Goal: Information Seeking & Learning: Compare options

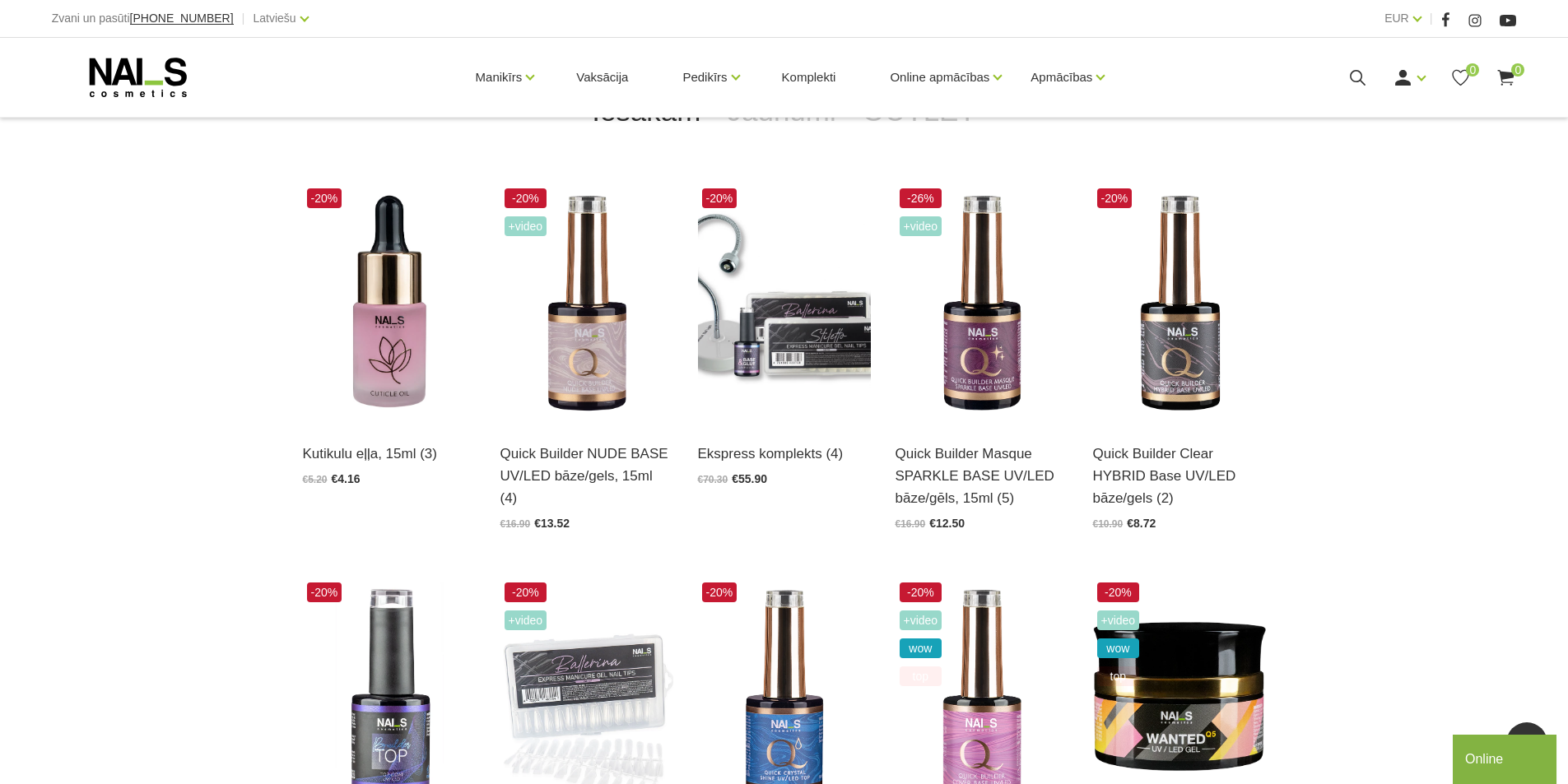
scroll to position [740, 0]
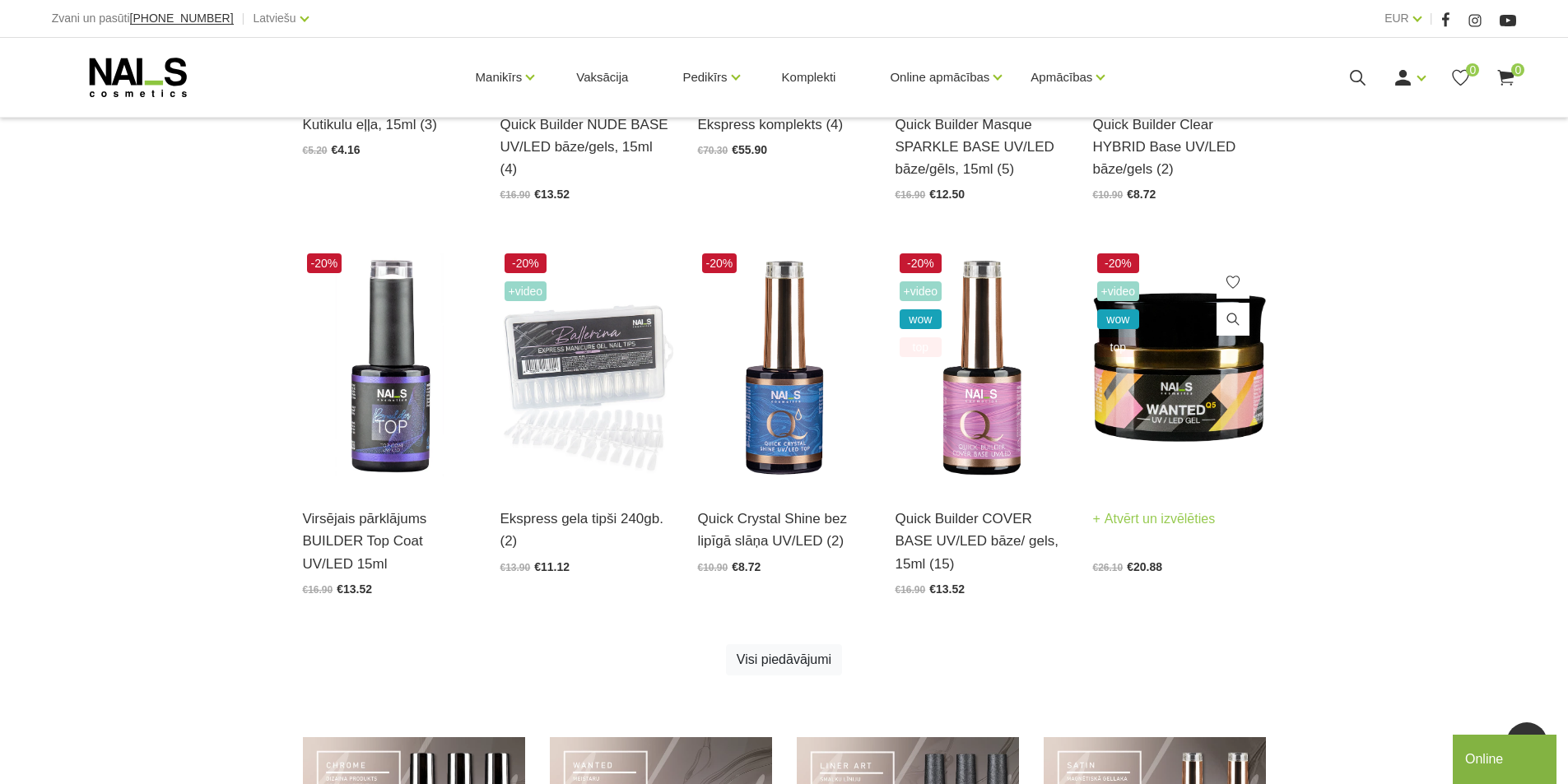
click at [1200, 400] on img at bounding box center [1180, 368] width 173 height 238
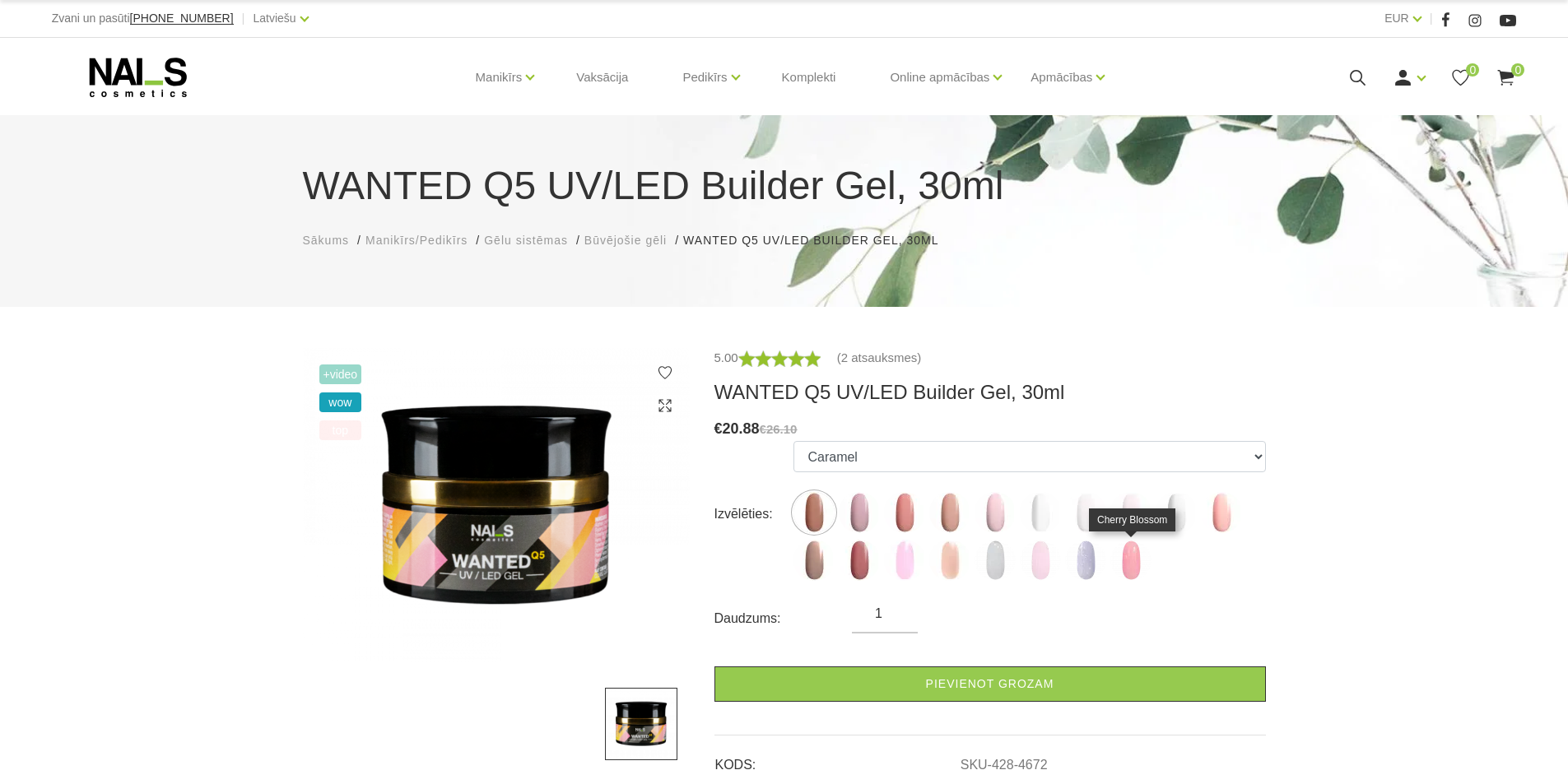
click at [1132, 567] on img at bounding box center [1130, 560] width 41 height 41
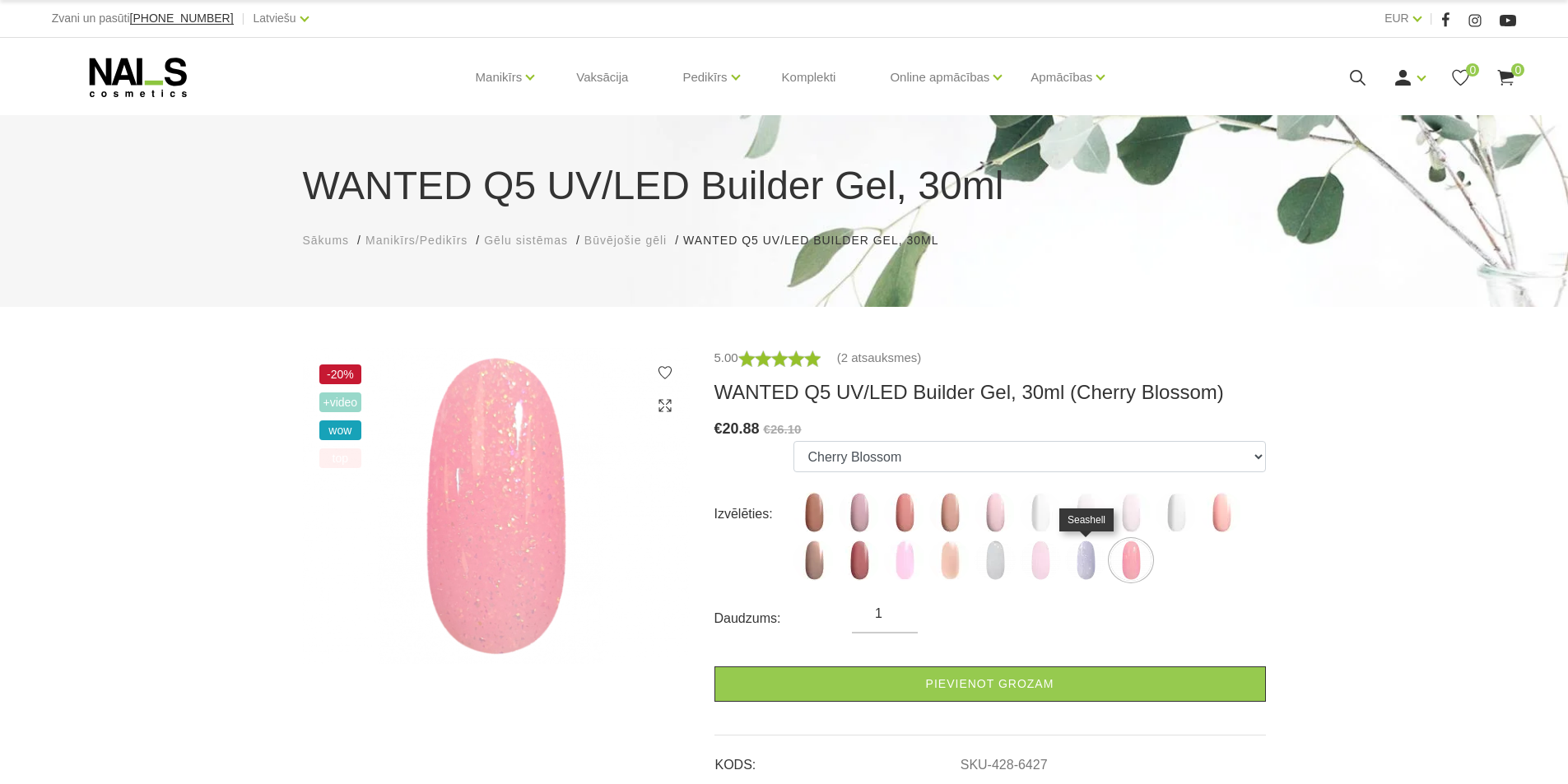
click at [1079, 568] on img at bounding box center [1085, 560] width 41 height 41
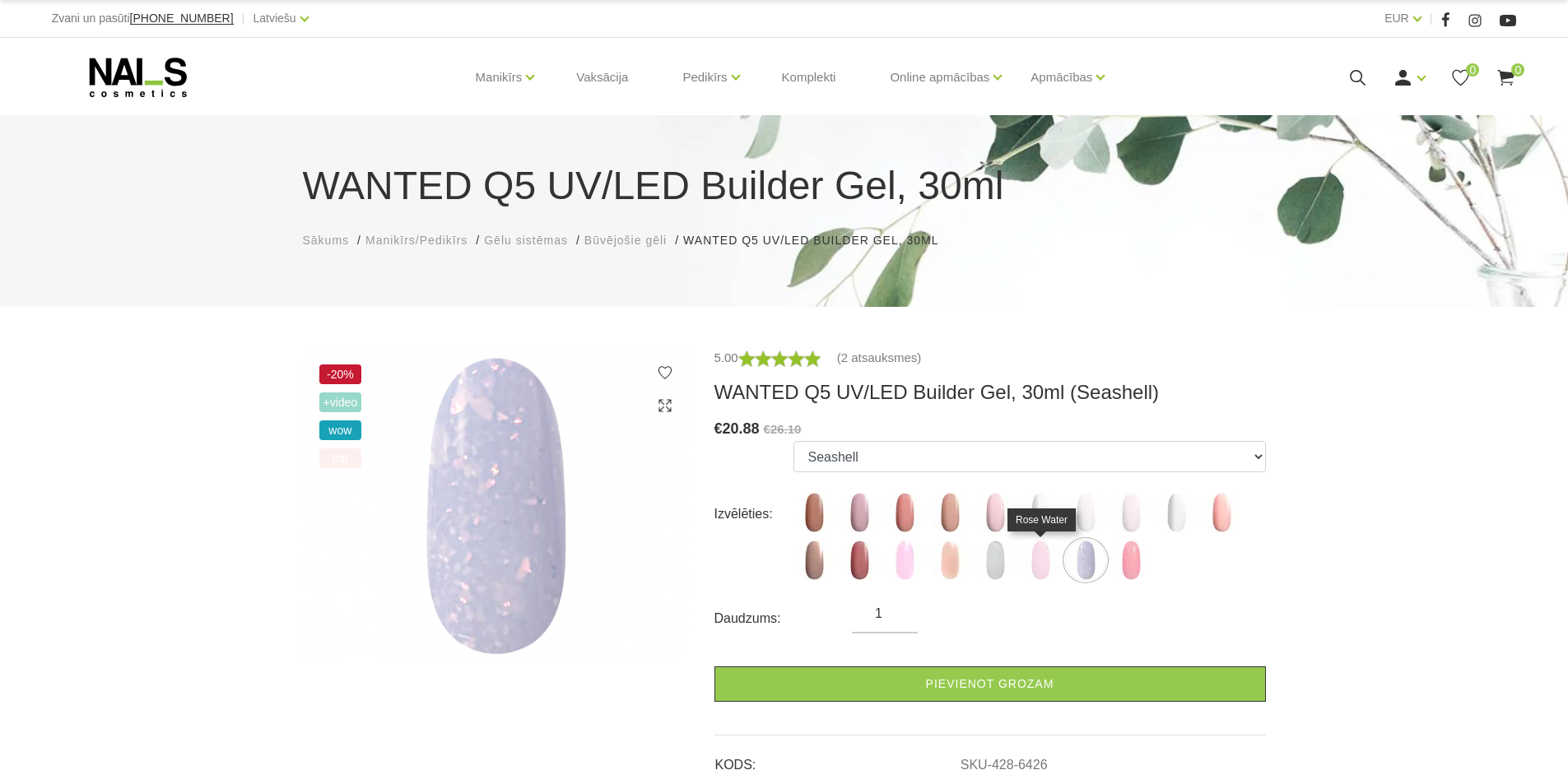
click at [1039, 566] on img at bounding box center [1040, 560] width 41 height 41
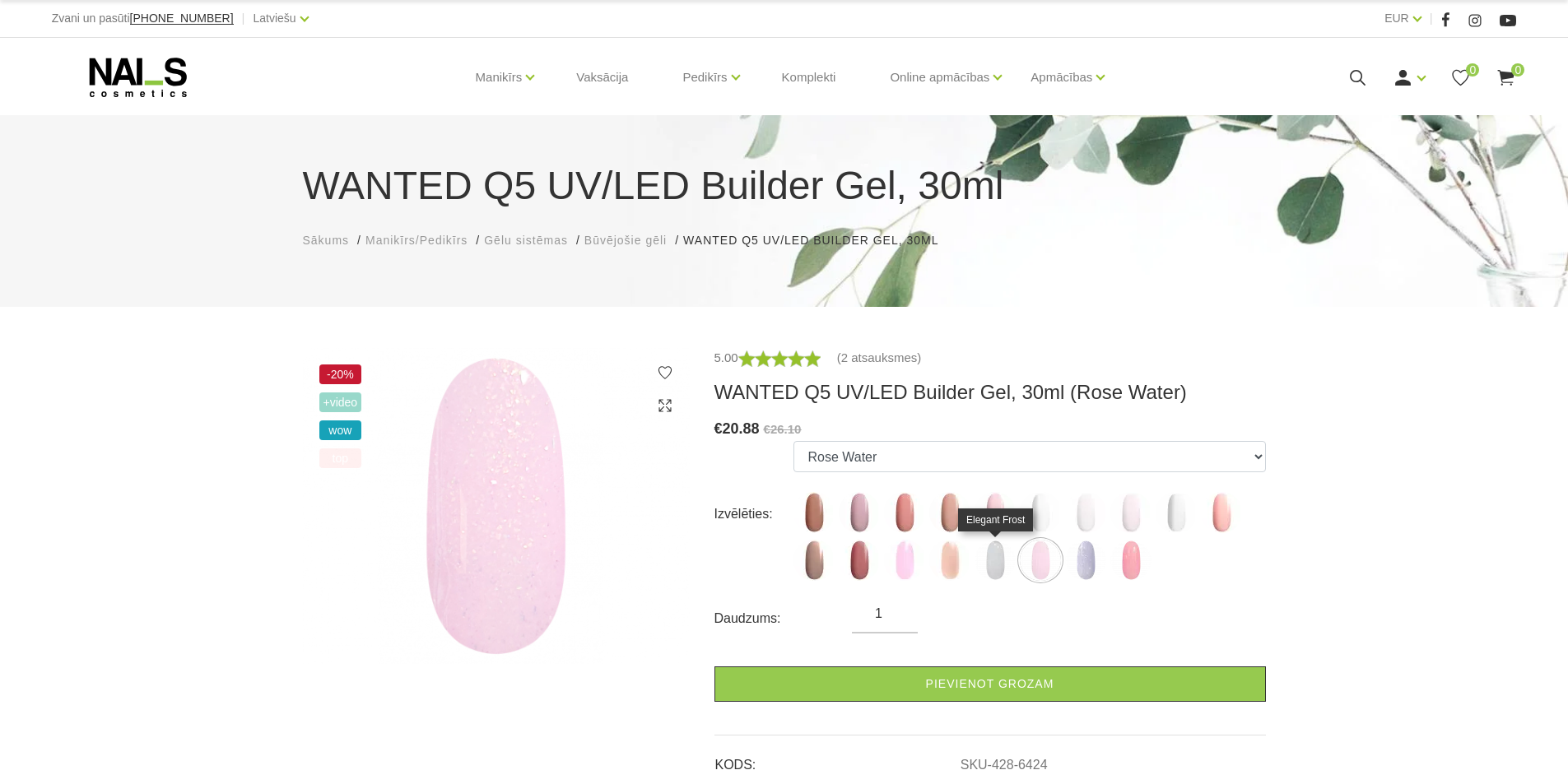
click at [992, 568] on img at bounding box center [995, 560] width 41 height 41
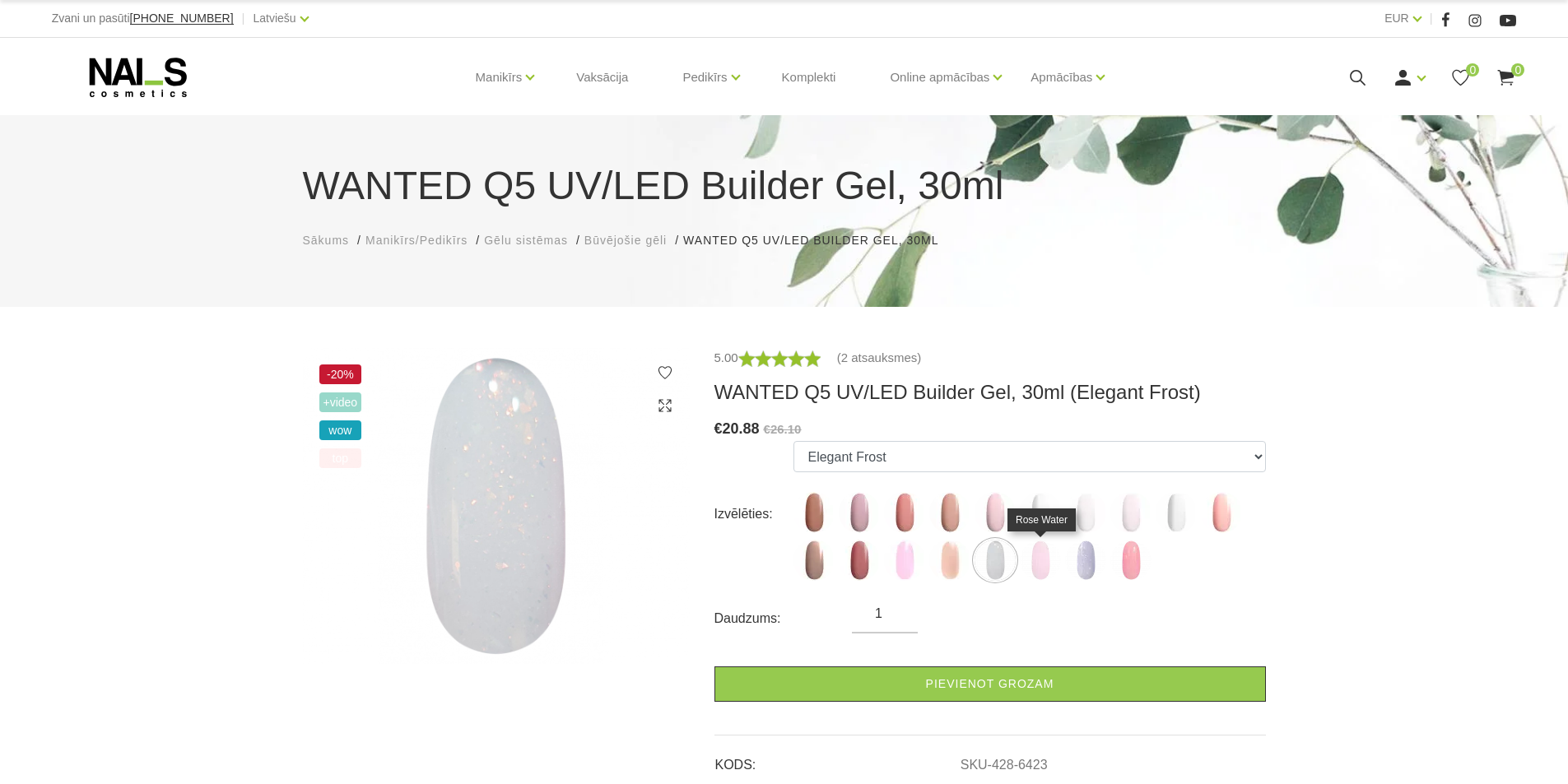
click at [1042, 566] on img at bounding box center [1040, 560] width 41 height 41
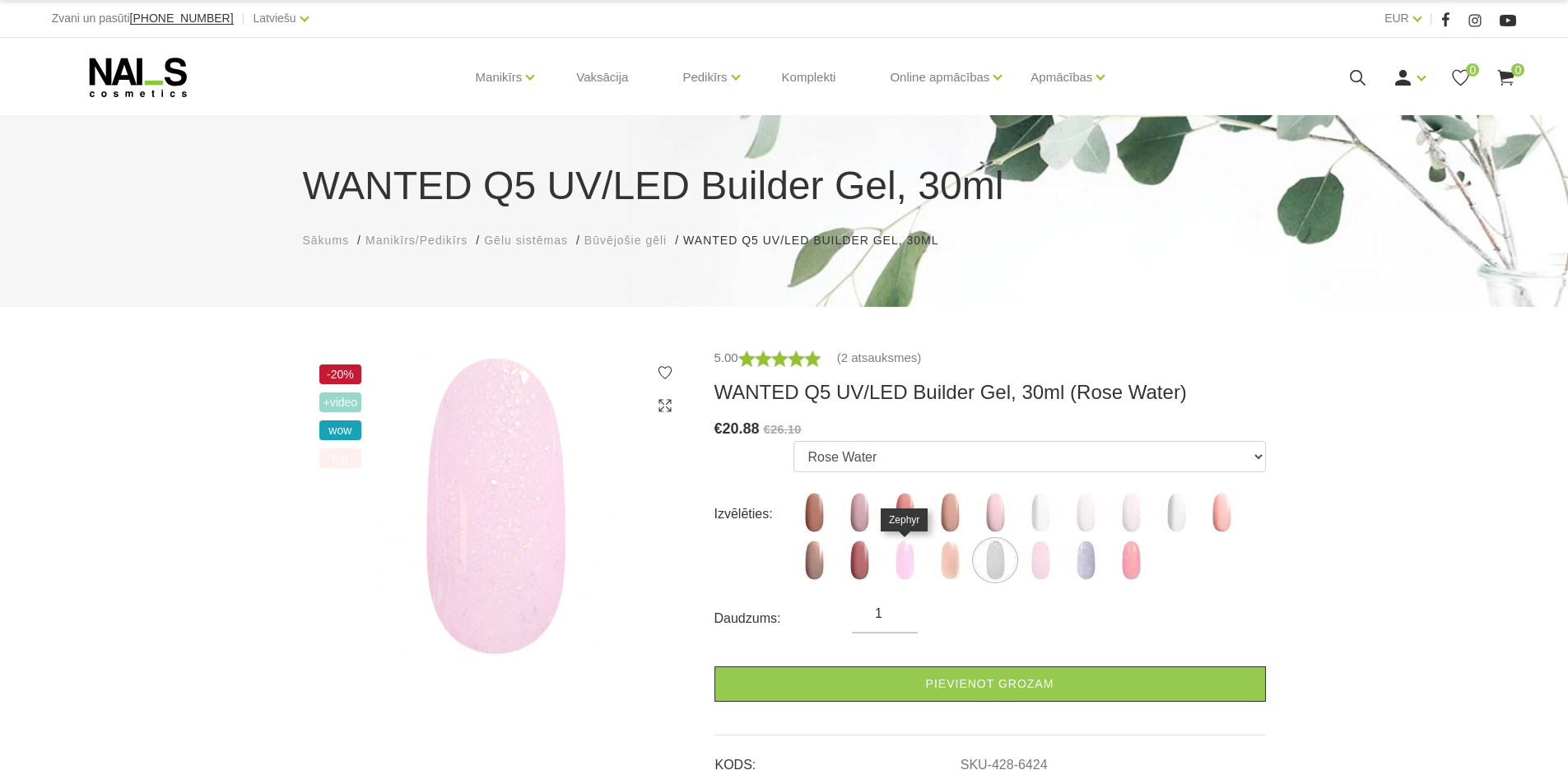
click at [904, 562] on img at bounding box center [905, 560] width 41 height 41
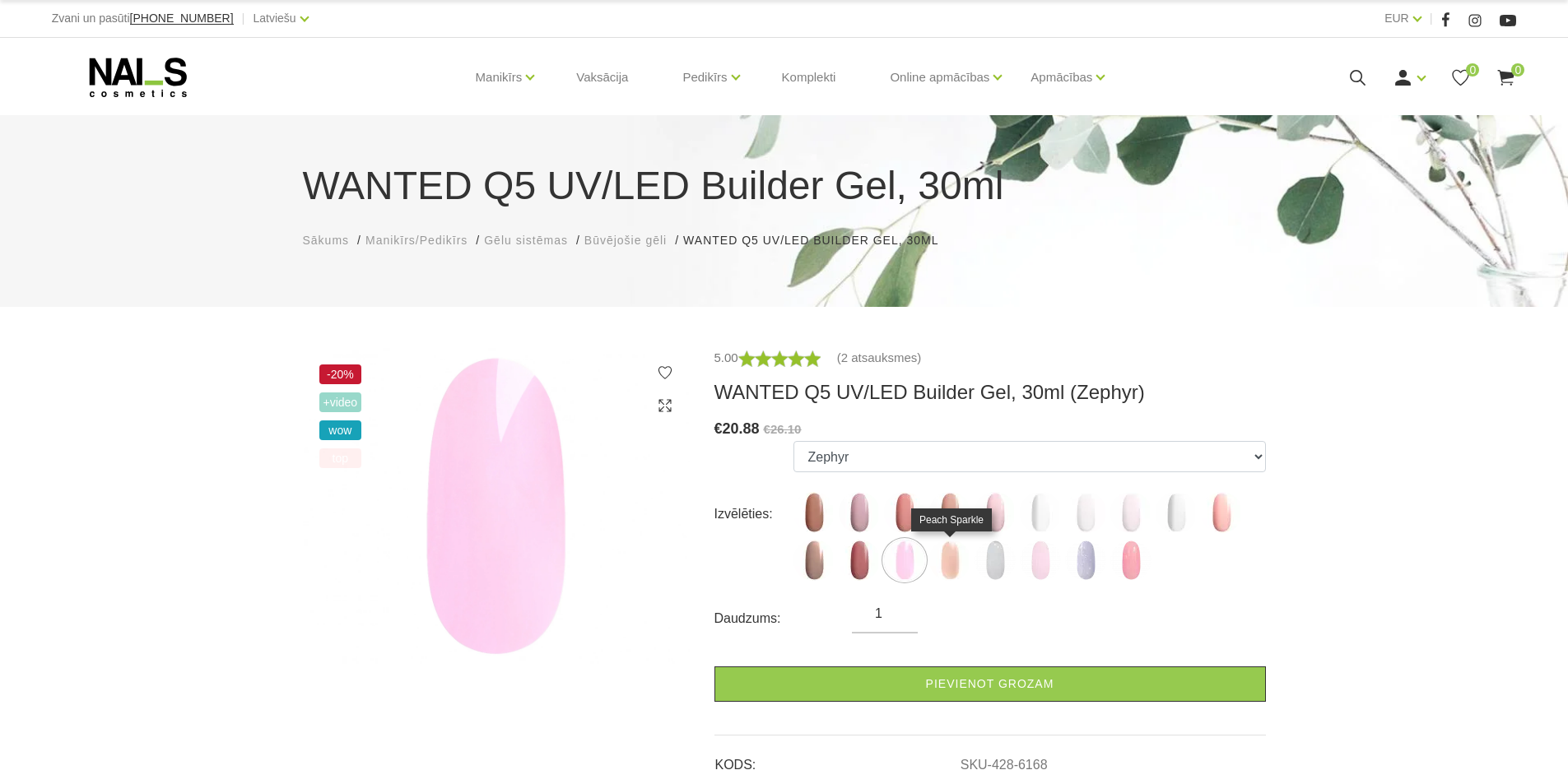
click at [947, 567] on img at bounding box center [949, 560] width 41 height 41
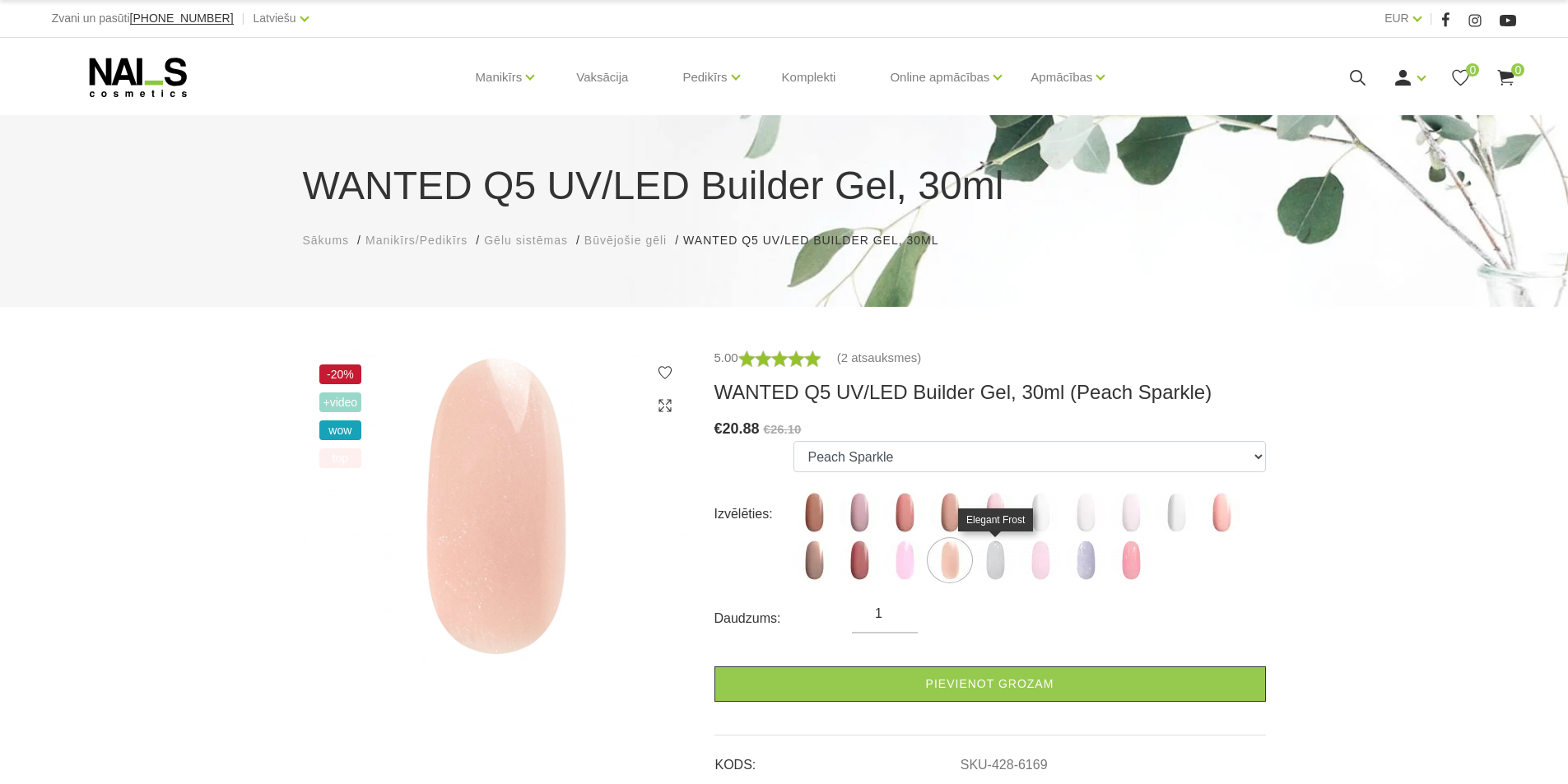
click at [993, 568] on img at bounding box center [995, 560] width 41 height 41
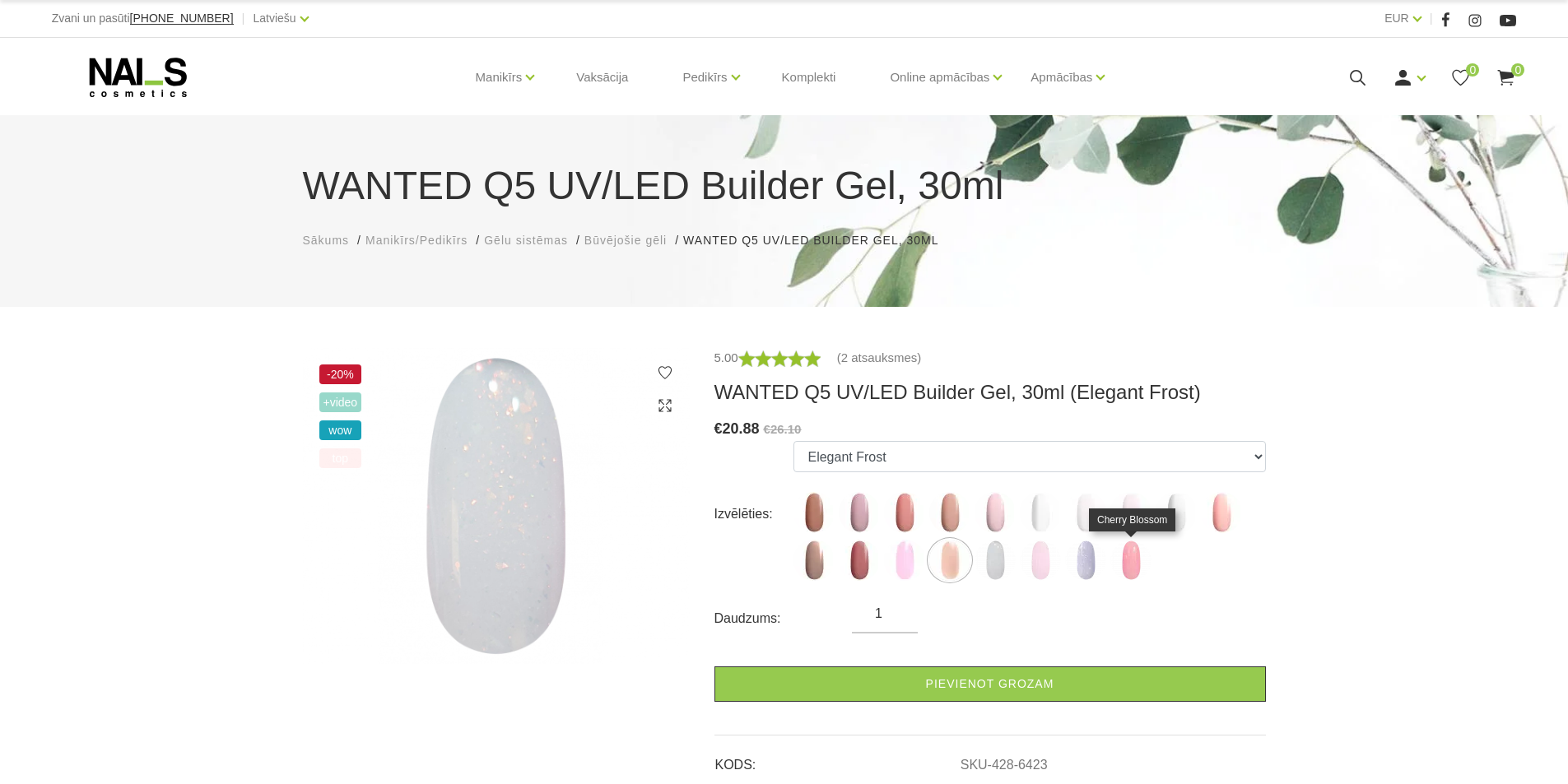
click at [1130, 568] on img at bounding box center [1130, 560] width 41 height 41
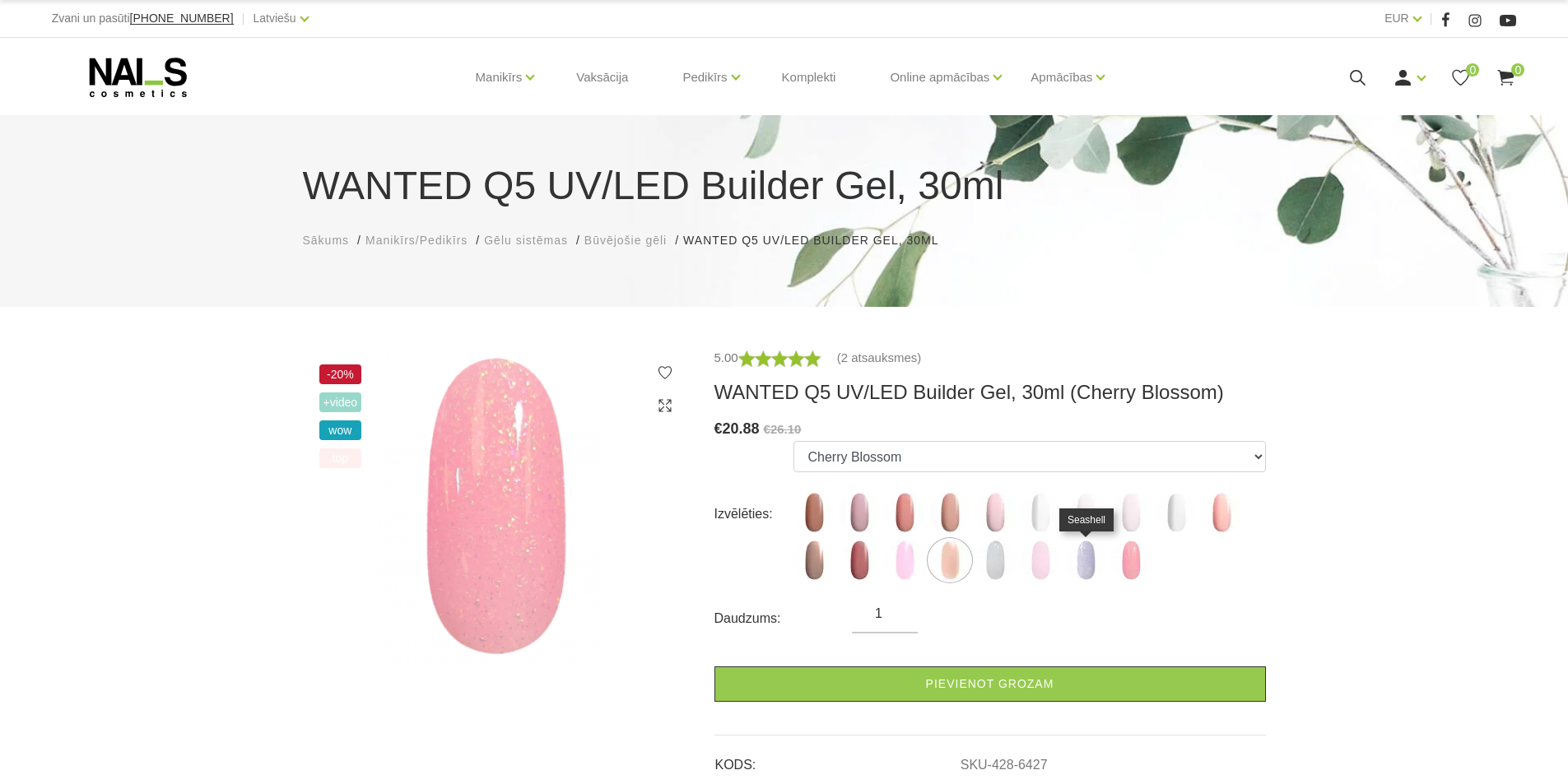
click at [1084, 570] on img at bounding box center [1085, 560] width 41 height 41
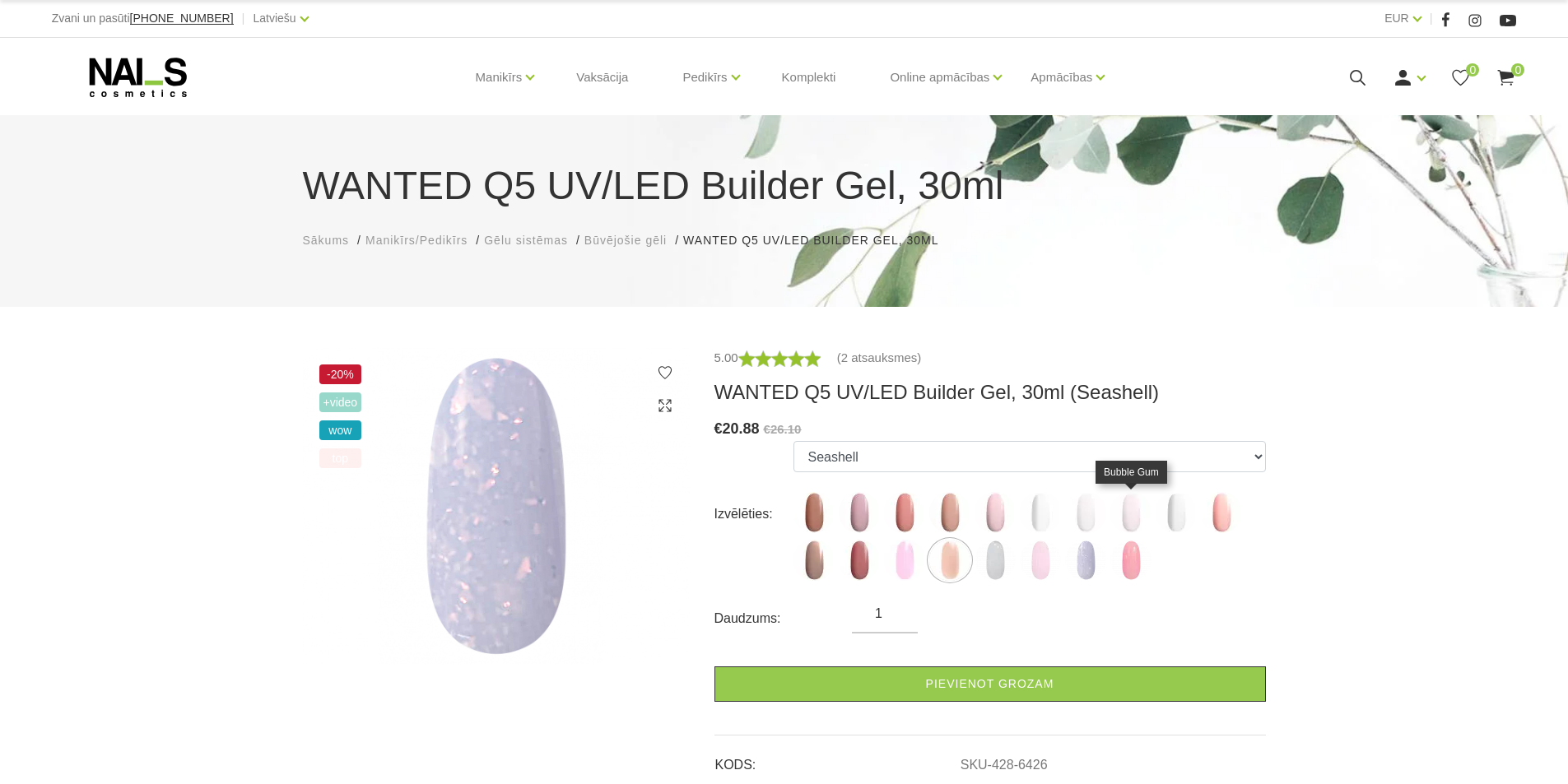
click at [1128, 520] on img at bounding box center [1130, 513] width 41 height 41
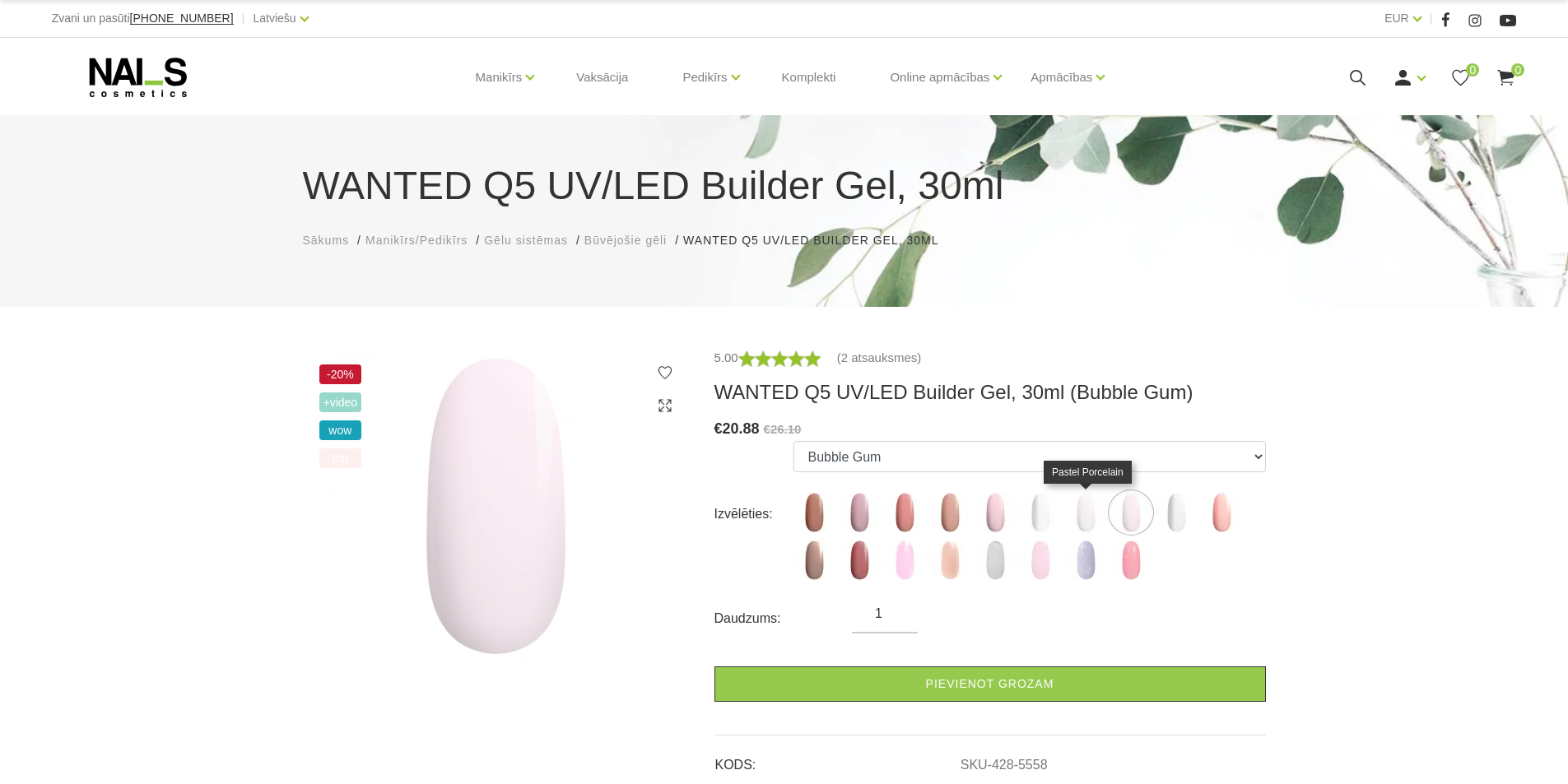
click at [1083, 520] on img at bounding box center [1085, 513] width 41 height 41
click at [906, 522] on img at bounding box center [905, 513] width 41 height 41
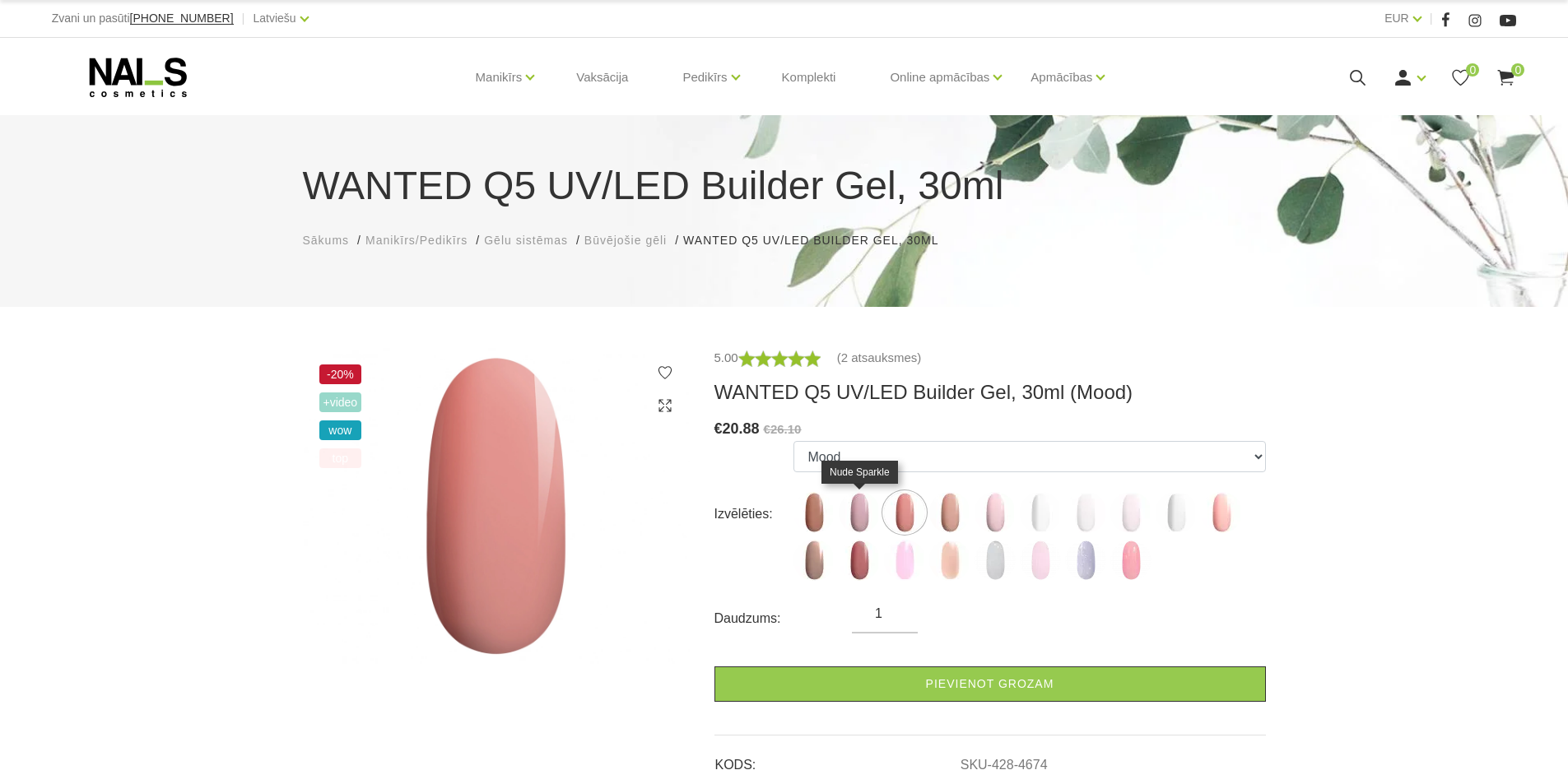
click at [858, 517] on img at bounding box center [859, 513] width 41 height 41
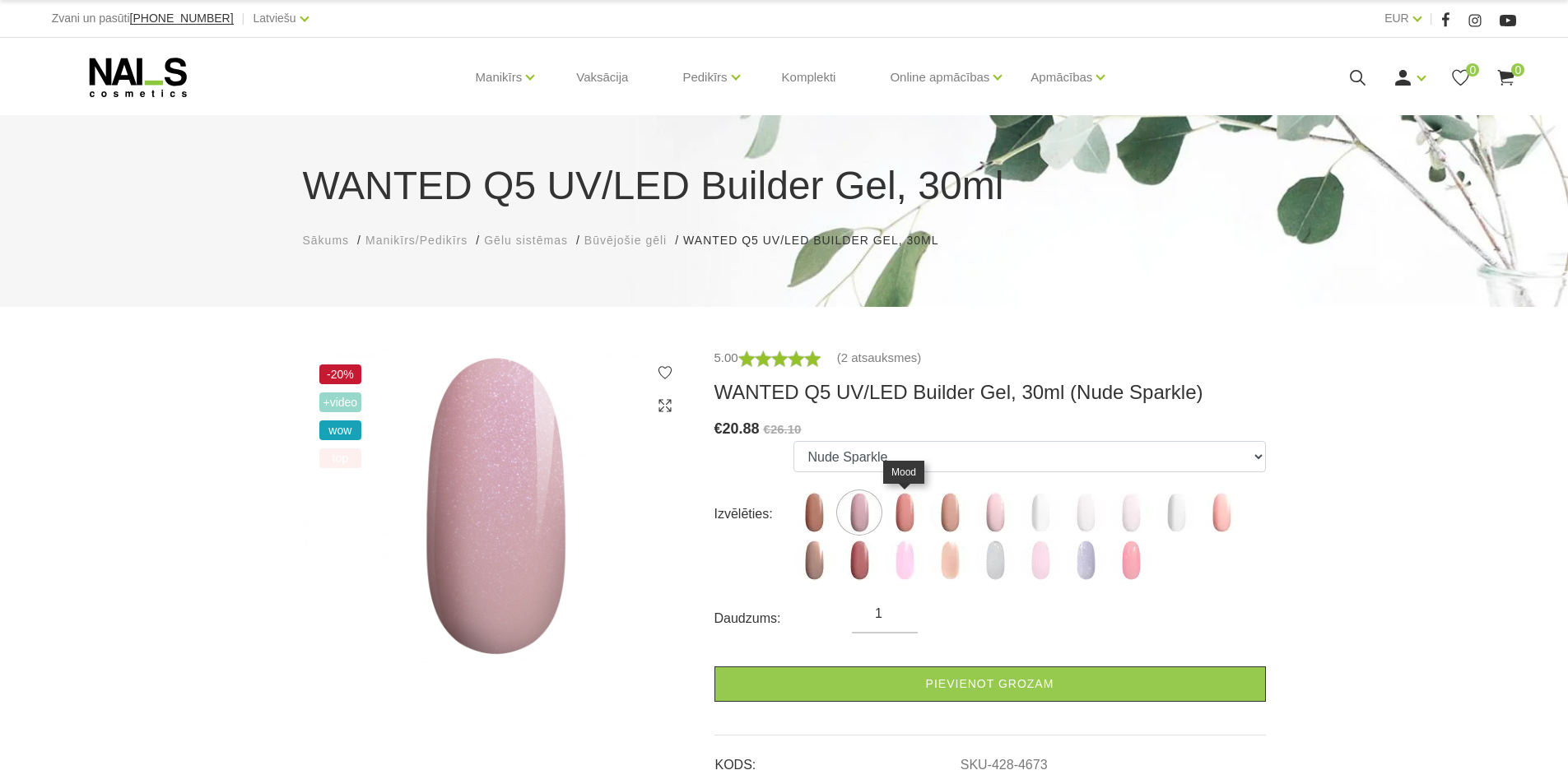
click at [906, 521] on img at bounding box center [905, 513] width 41 height 41
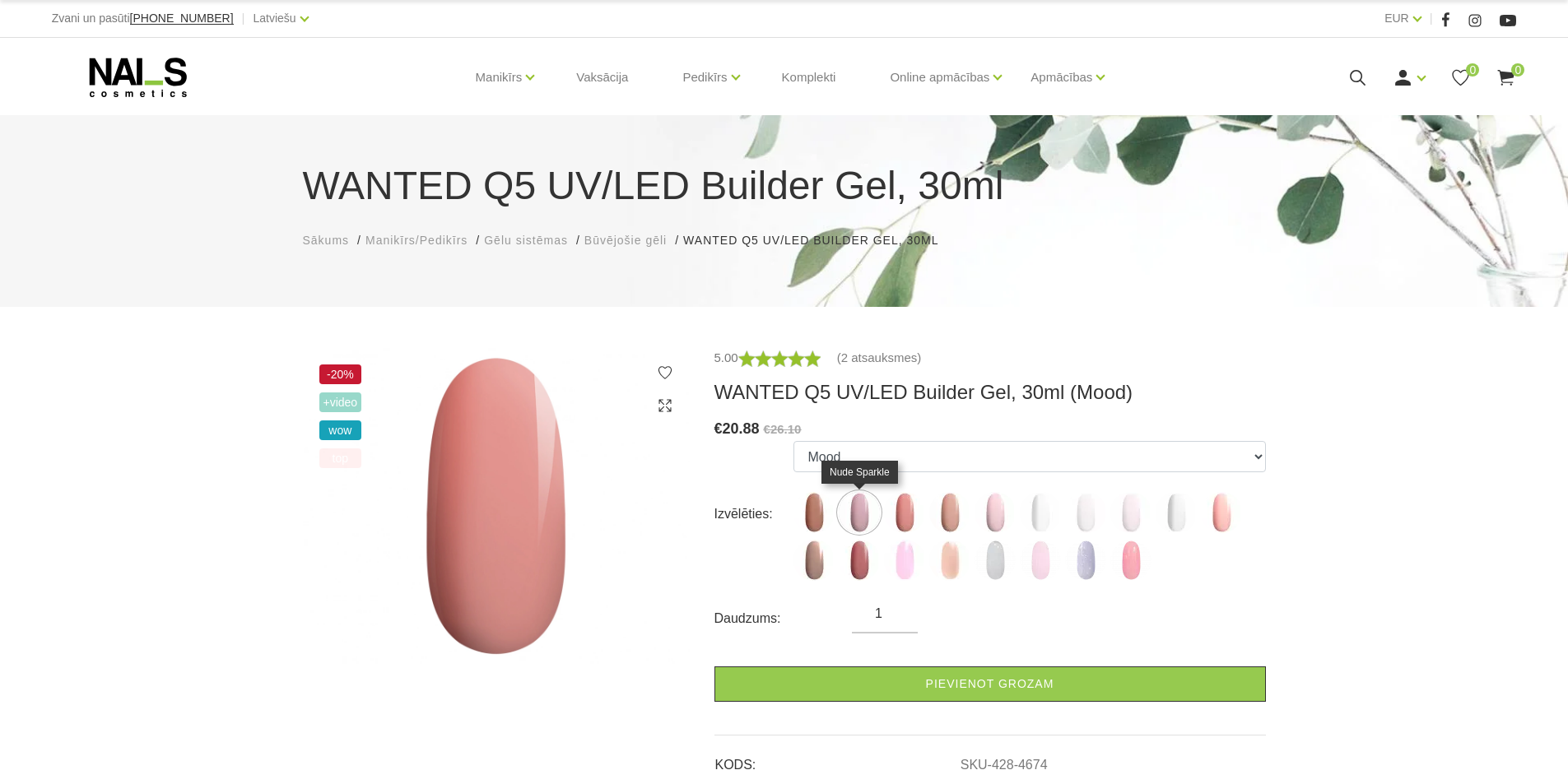
click at [854, 516] on img at bounding box center [859, 513] width 41 height 41
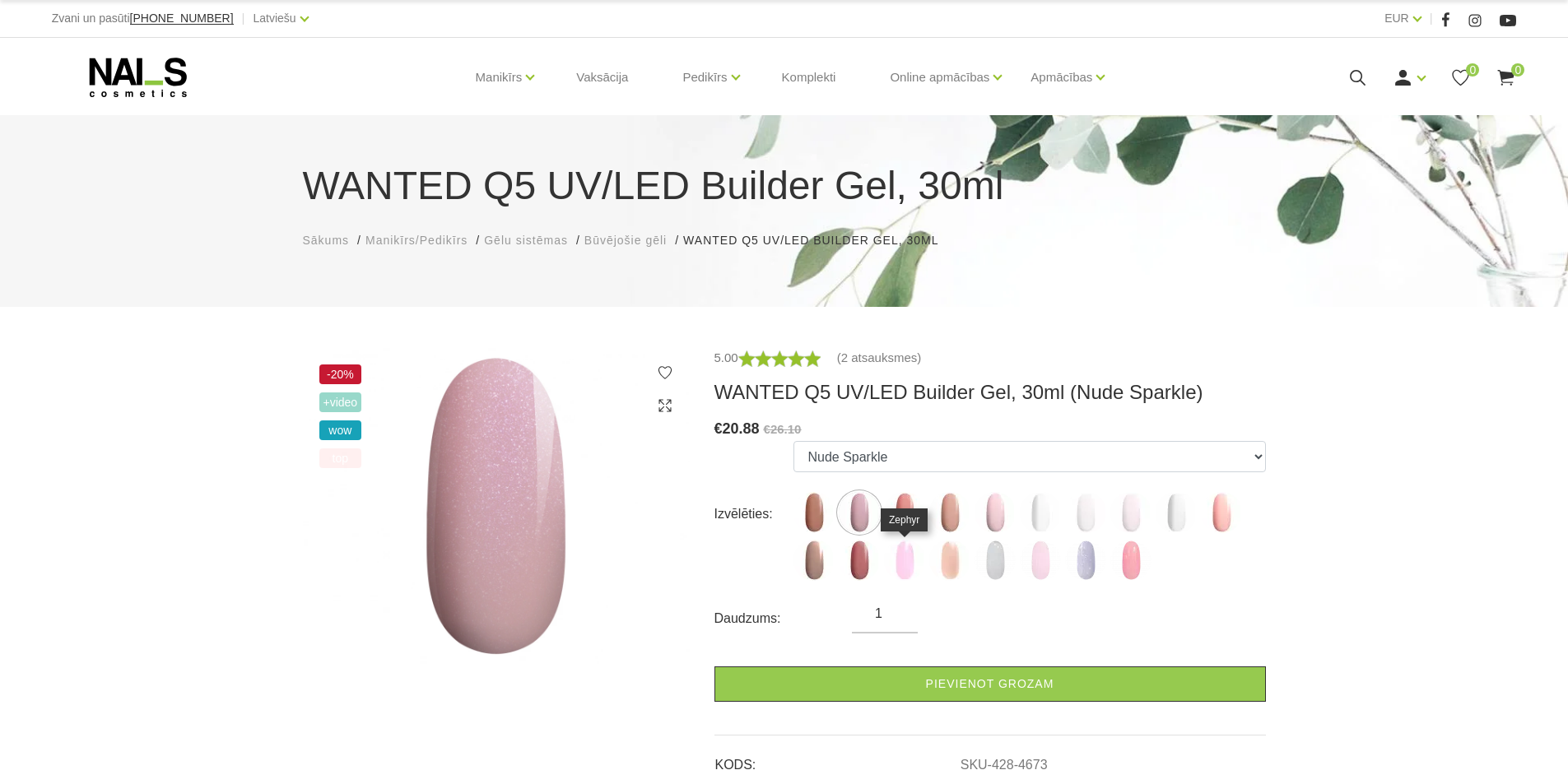
click at [905, 571] on img at bounding box center [905, 560] width 41 height 41
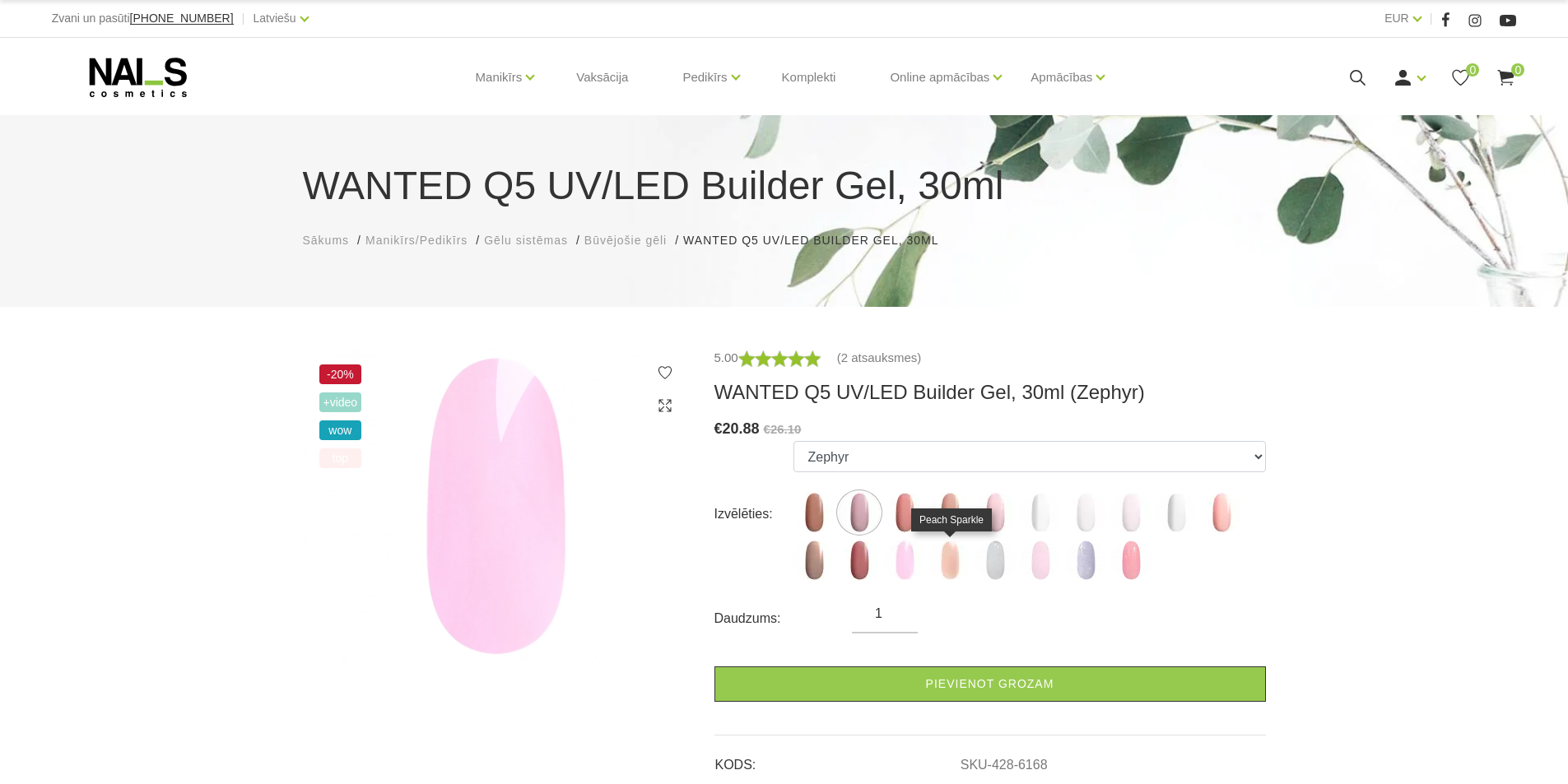
click at [951, 573] on img at bounding box center [949, 560] width 41 height 41
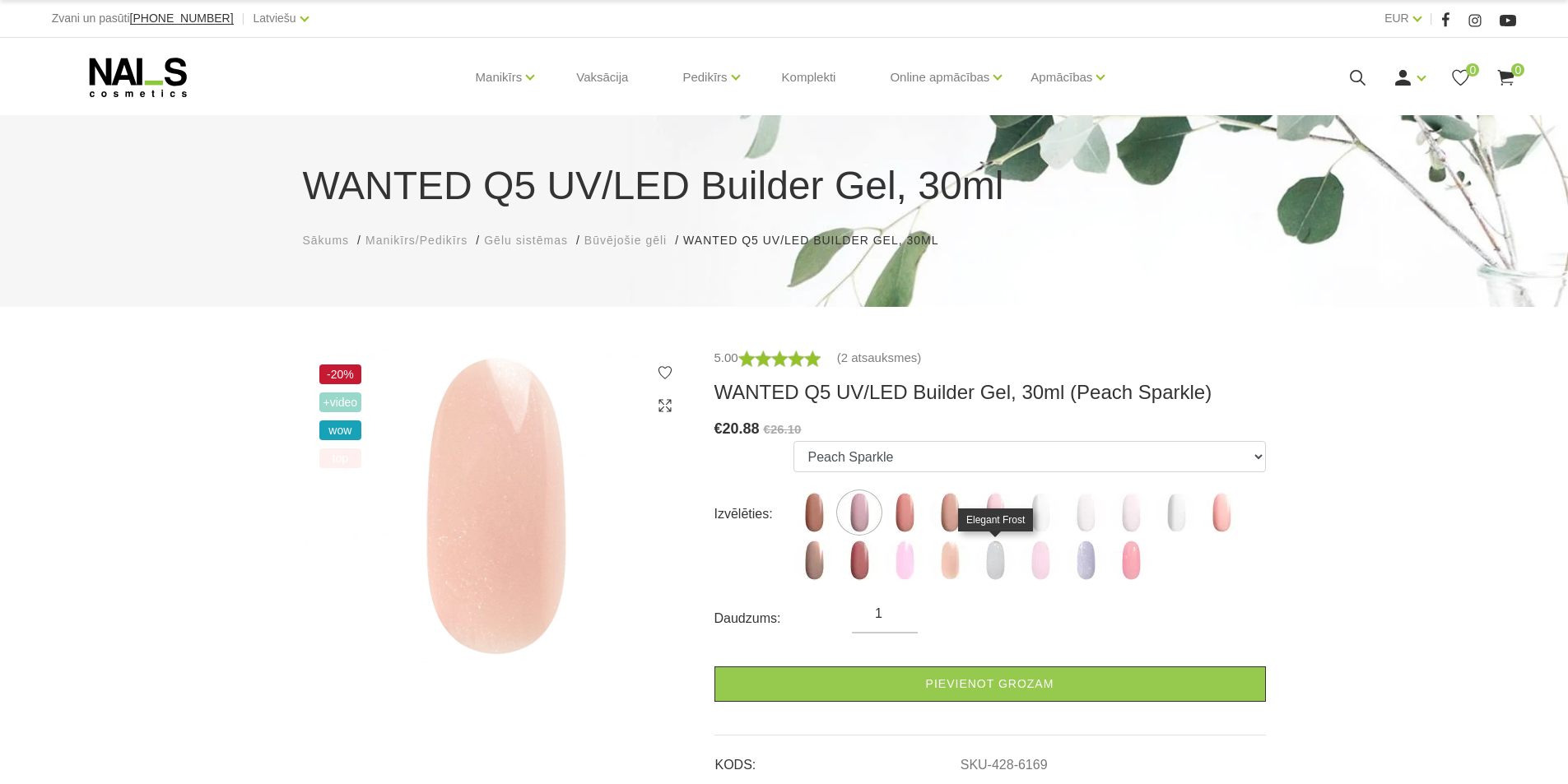
click at [987, 568] on img at bounding box center [995, 560] width 41 height 41
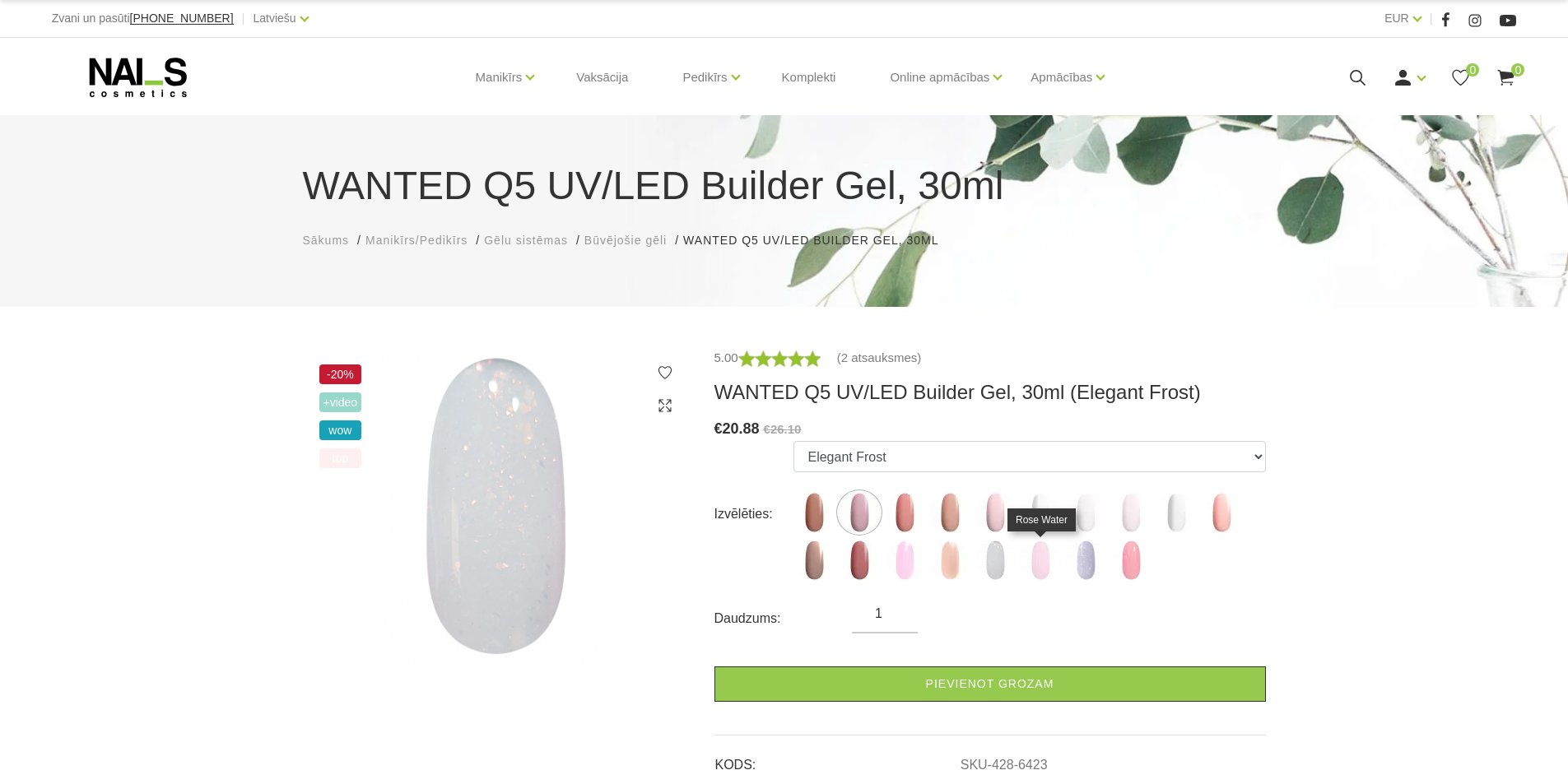
click at [1043, 569] on img at bounding box center [1040, 560] width 41 height 41
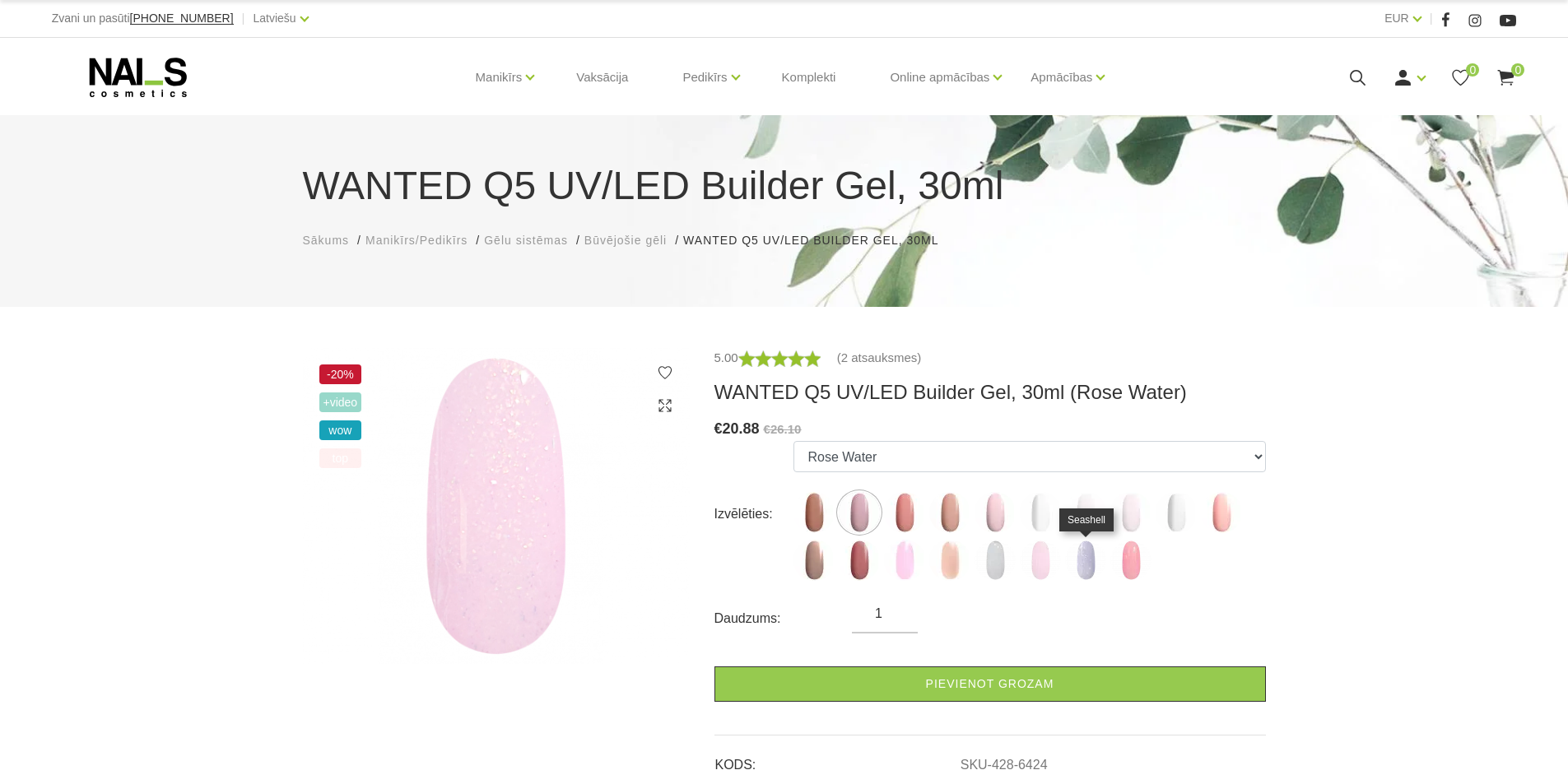
click at [1085, 569] on img at bounding box center [1085, 560] width 41 height 41
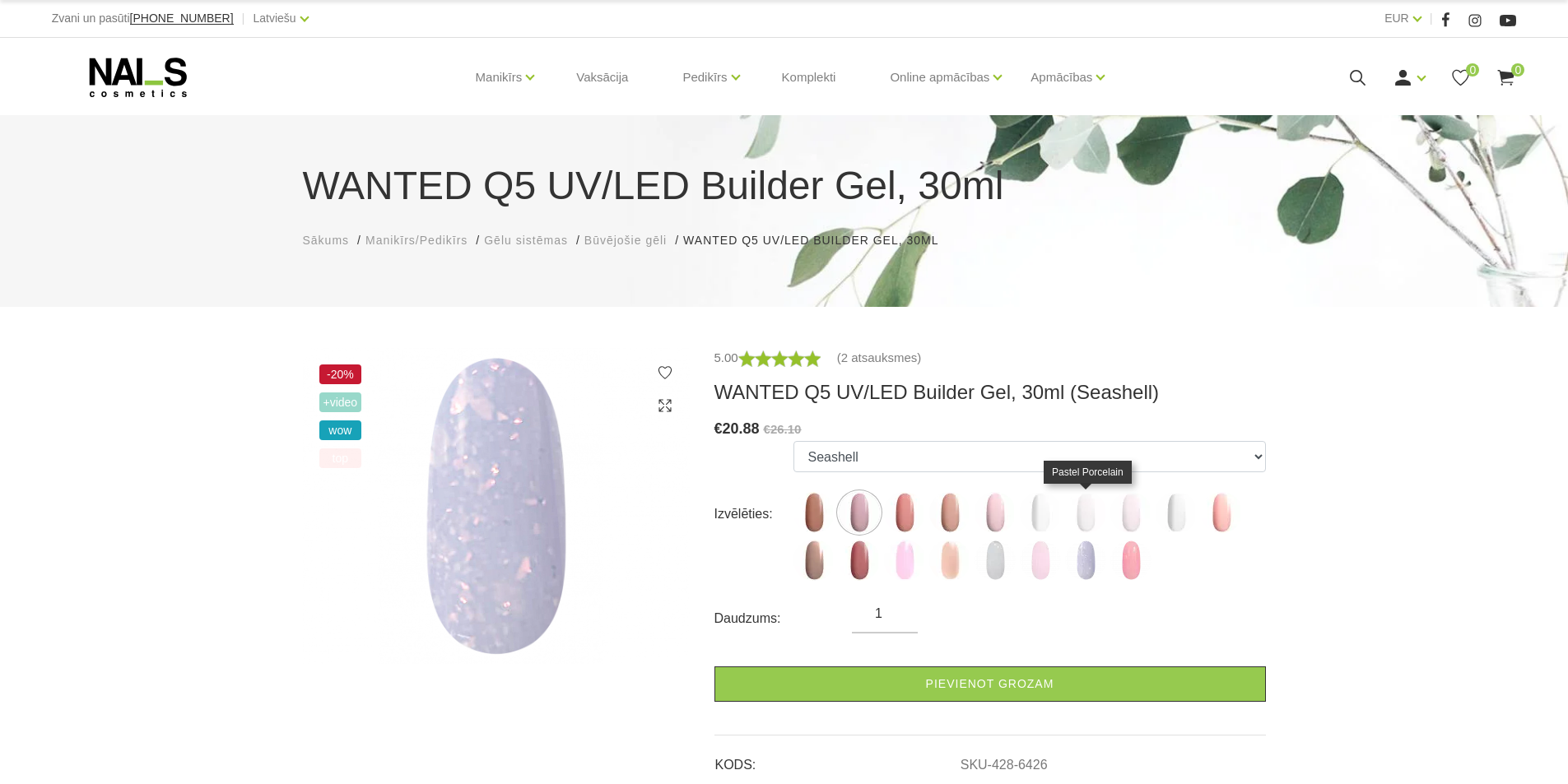
click at [1086, 517] on img at bounding box center [1085, 513] width 41 height 41
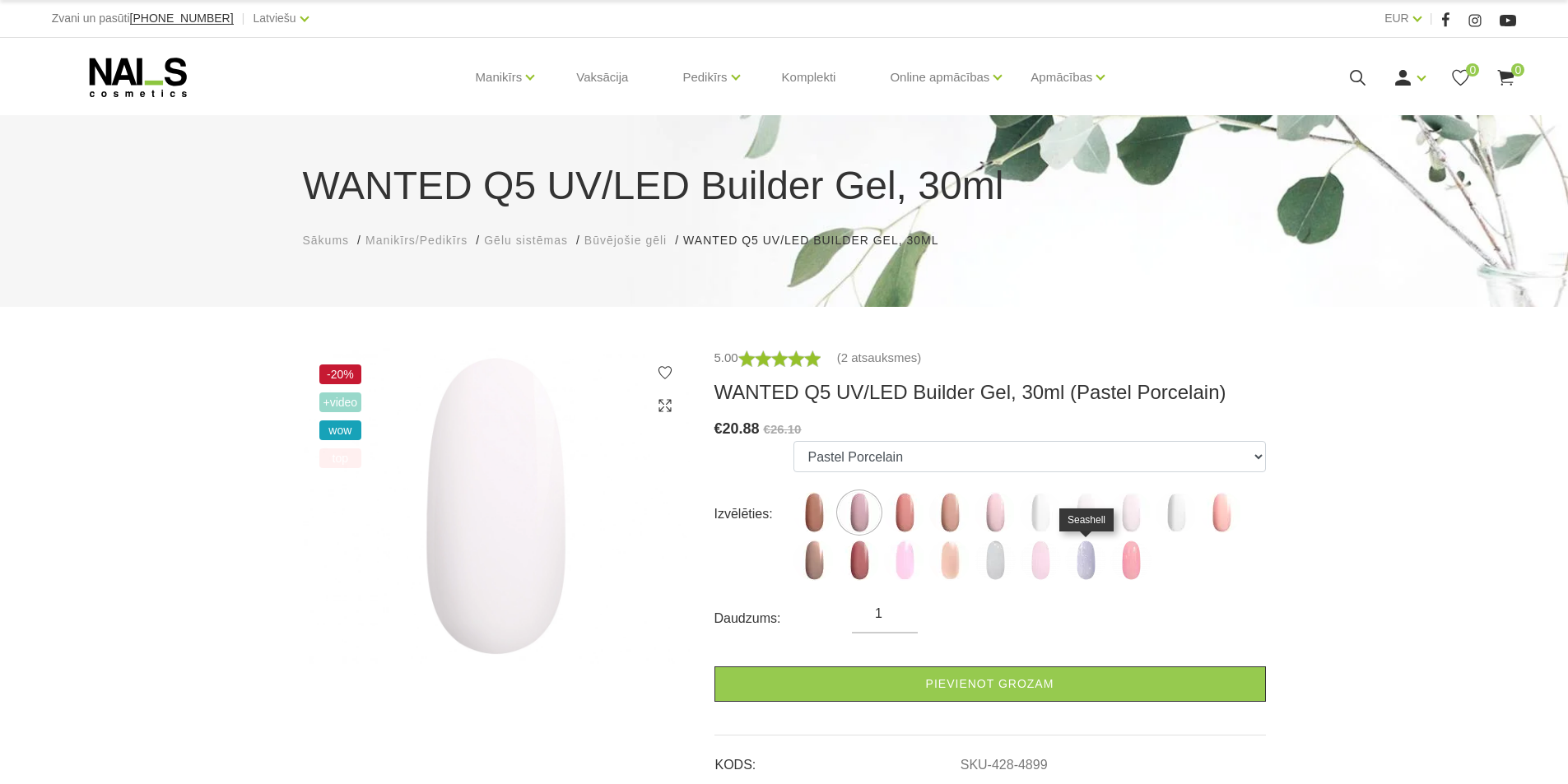
click at [1079, 568] on img at bounding box center [1085, 560] width 41 height 41
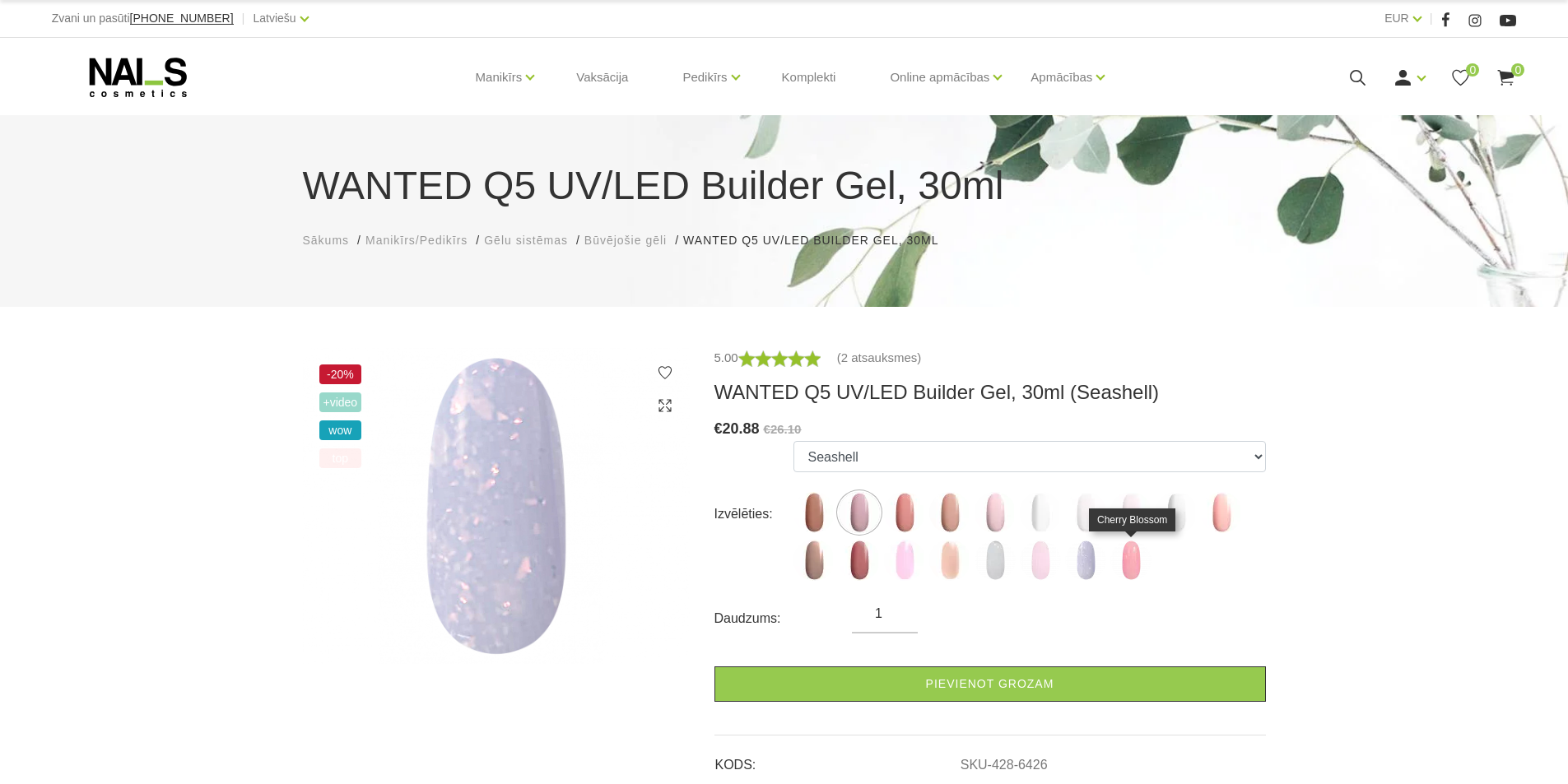
click at [1130, 570] on img at bounding box center [1130, 560] width 41 height 41
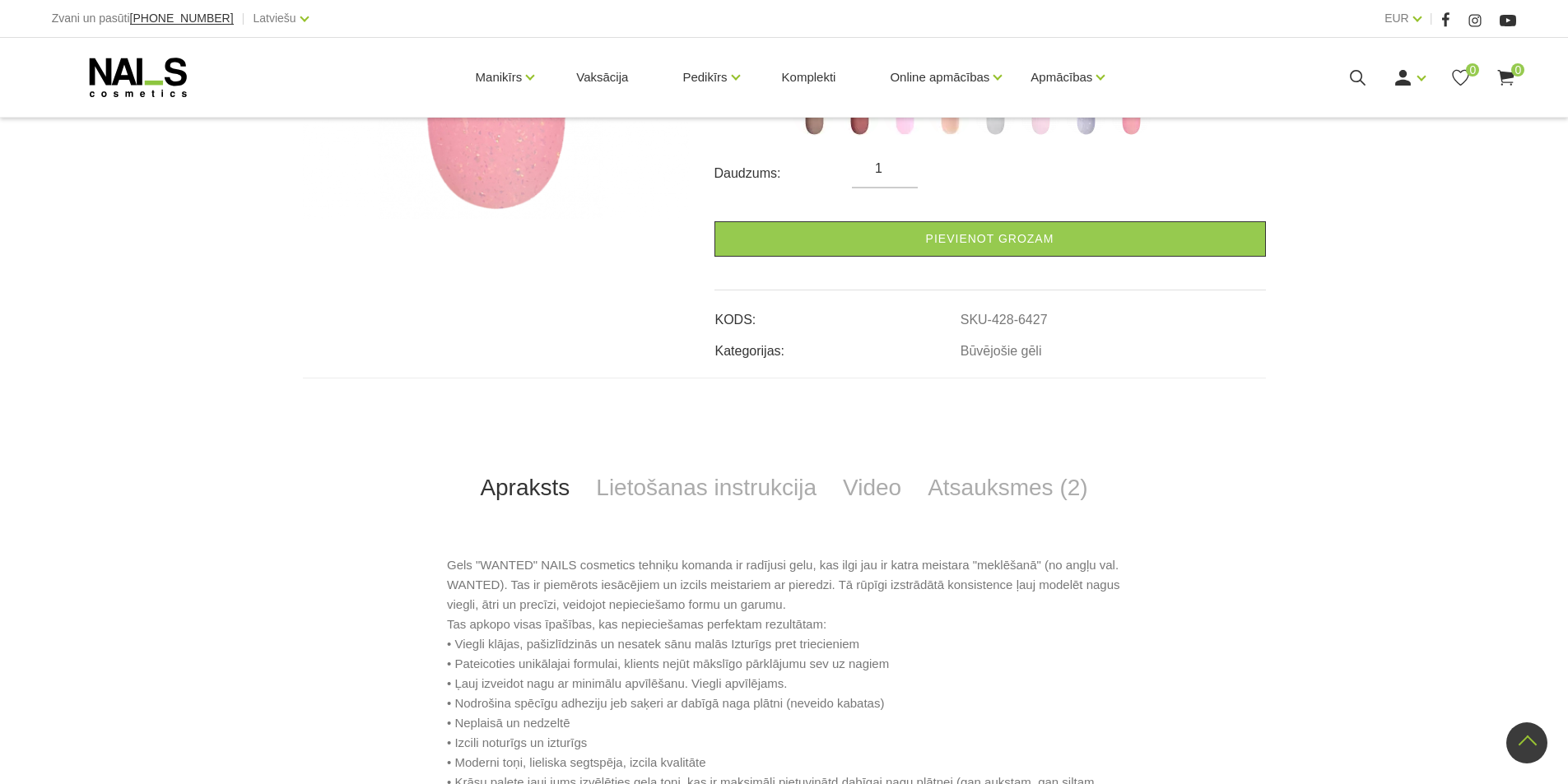
scroll to position [247, 0]
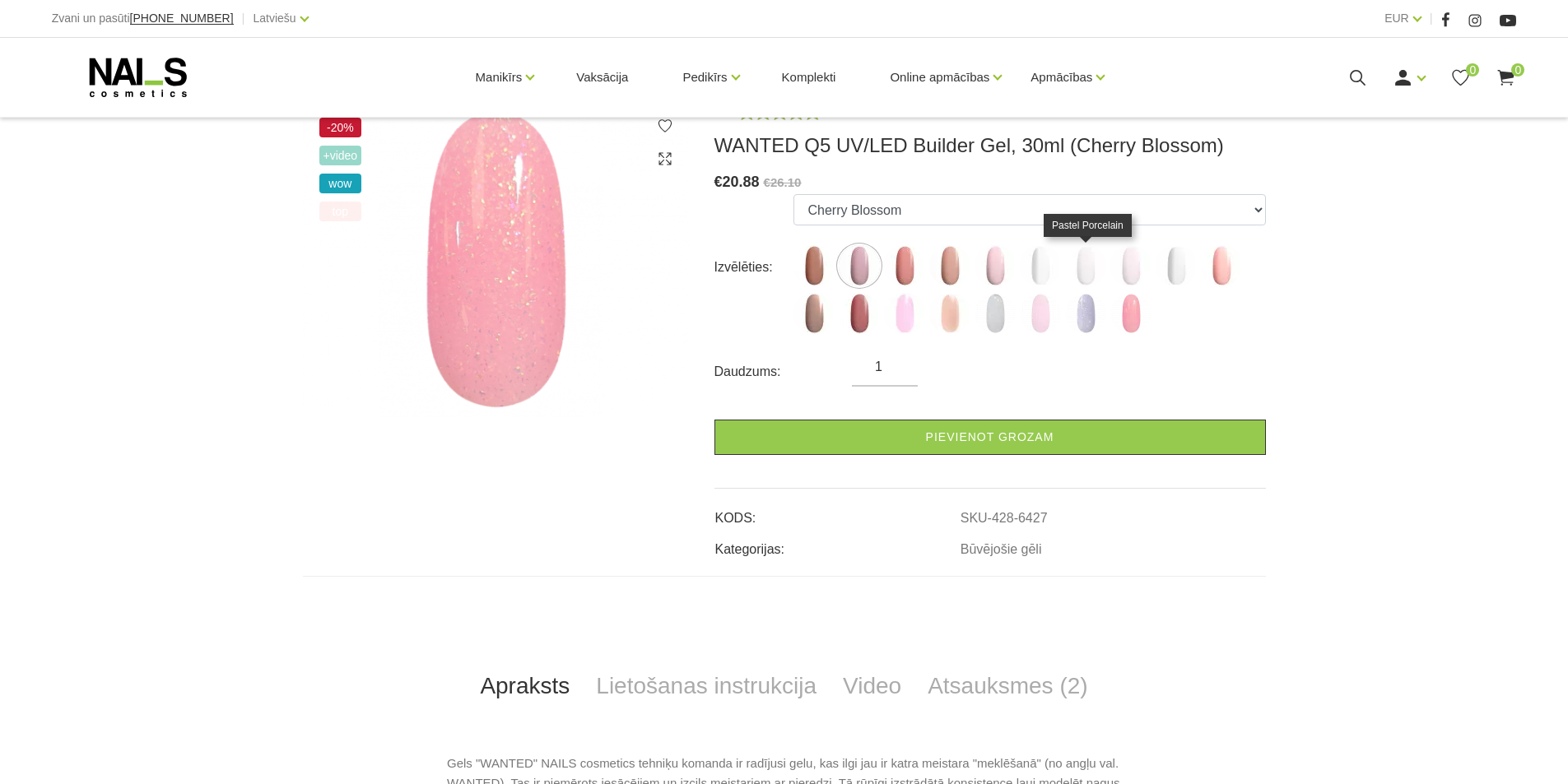
click at [1091, 270] on img at bounding box center [1085, 266] width 41 height 41
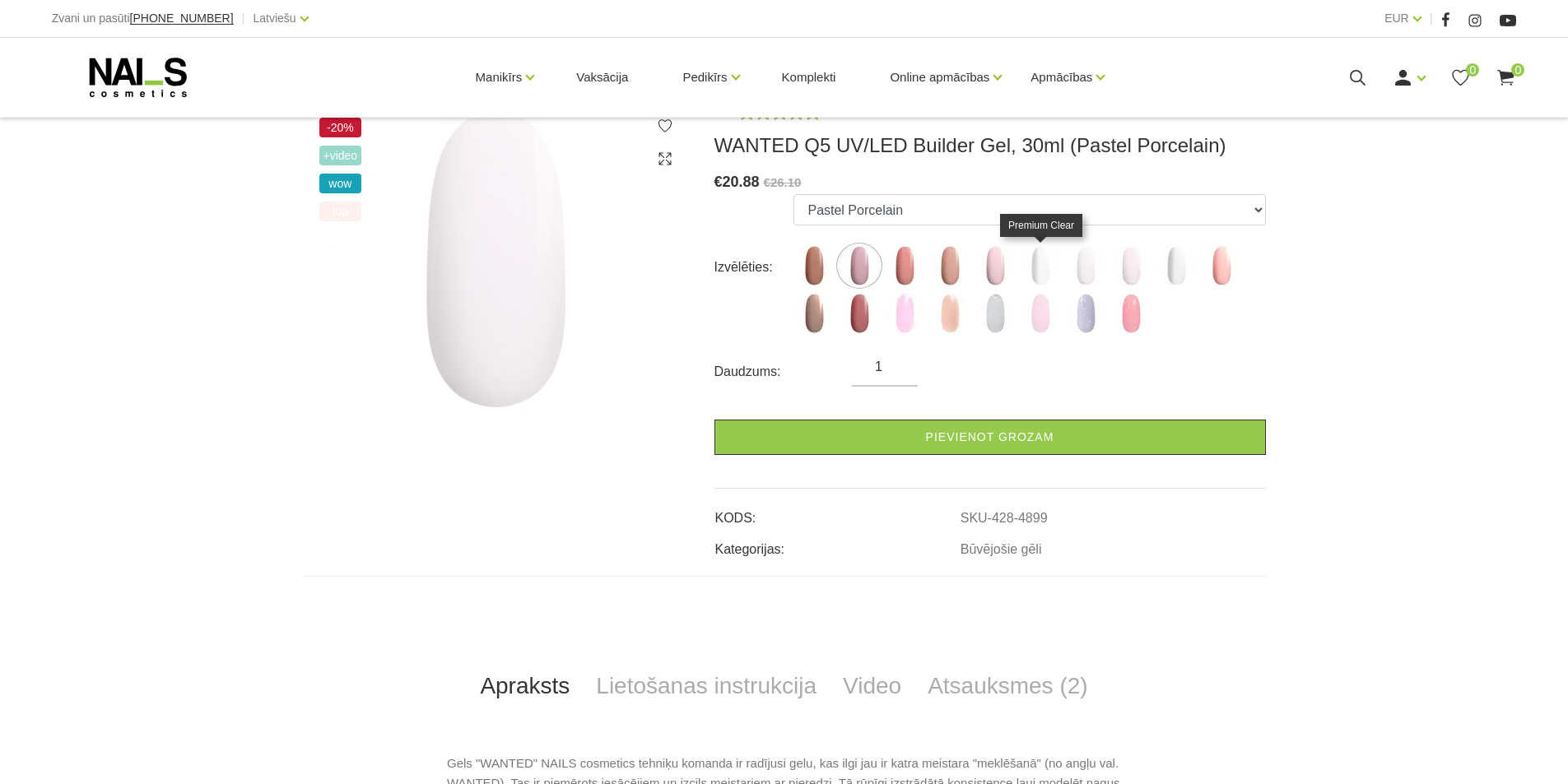
click at [1043, 276] on img at bounding box center [1040, 266] width 41 height 41
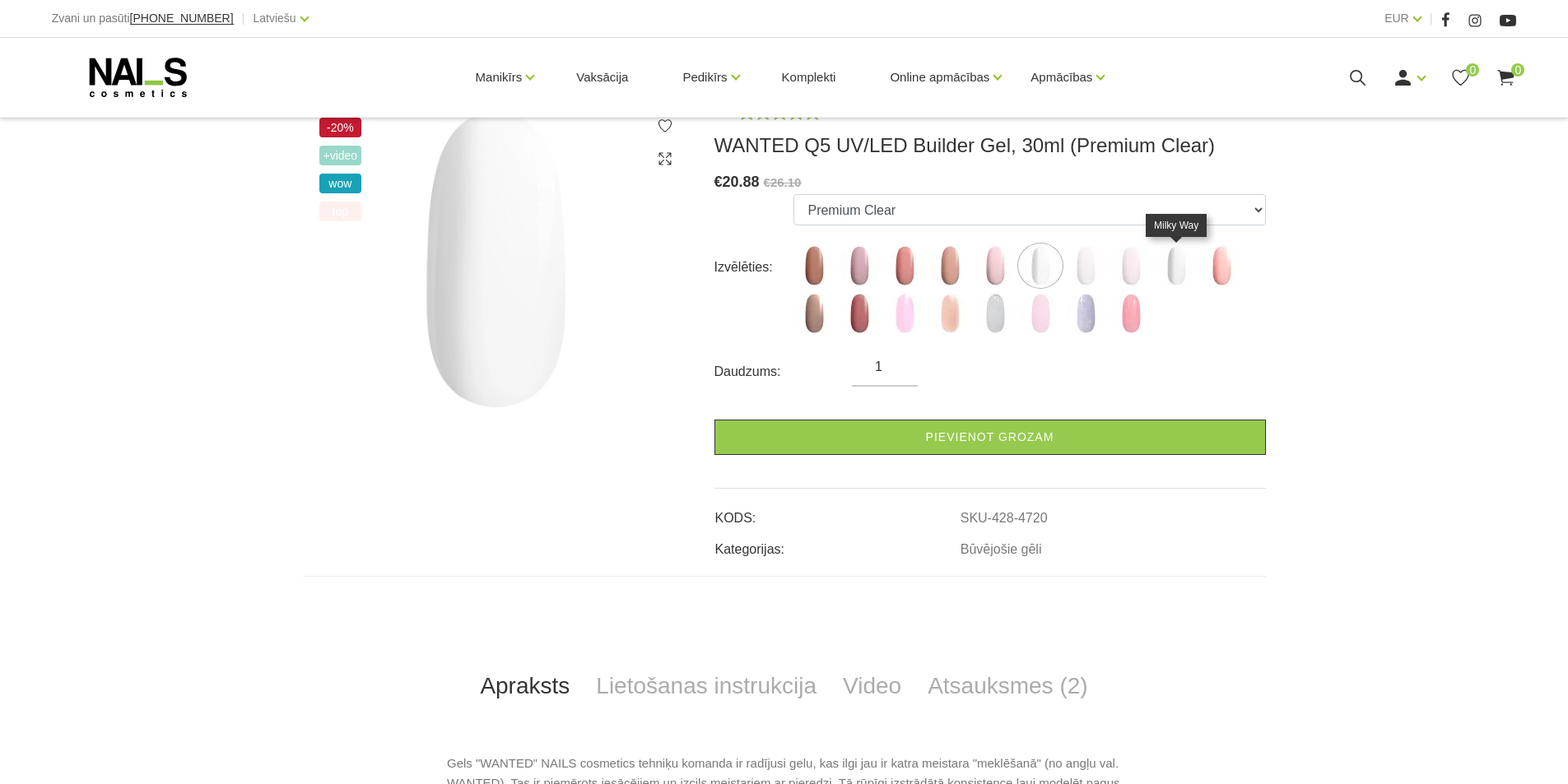
click at [1174, 278] on img at bounding box center [1176, 266] width 41 height 41
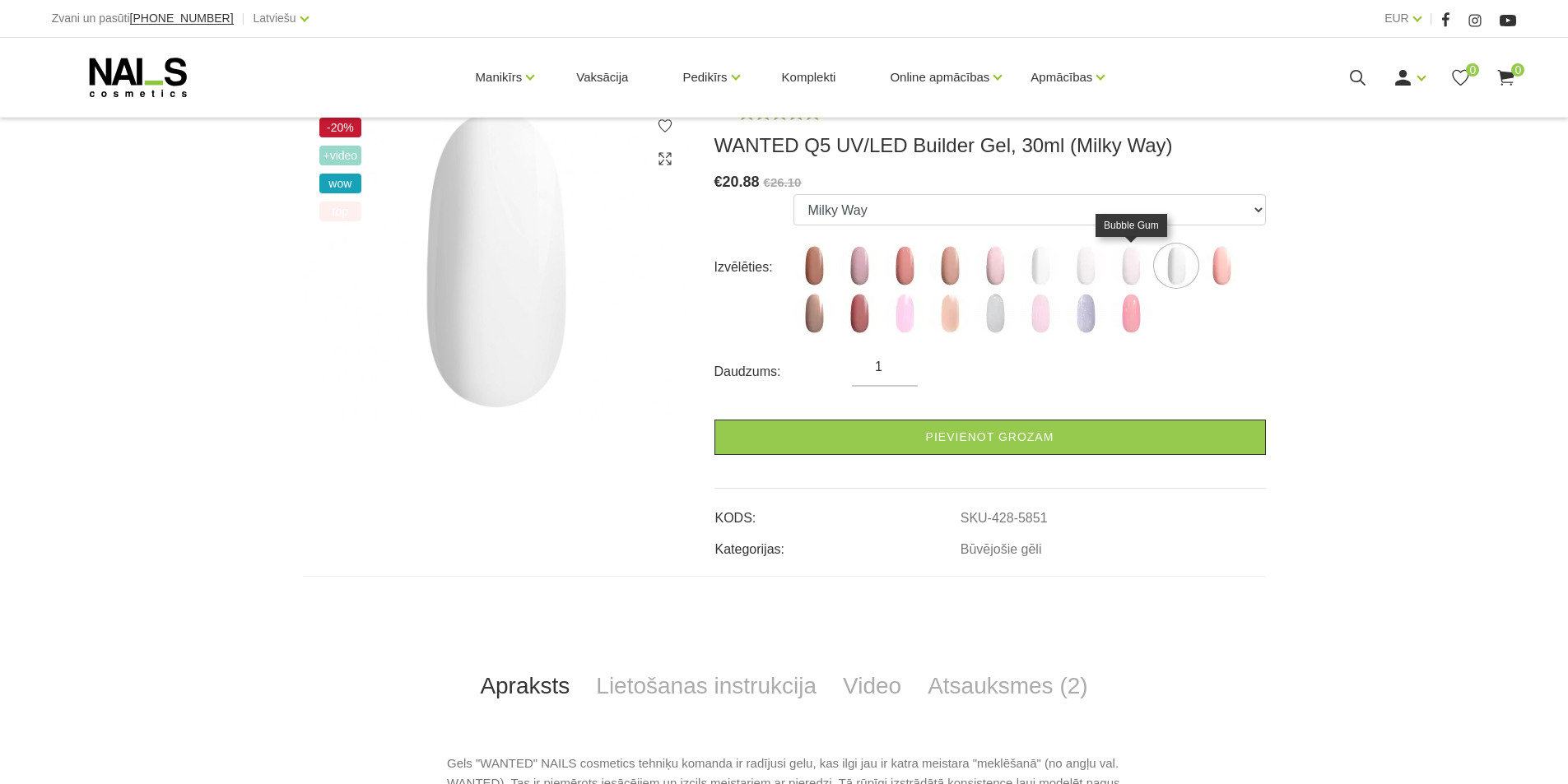
click at [1126, 278] on img at bounding box center [1130, 266] width 41 height 41
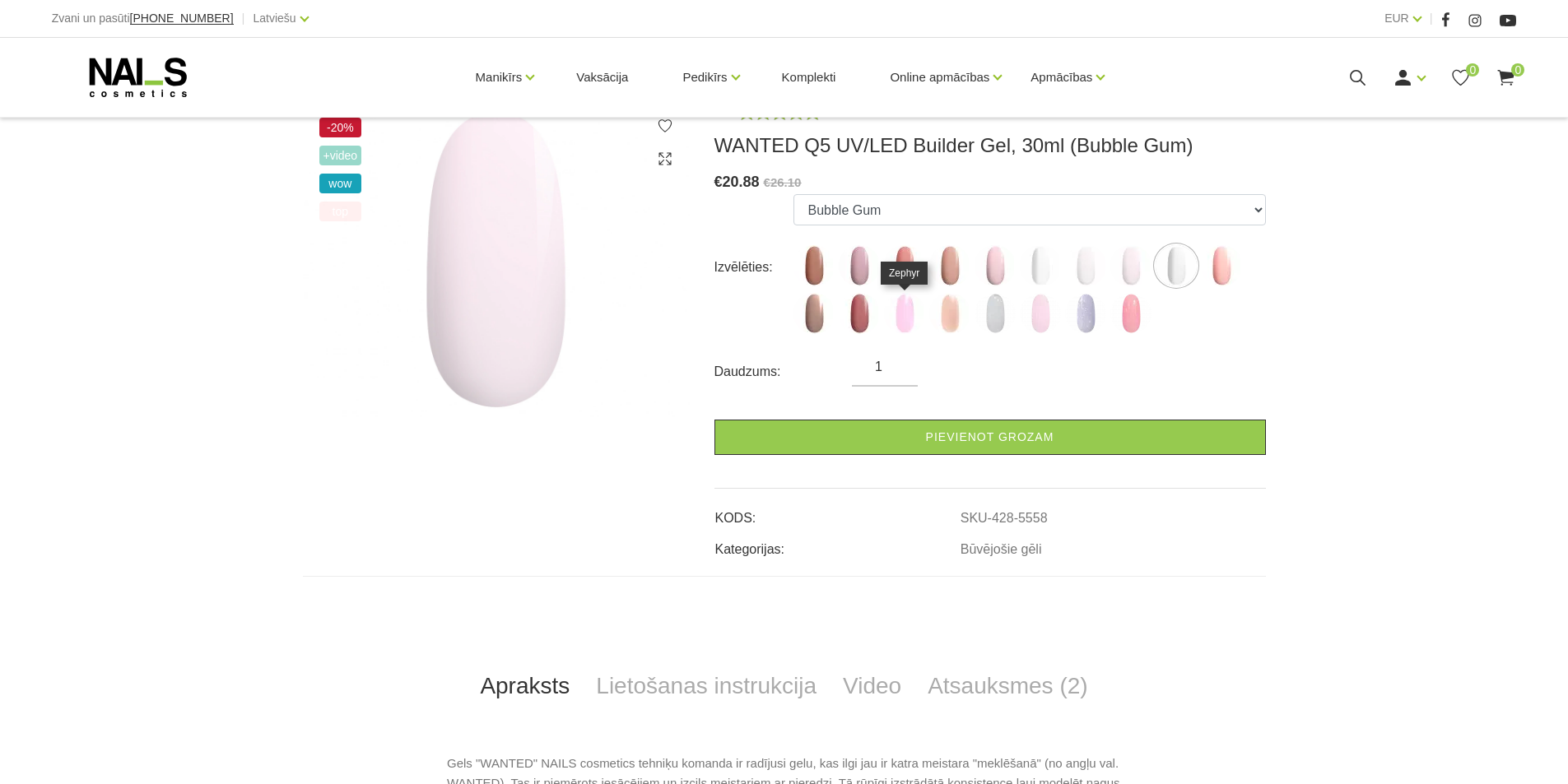
click at [902, 321] on img at bounding box center [905, 313] width 41 height 41
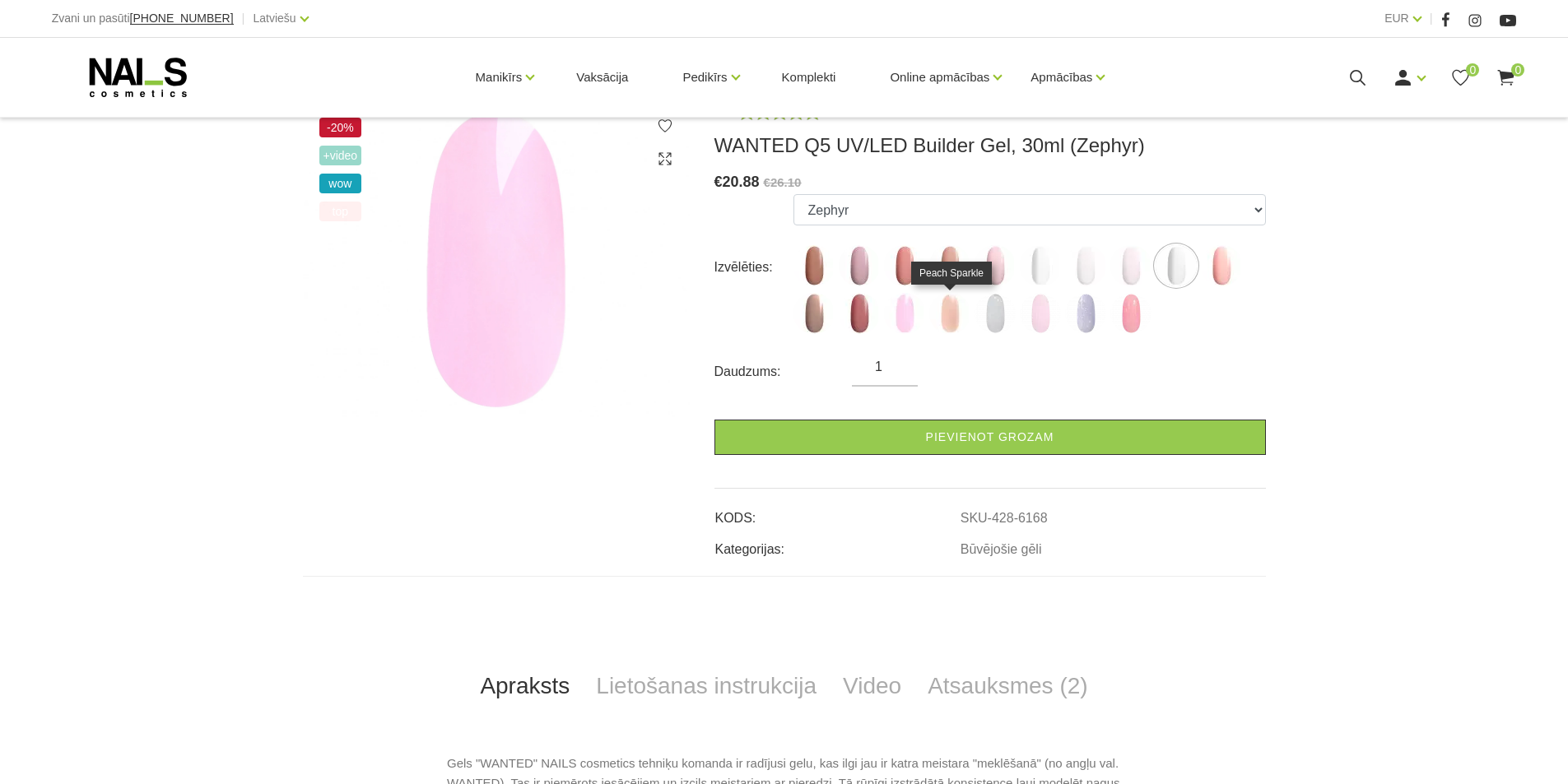
click at [948, 321] on img at bounding box center [949, 313] width 41 height 41
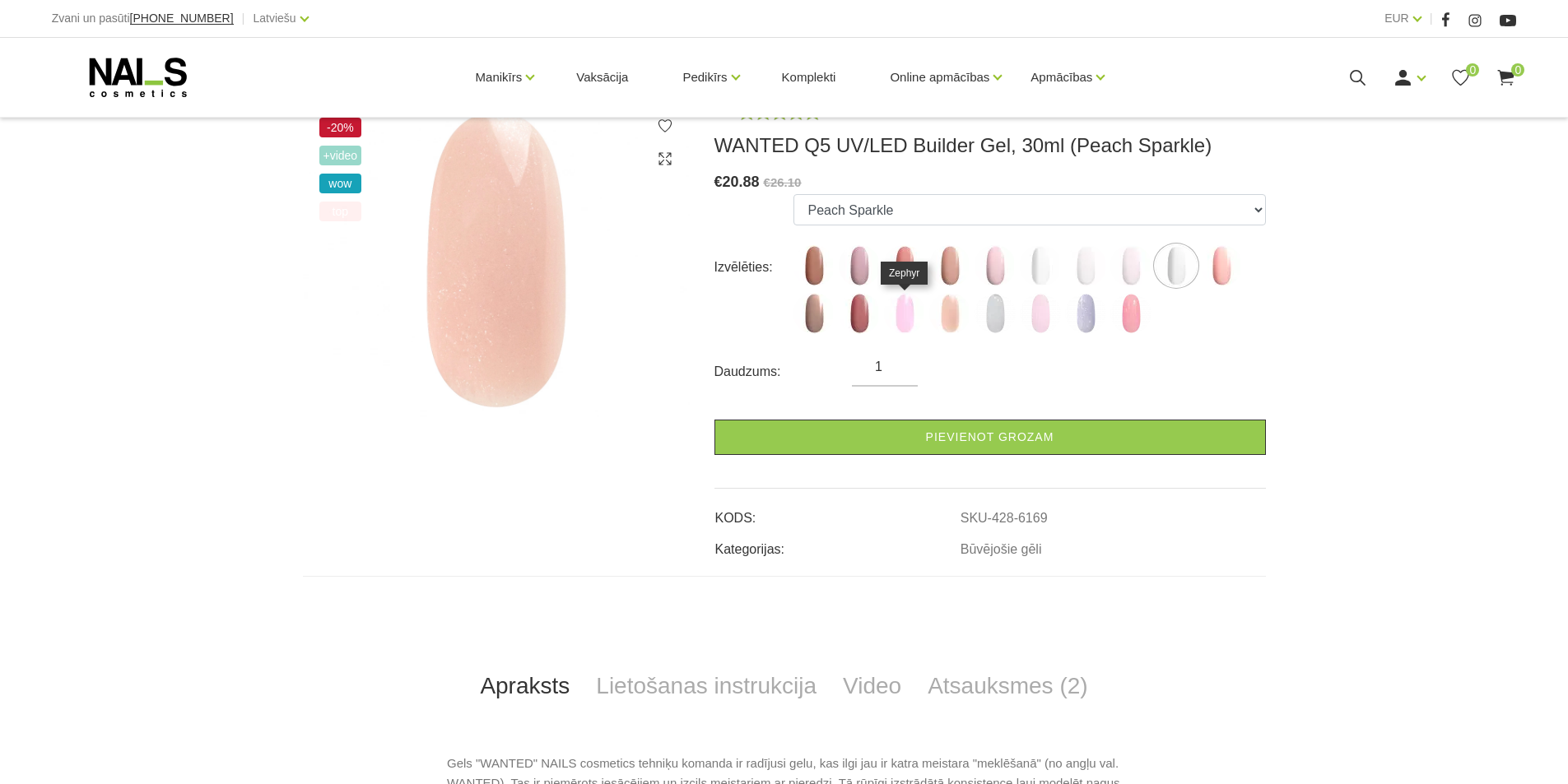
click at [908, 315] on img at bounding box center [905, 313] width 41 height 41
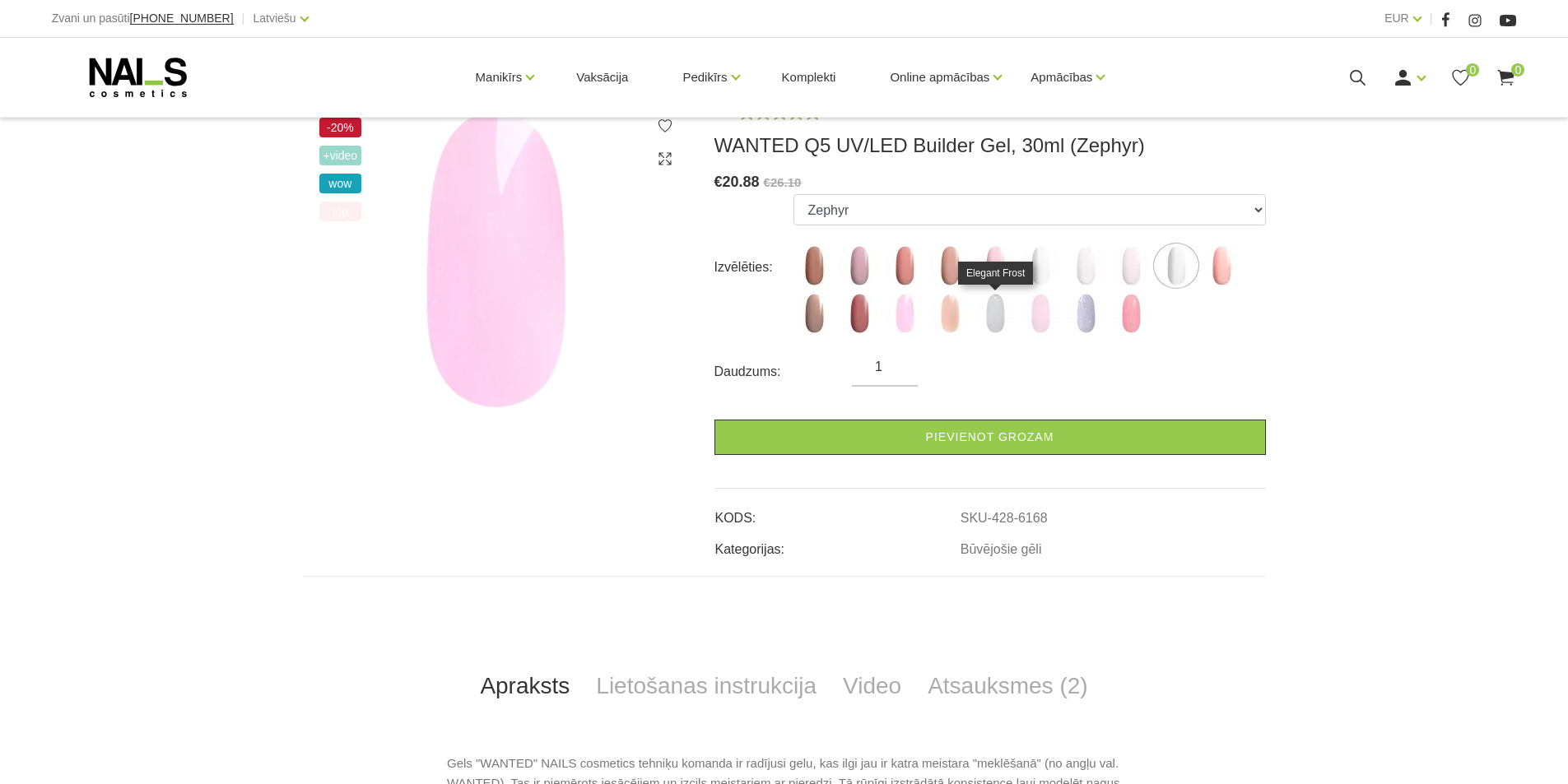
click at [999, 314] on img at bounding box center [995, 313] width 41 height 41
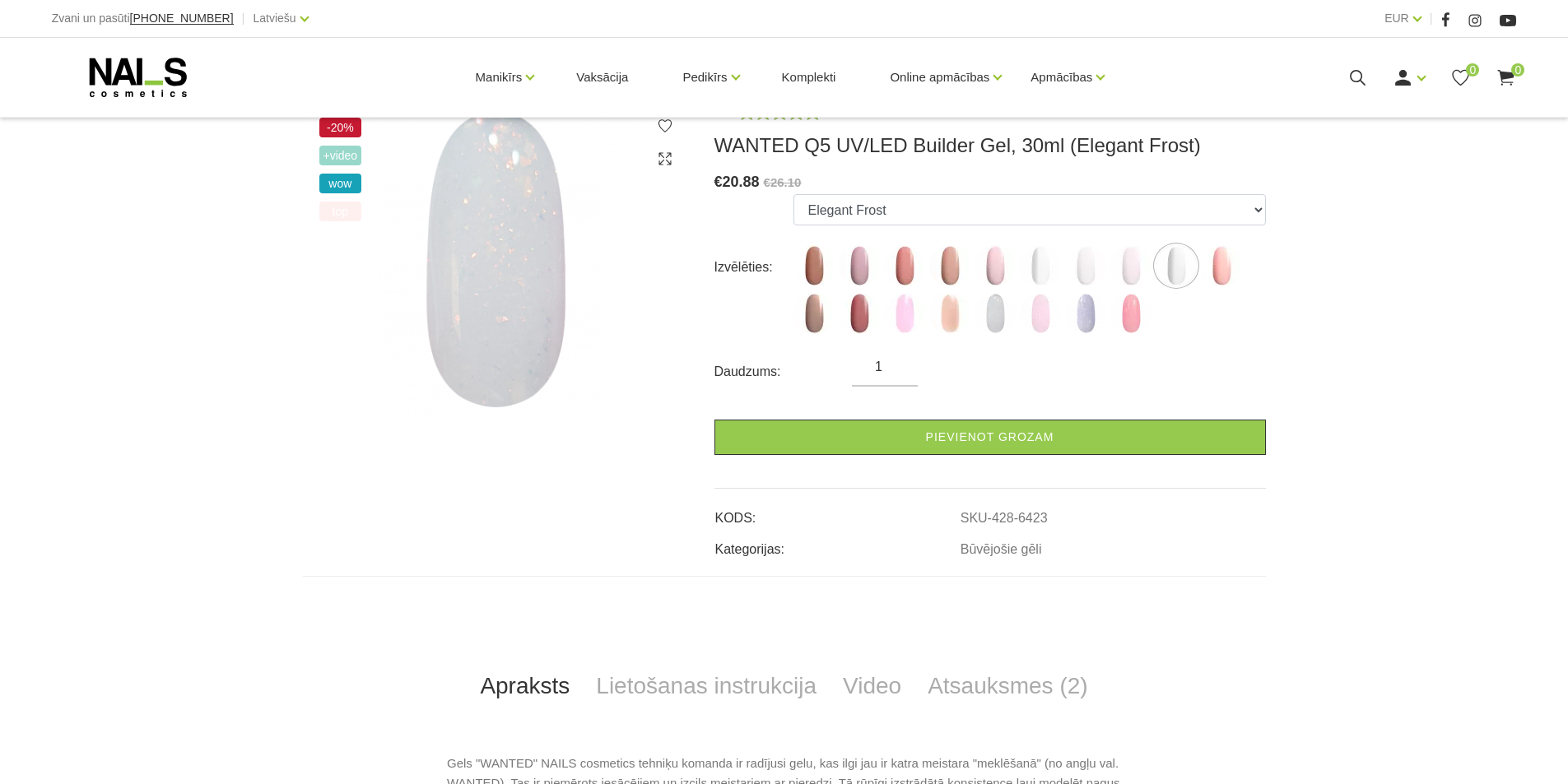
scroll to position [164, 0]
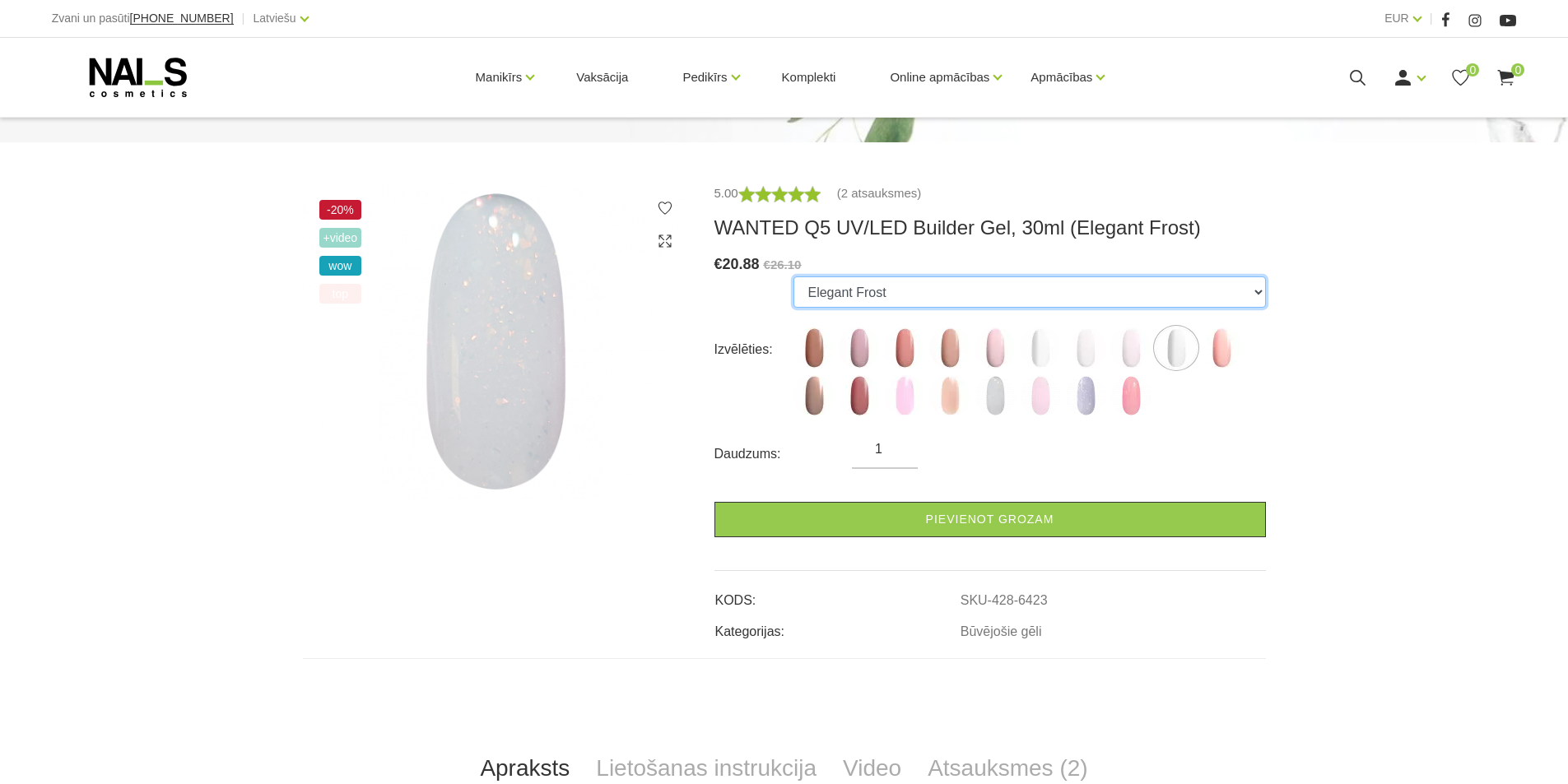
click at [1250, 287] on select "Caramel Nude Sparkle Mood Macchiato Dream Rose Premium Clear Pastel Porcelain B…" at bounding box center [1029, 293] width 472 height 32
click at [1081, 398] on img at bounding box center [1085, 396] width 41 height 41
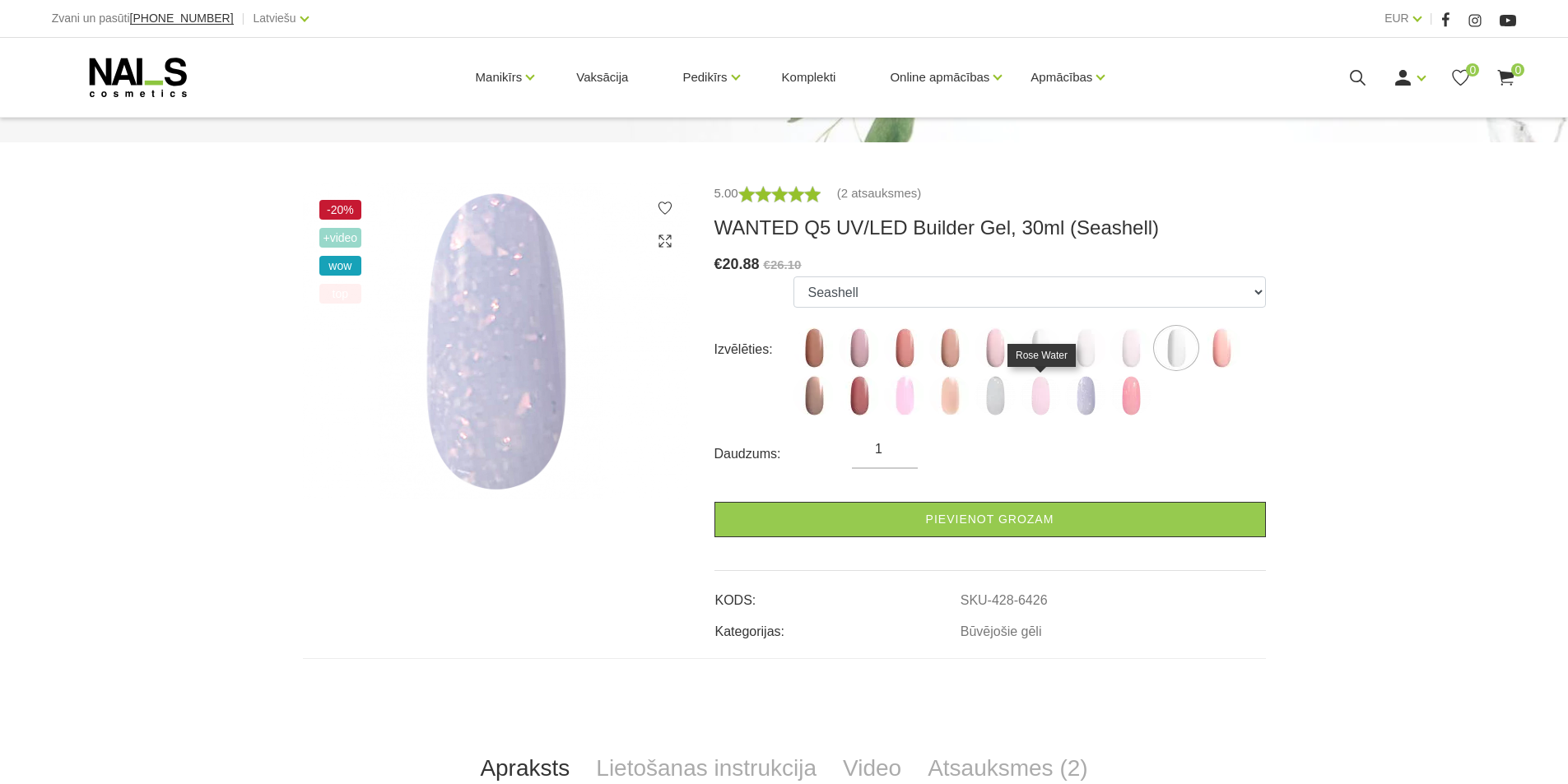
click at [1042, 405] on img at bounding box center [1040, 396] width 41 height 41
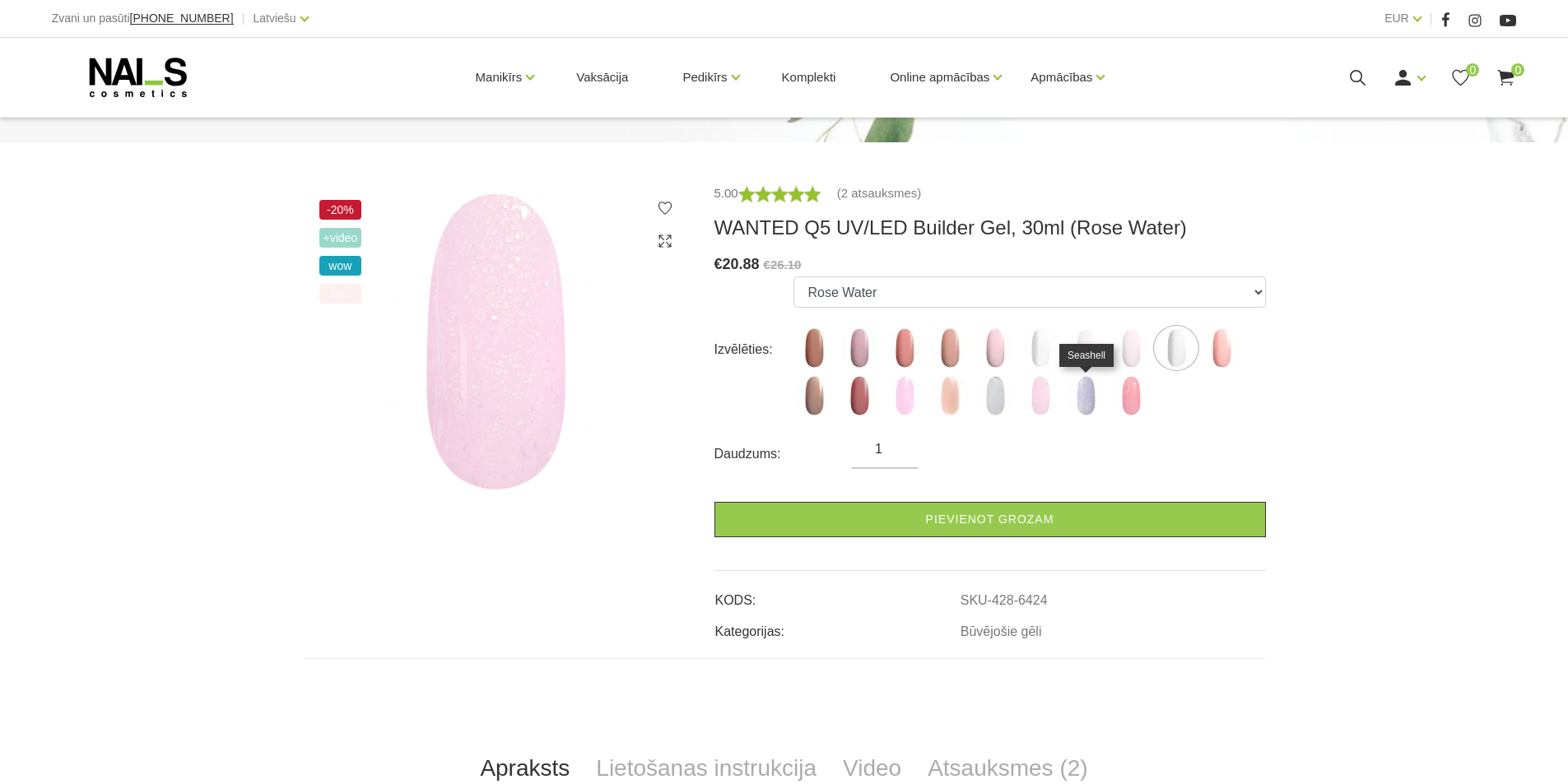
click at [1083, 408] on img at bounding box center [1085, 396] width 41 height 41
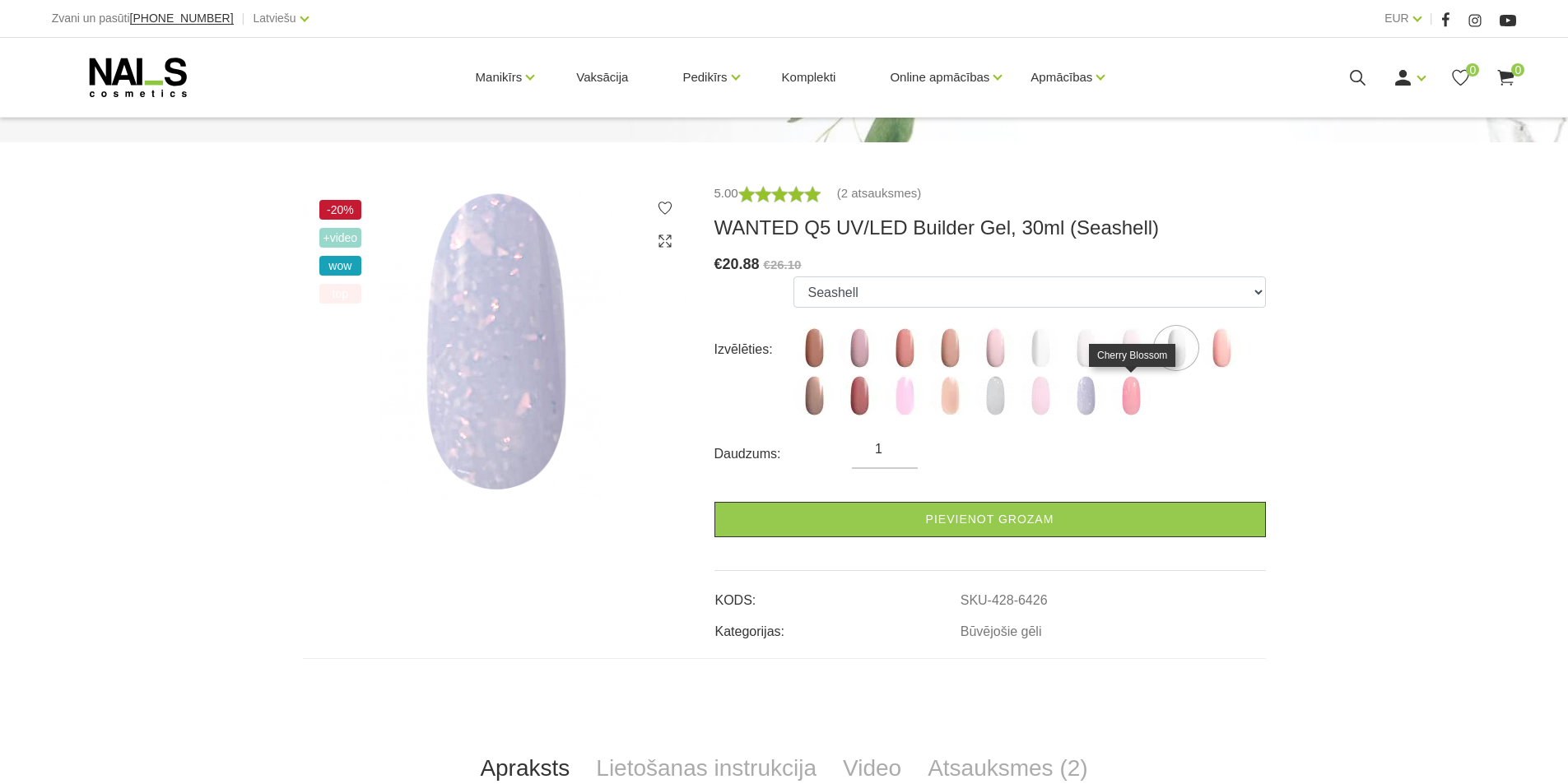
click at [1129, 404] on img at bounding box center [1130, 396] width 41 height 41
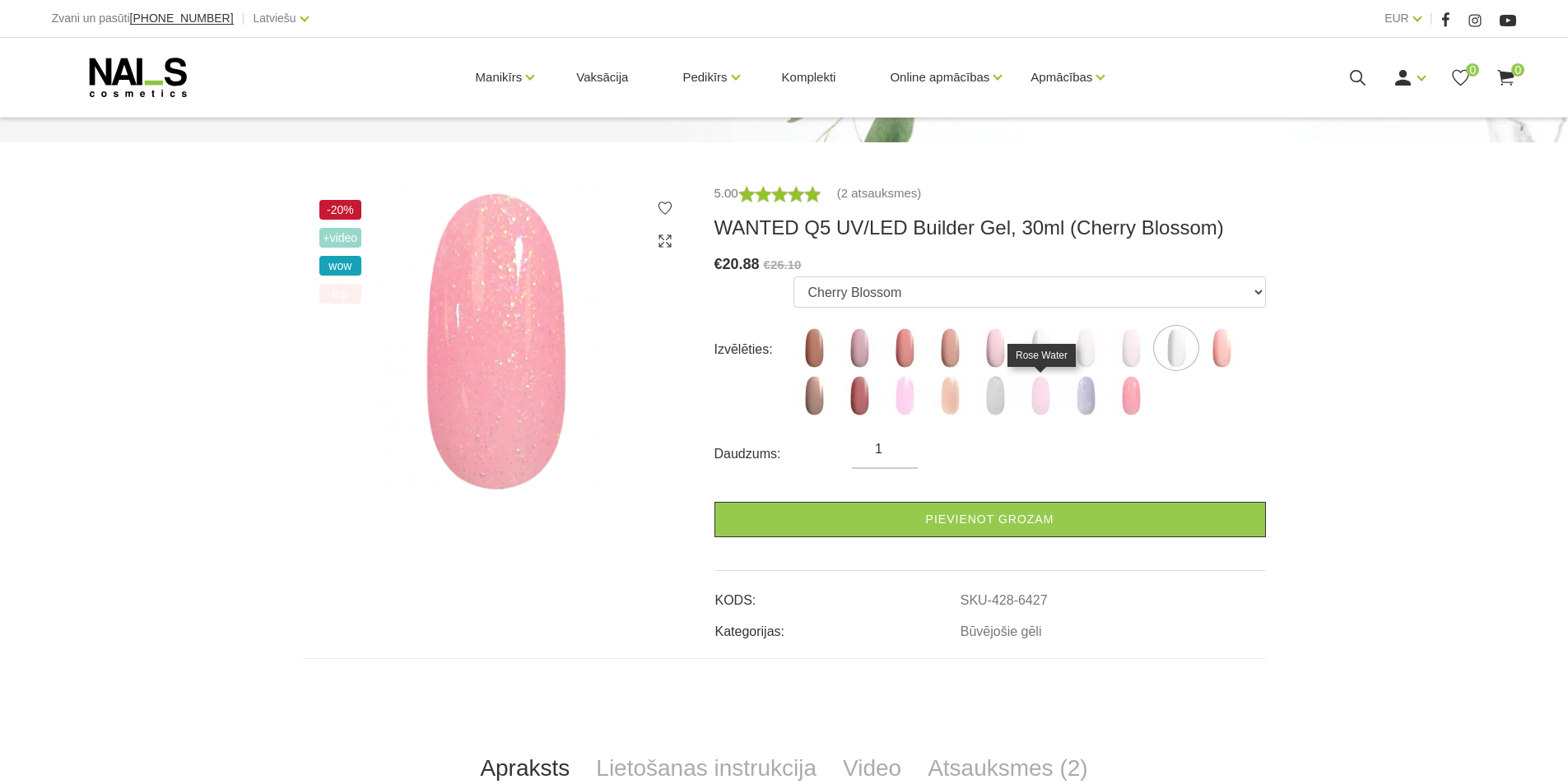
click at [1038, 405] on img at bounding box center [1040, 396] width 41 height 41
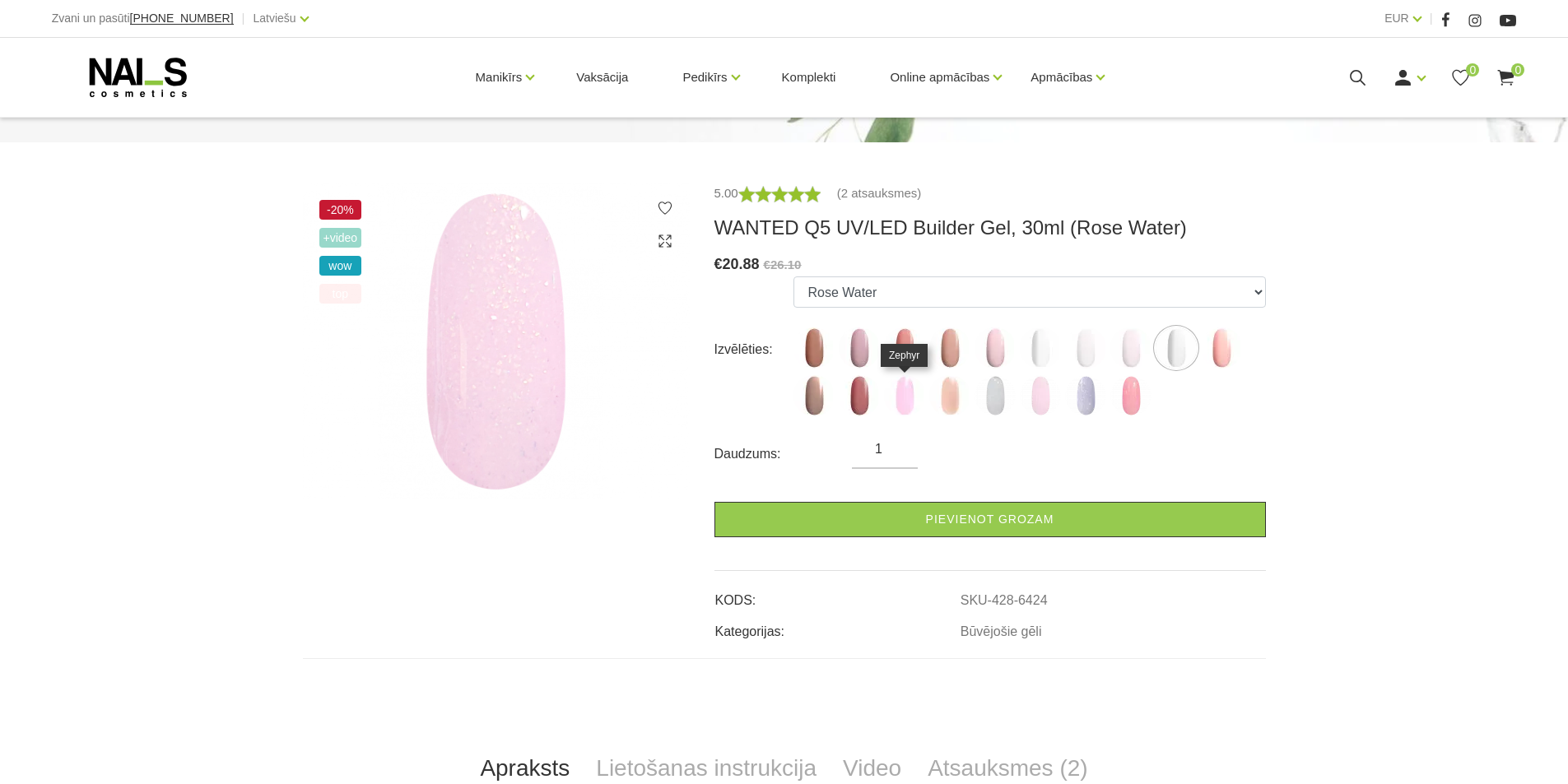
click at [906, 407] on img at bounding box center [905, 396] width 41 height 41
select select "6168"
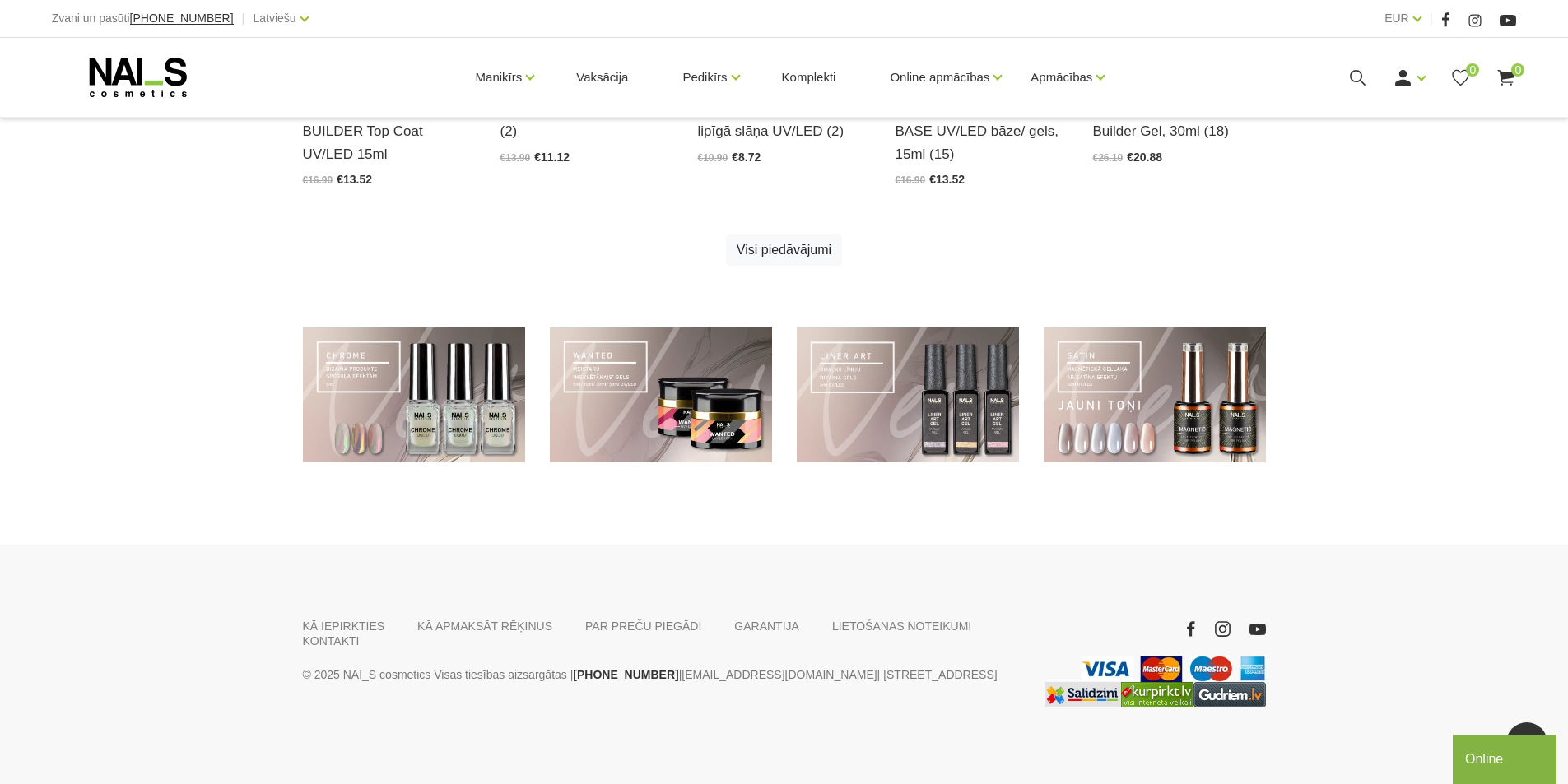
scroll to position [1156, 0]
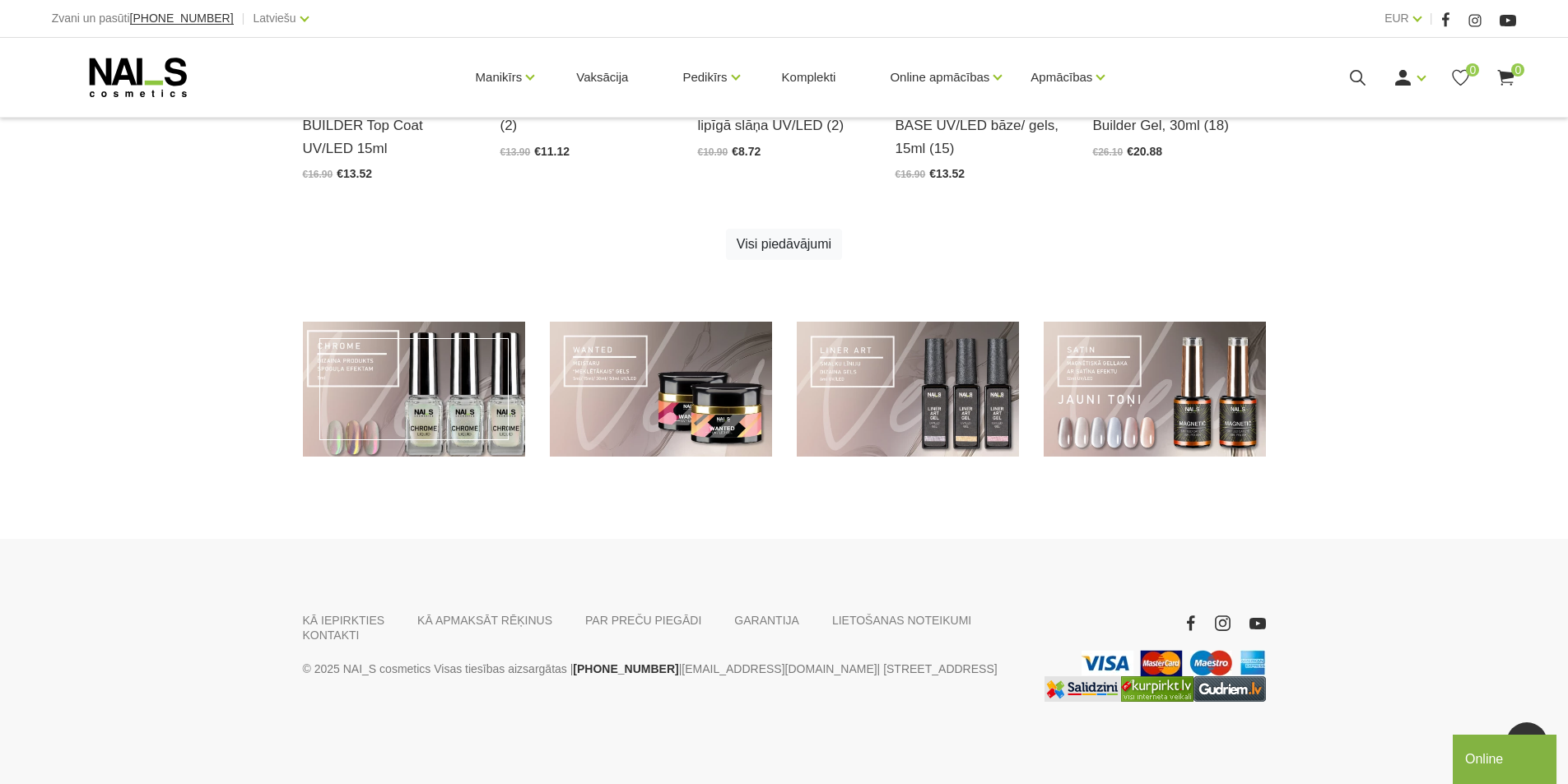
click at [429, 415] on link at bounding box center [413, 389] width 222 height 136
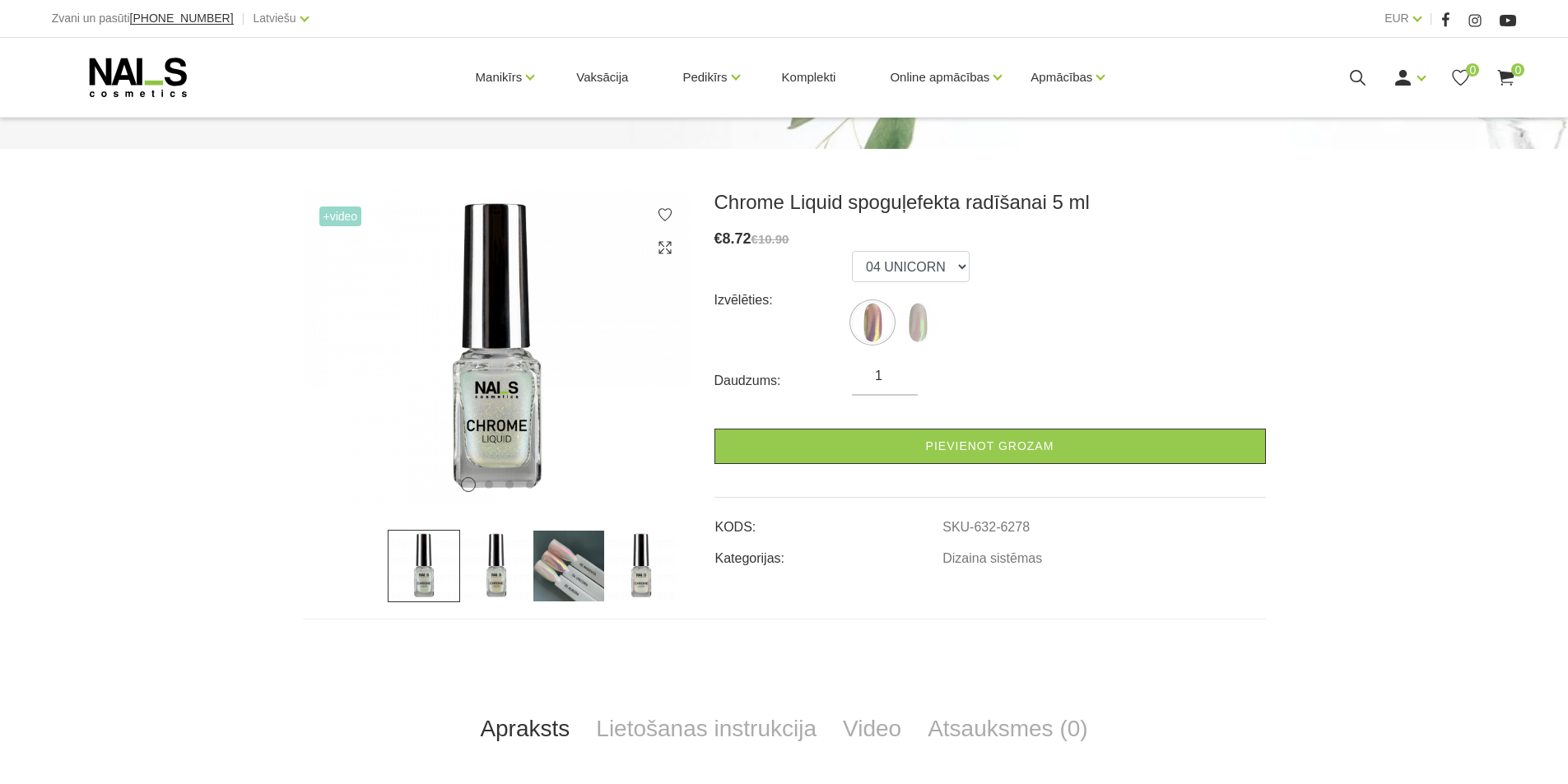
scroll to position [164, 0]
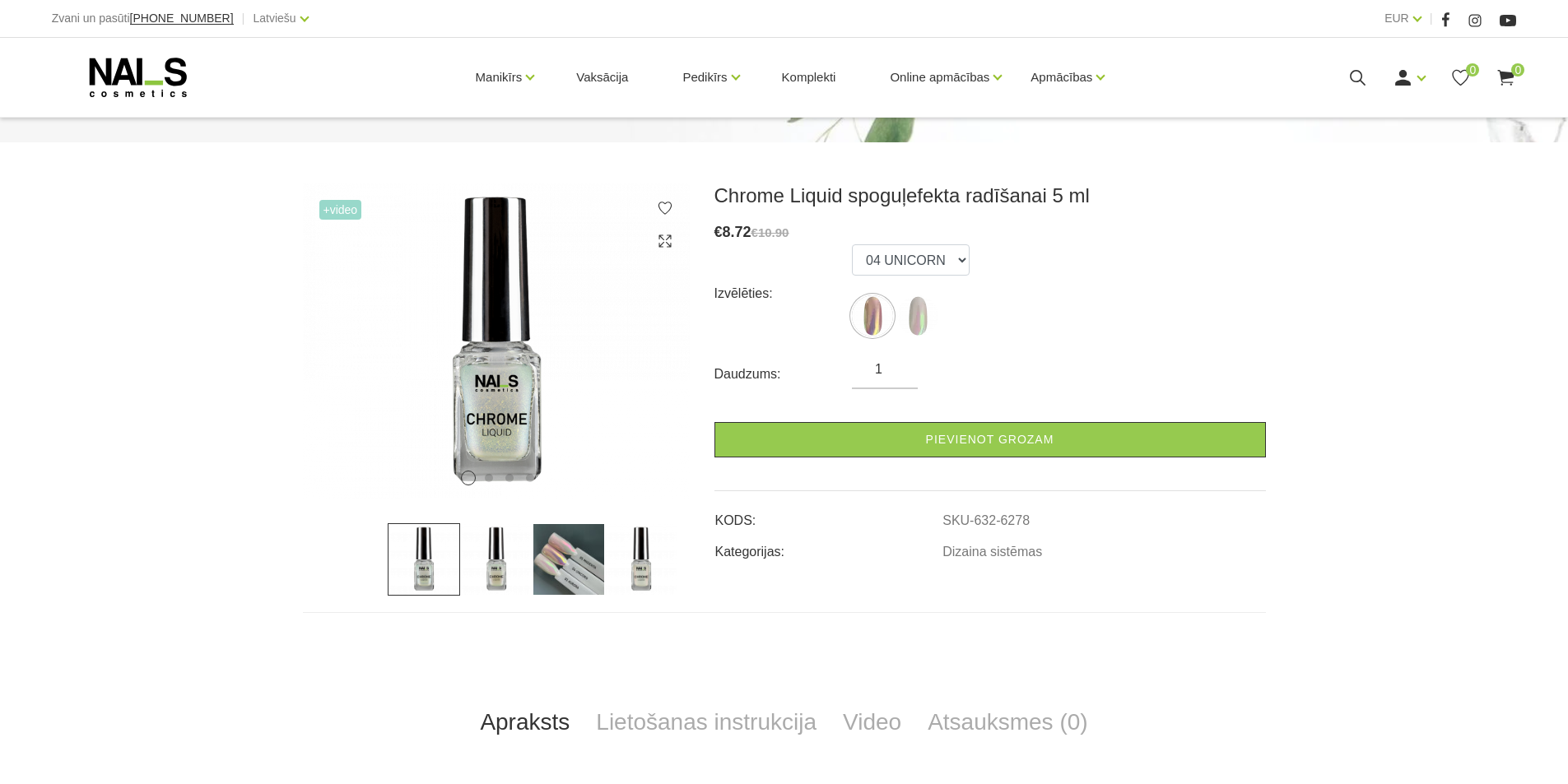
click at [559, 570] on img at bounding box center [568, 559] width 72 height 72
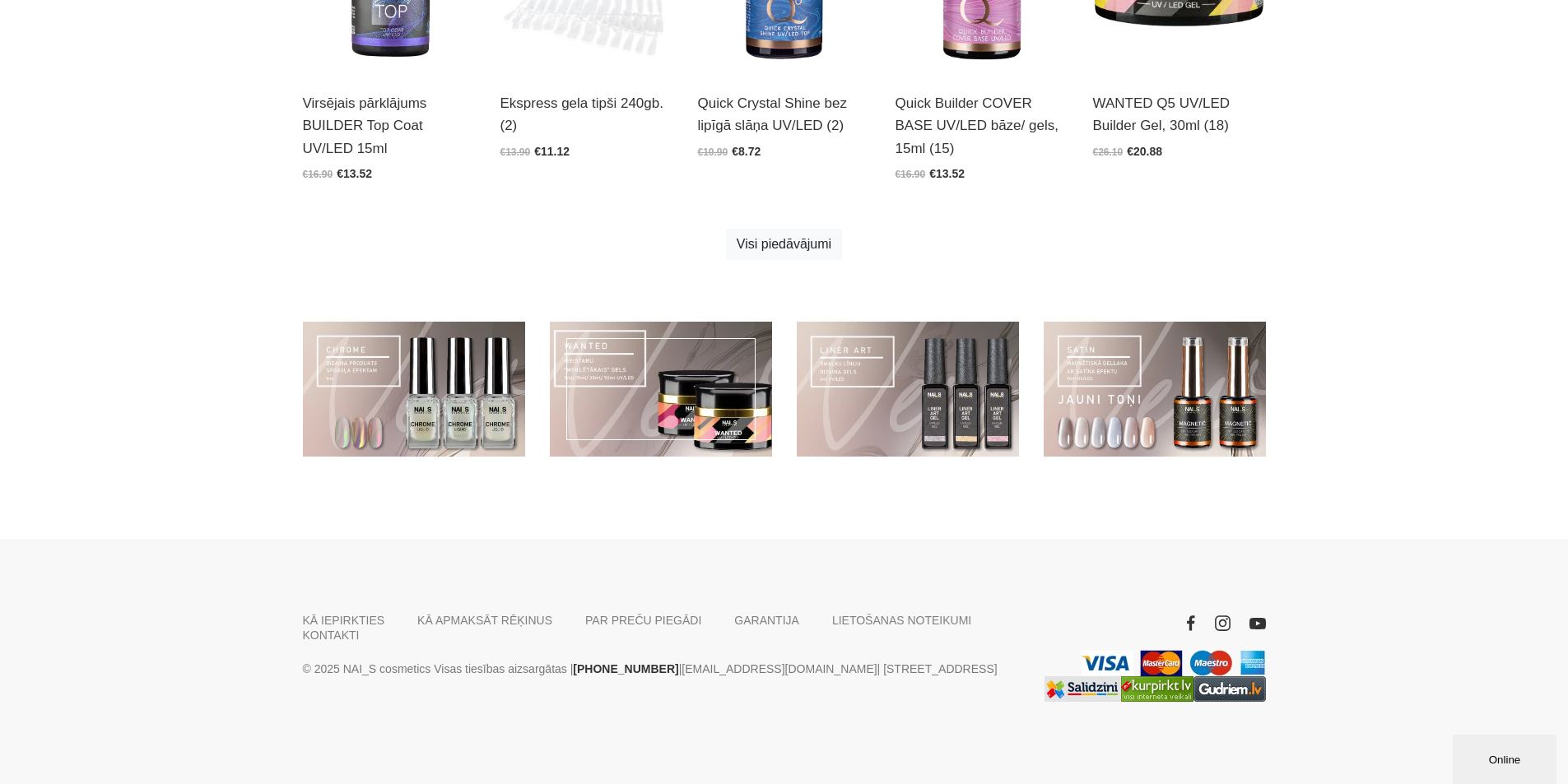
click at [624, 393] on link at bounding box center [660, 389] width 222 height 136
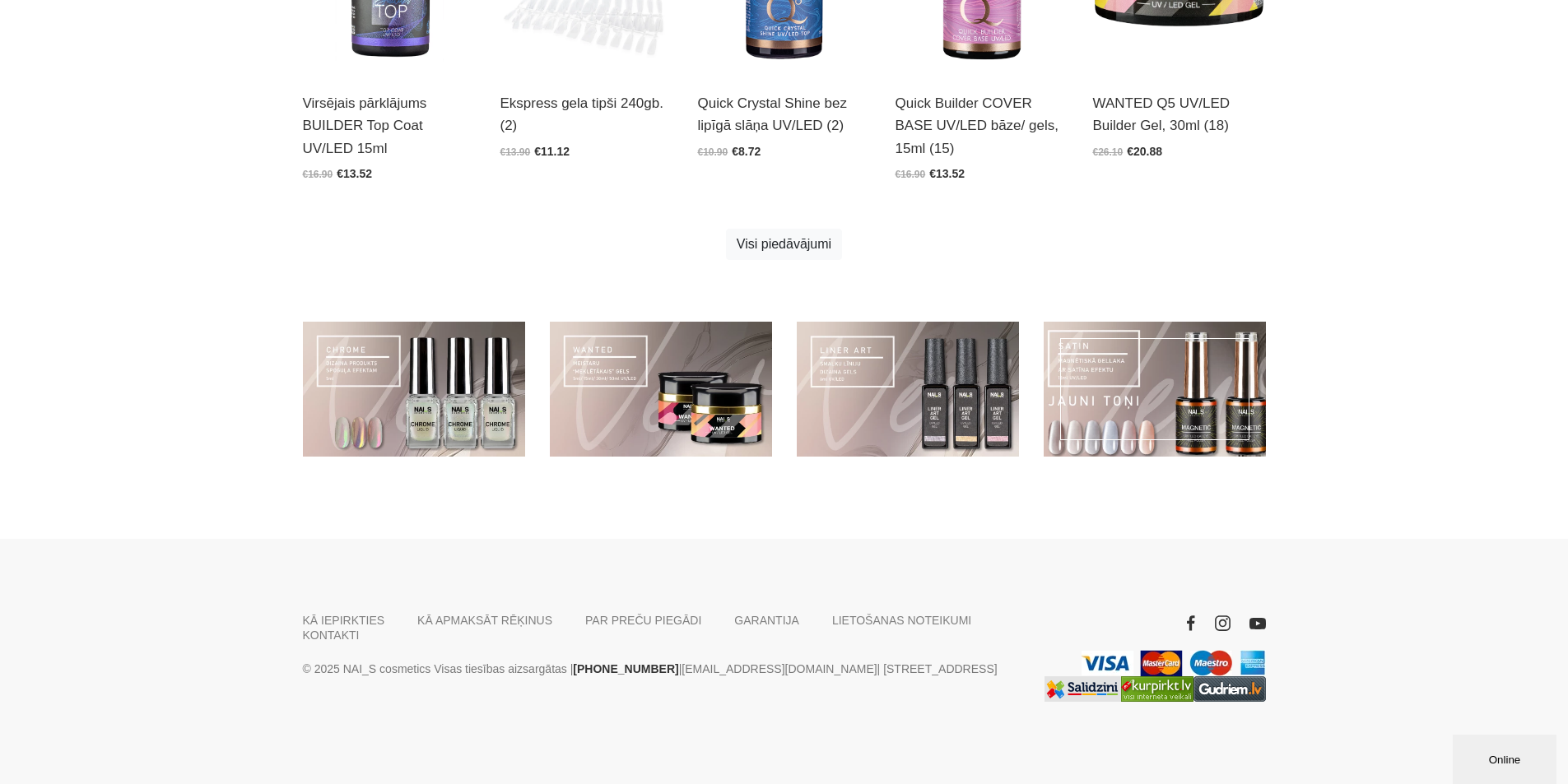
click at [1130, 414] on link at bounding box center [1154, 389] width 222 height 136
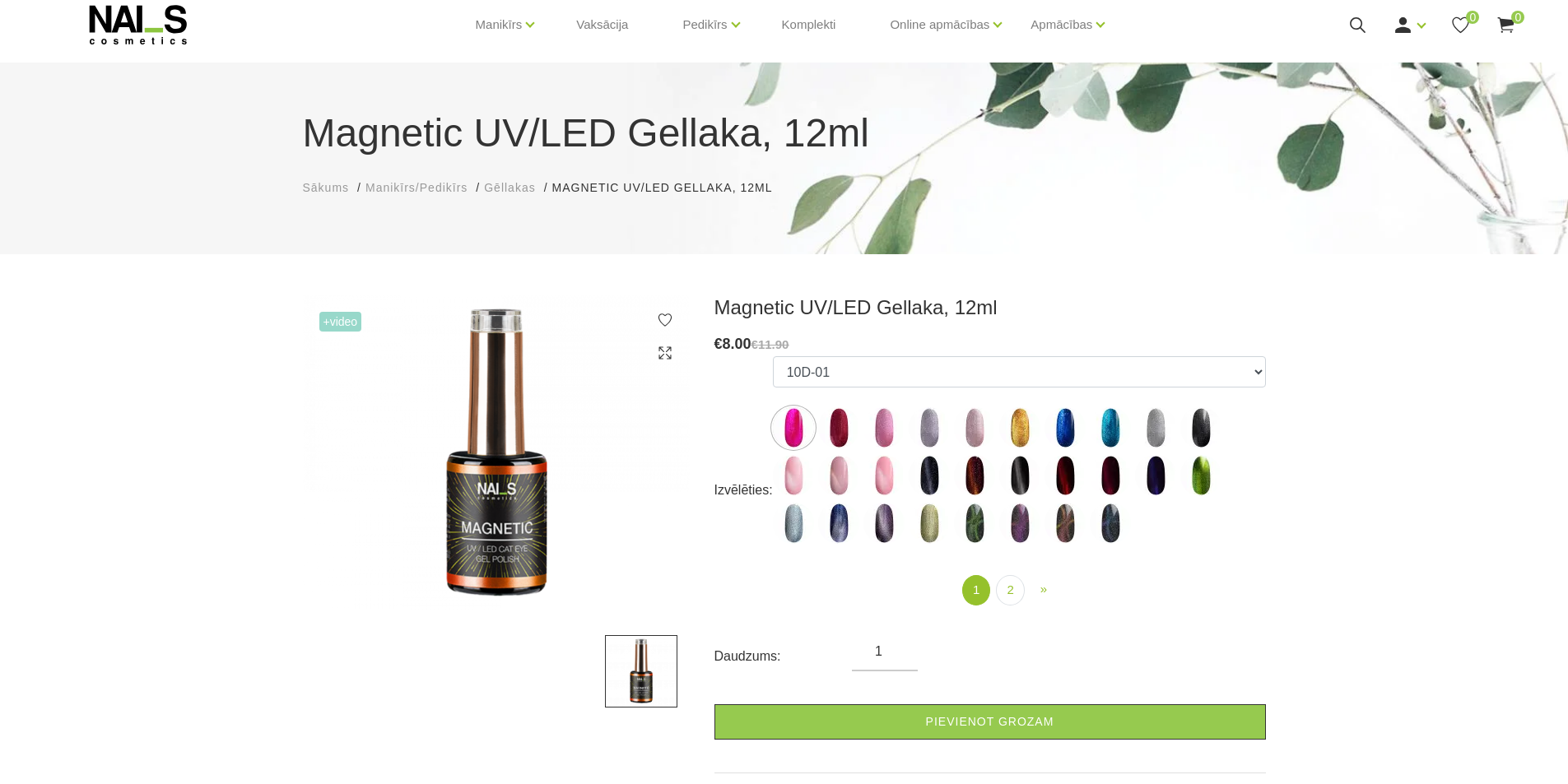
scroll to position [83, 0]
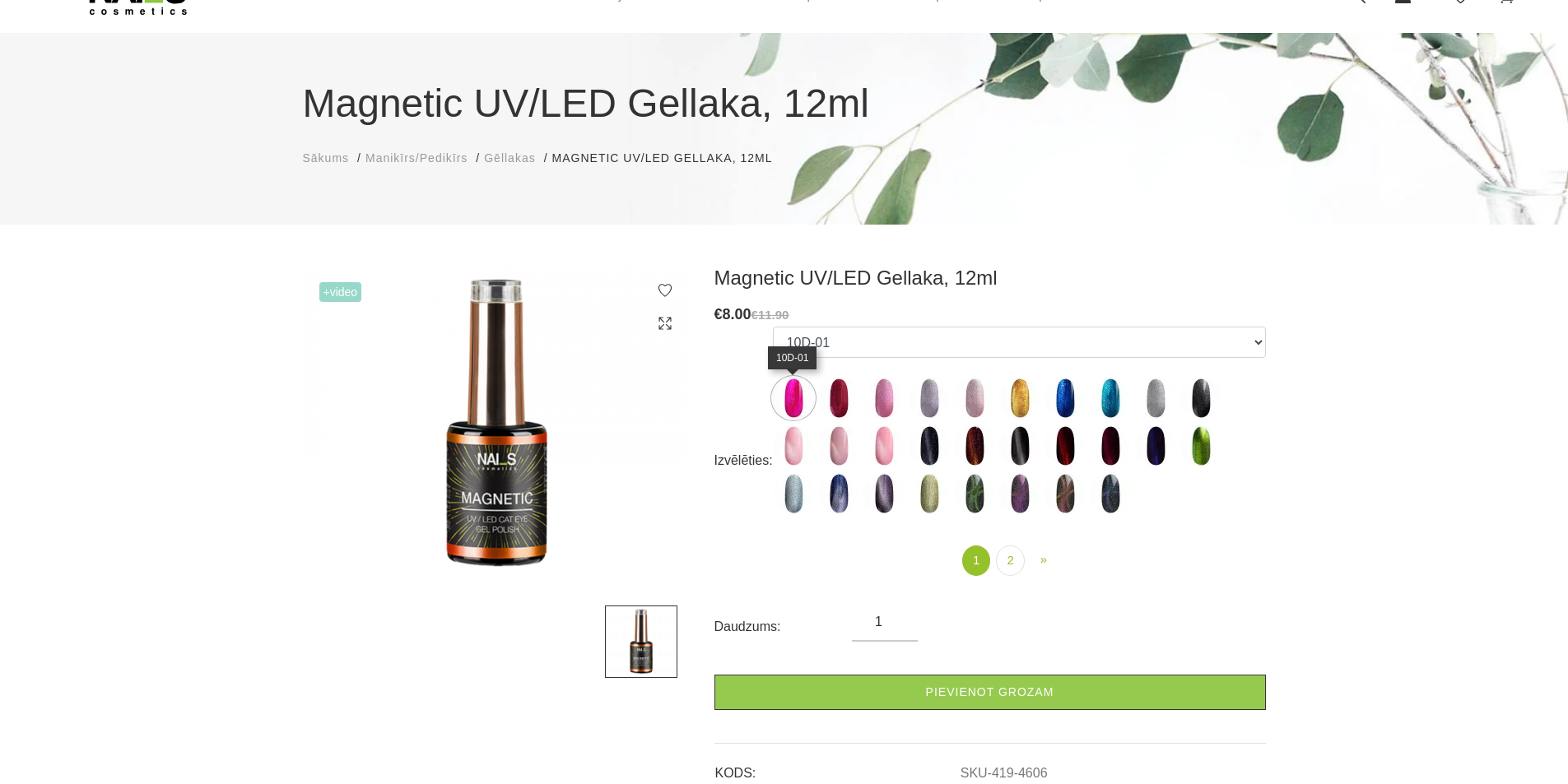
click at [792, 396] on img at bounding box center [793, 399] width 41 height 41
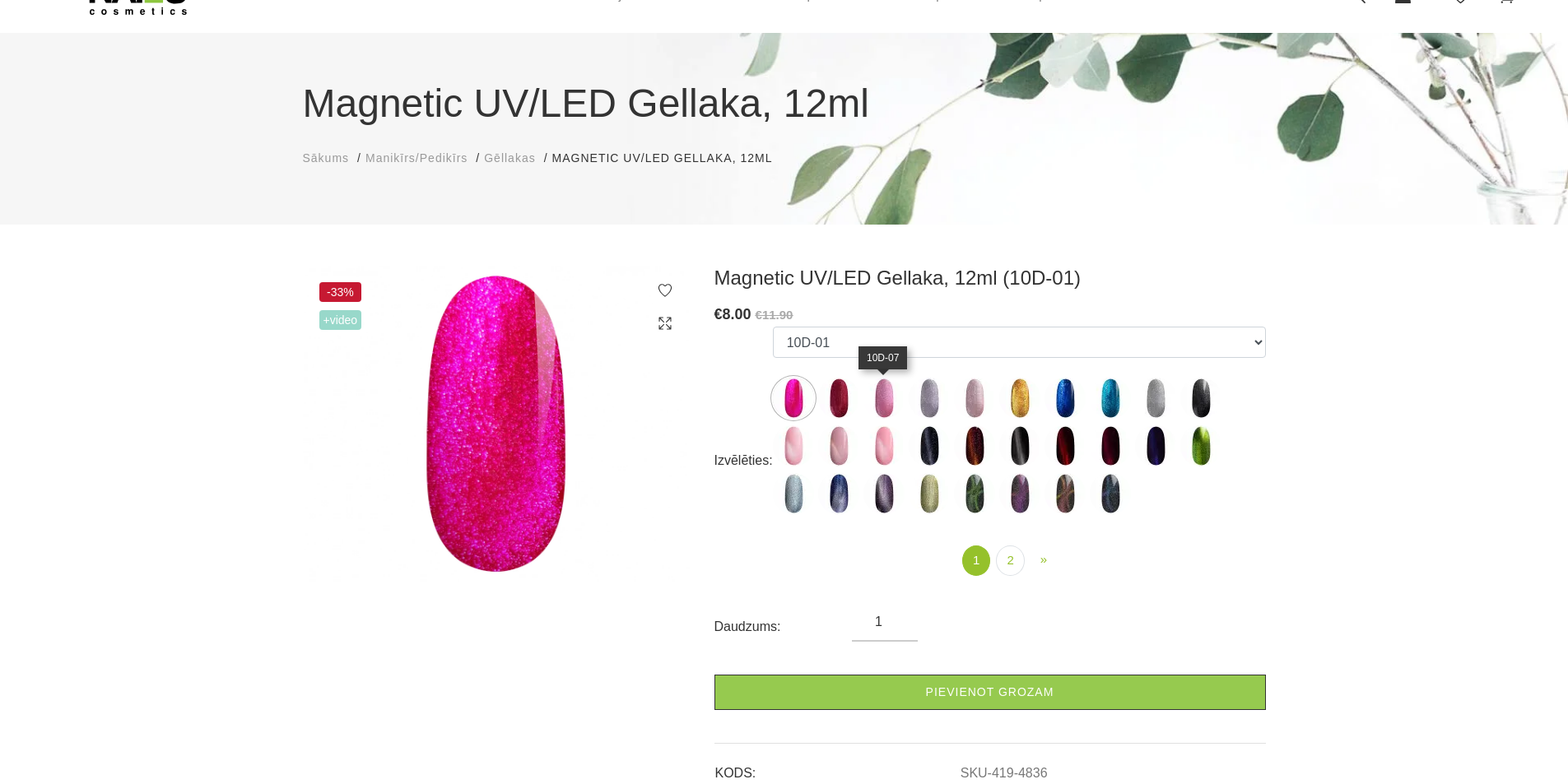
click at [882, 402] on img at bounding box center [883, 399] width 41 height 41
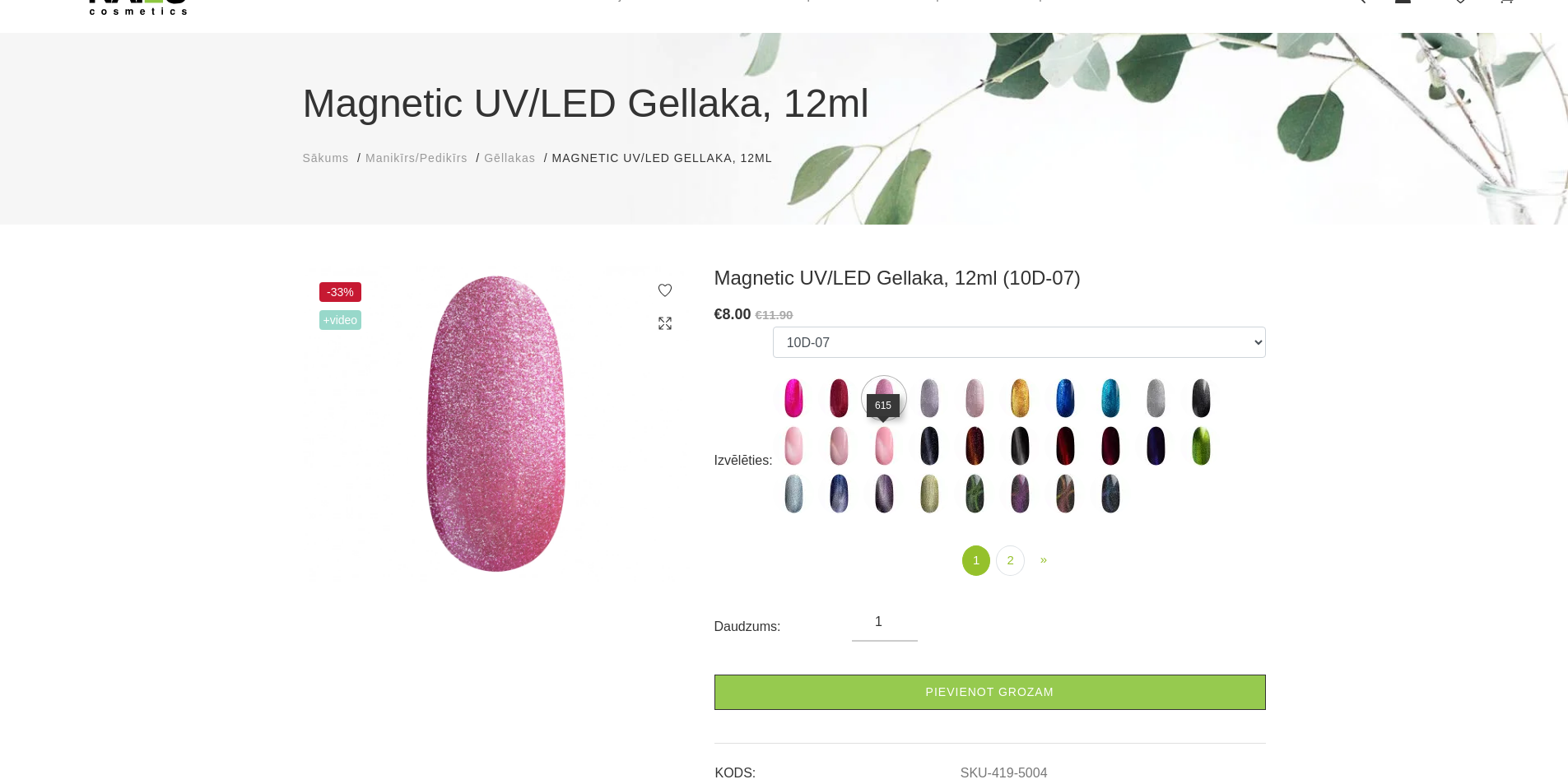
click at [881, 449] on img at bounding box center [883, 446] width 41 height 41
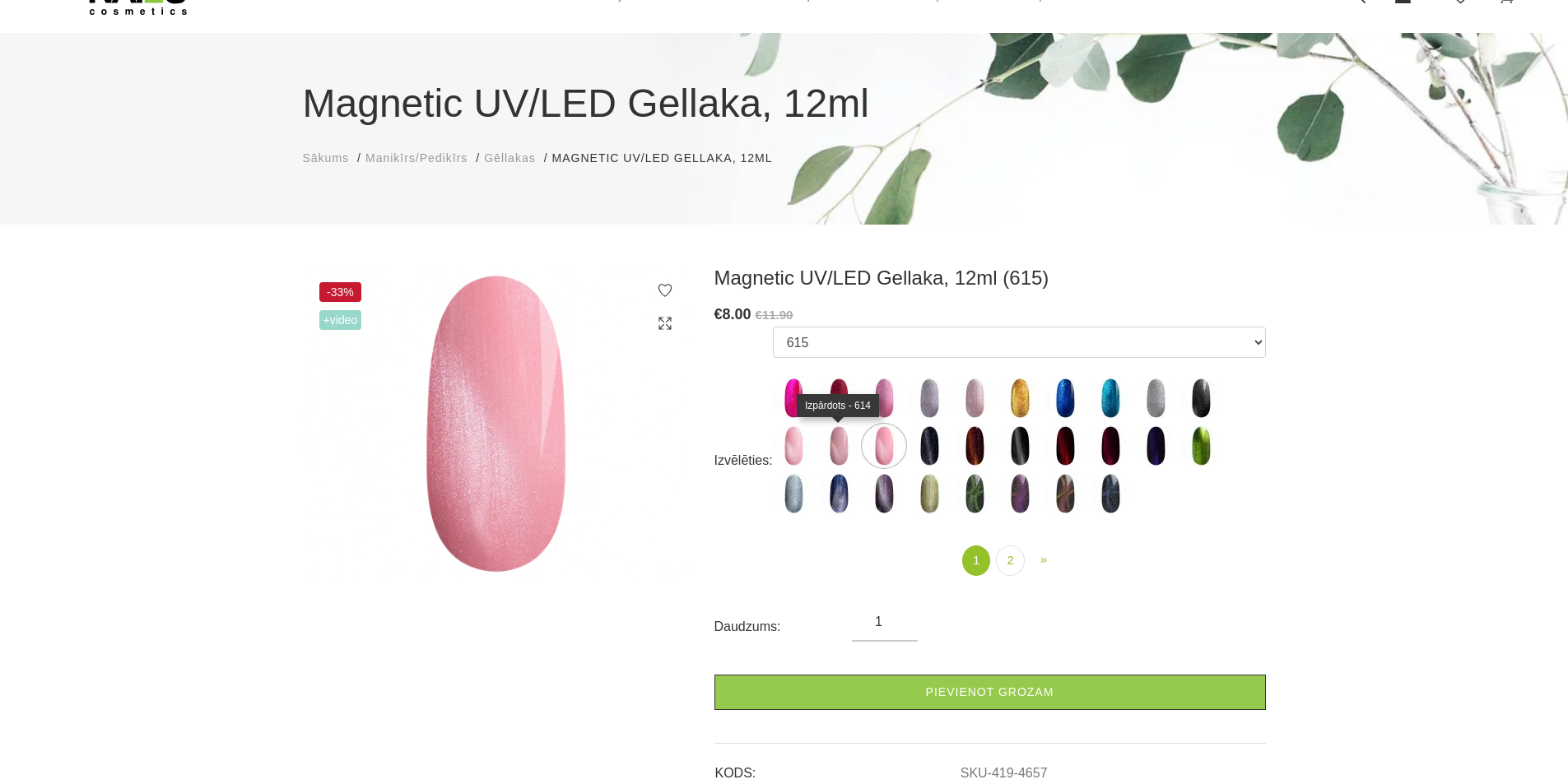
click at [841, 450] on img at bounding box center [839, 446] width 41 height 41
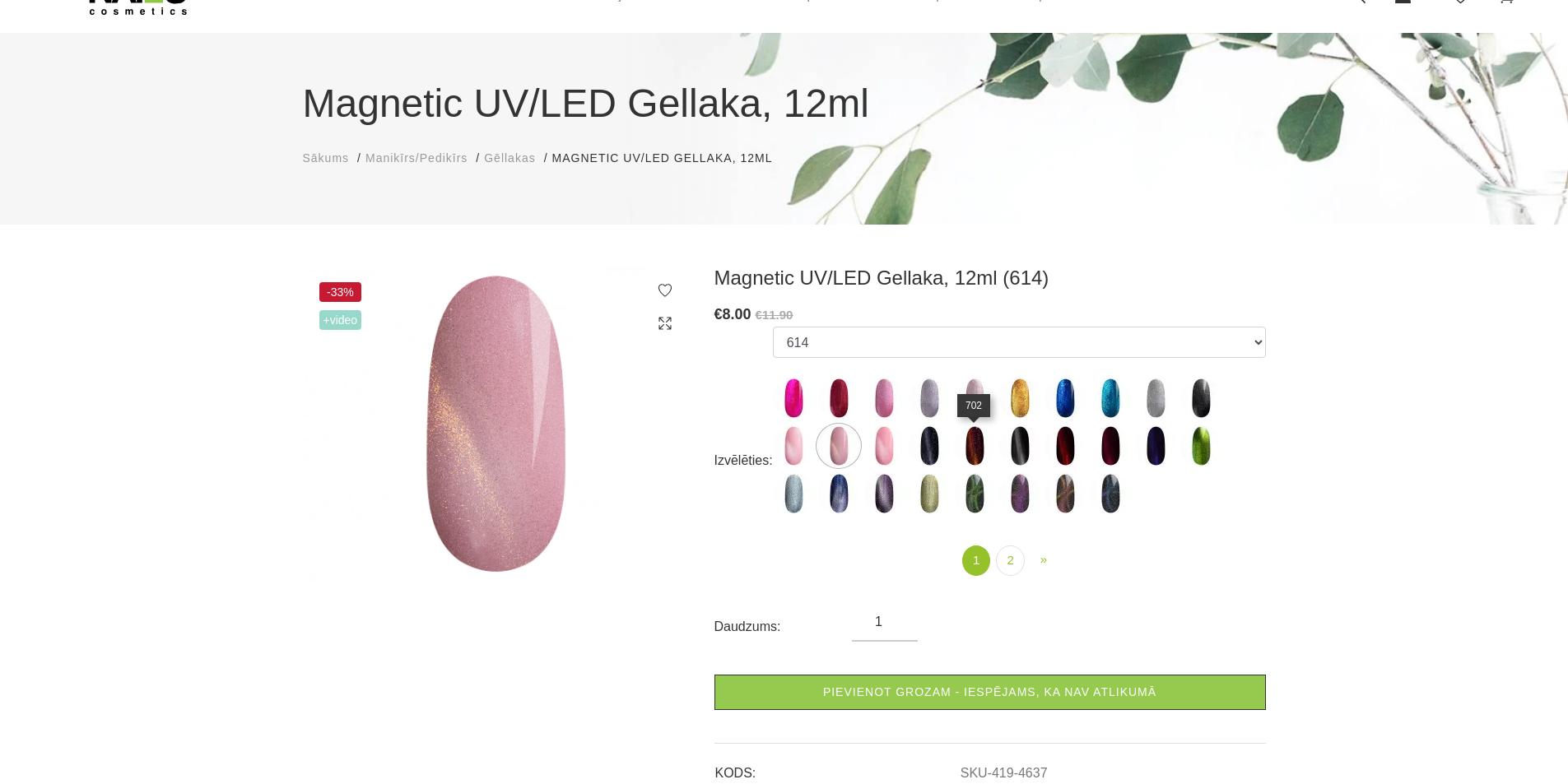
click at [969, 450] on img at bounding box center [974, 446] width 41 height 41
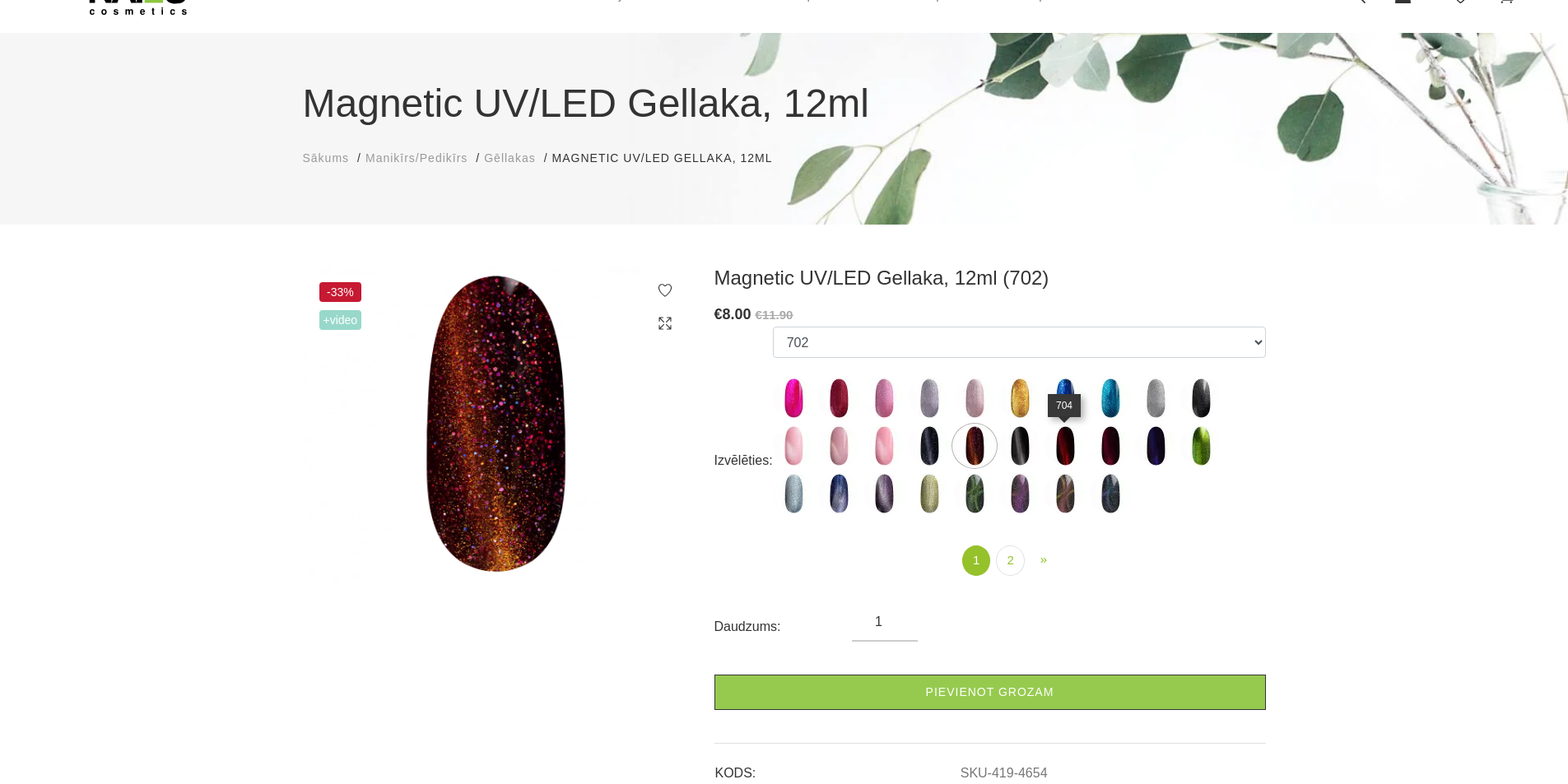
click at [1063, 451] on img at bounding box center [1065, 446] width 41 height 41
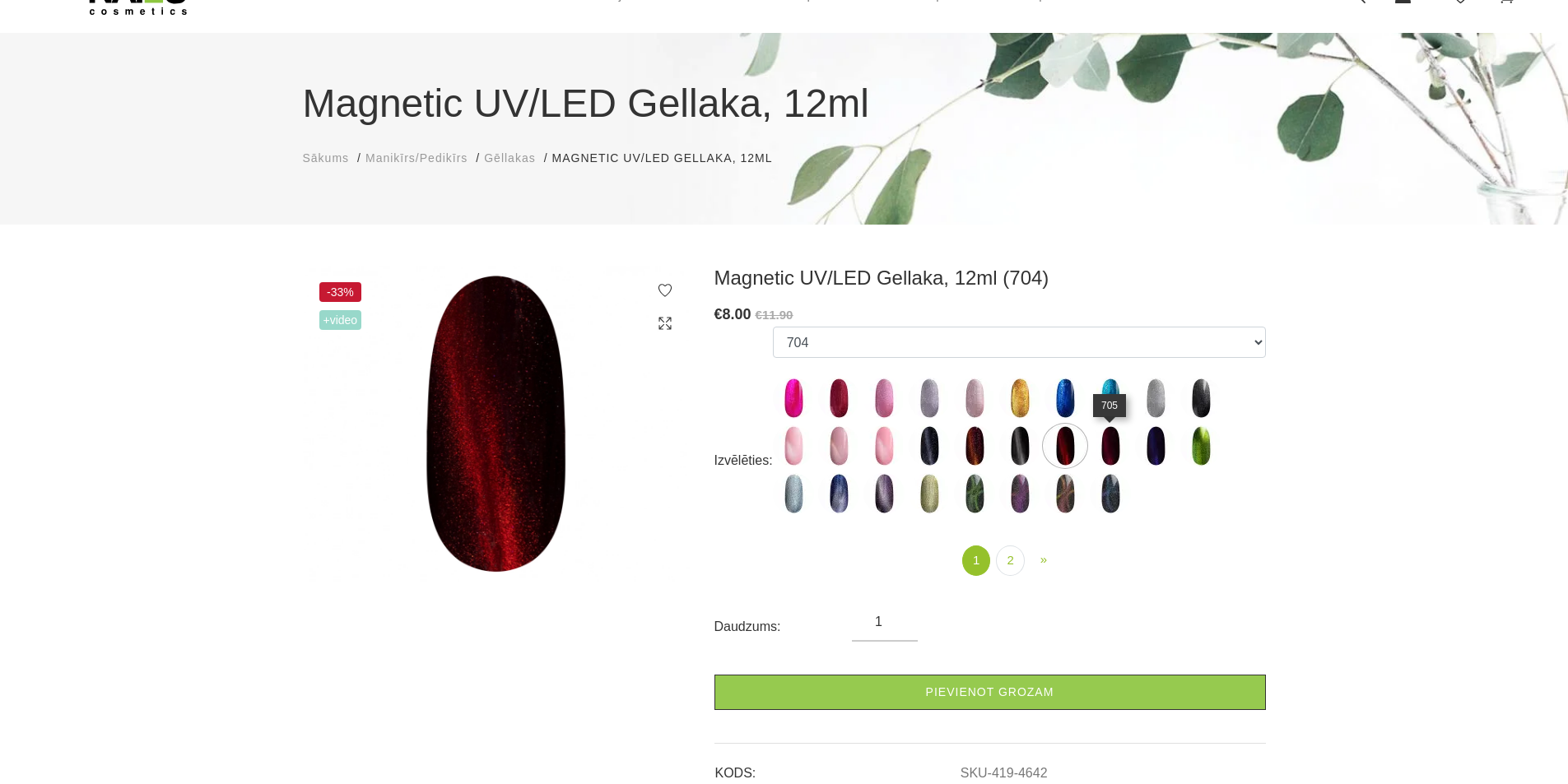
click at [1109, 456] on img at bounding box center [1110, 446] width 41 height 41
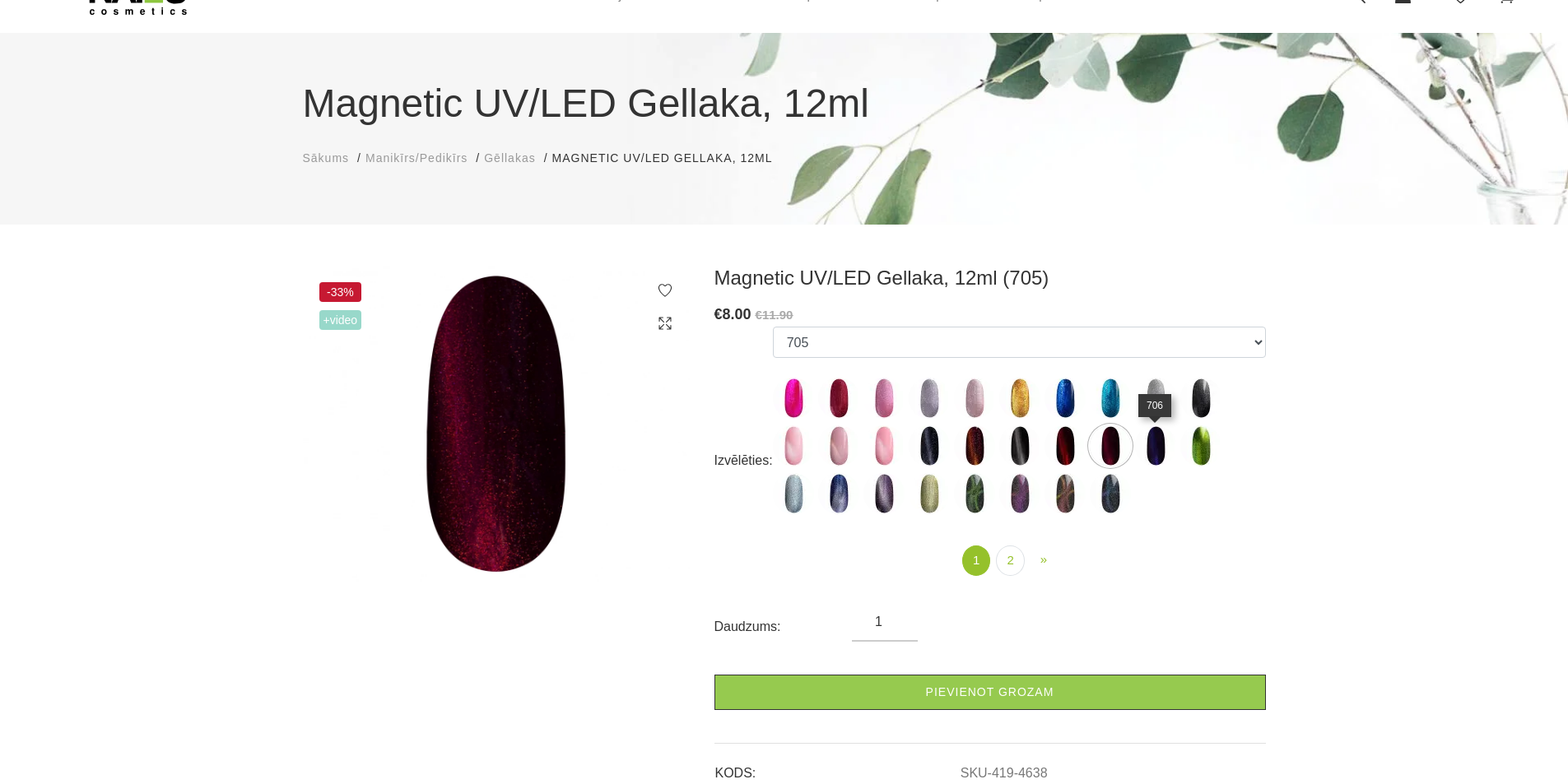
click at [1158, 452] on img at bounding box center [1156, 446] width 41 height 41
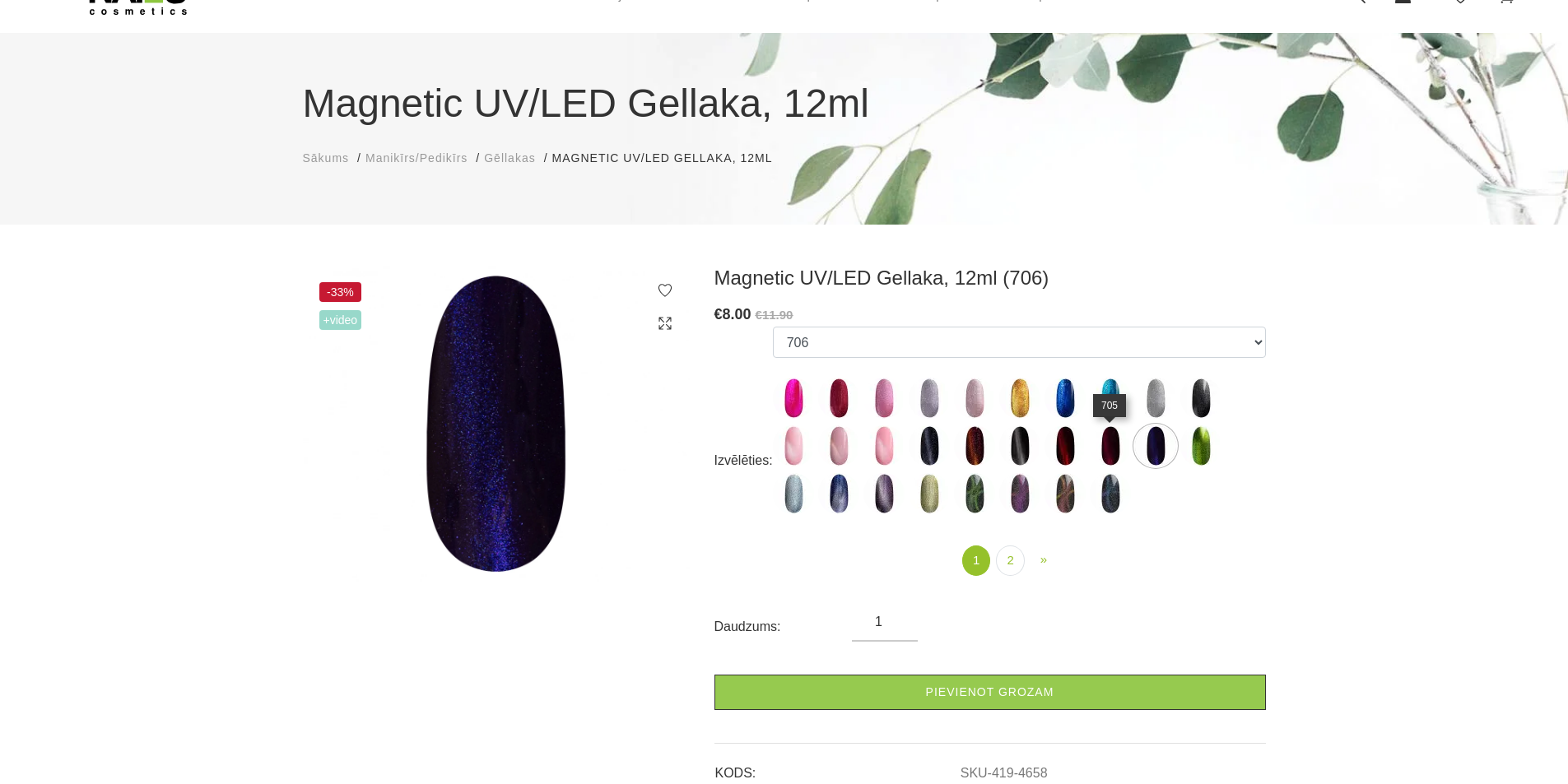
click at [1108, 451] on img at bounding box center [1110, 446] width 41 height 41
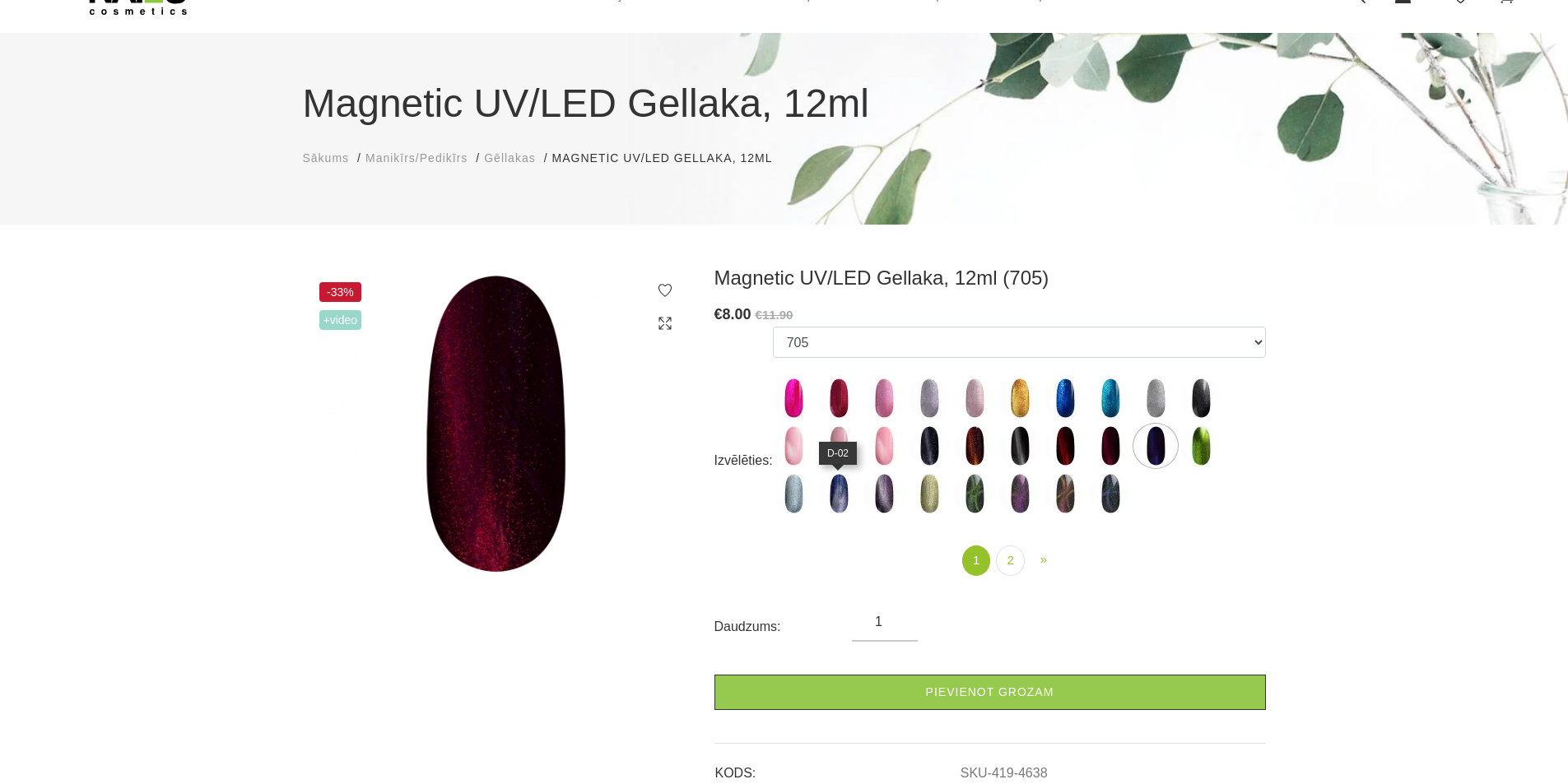
click at [835, 497] on img at bounding box center [839, 493] width 41 height 41
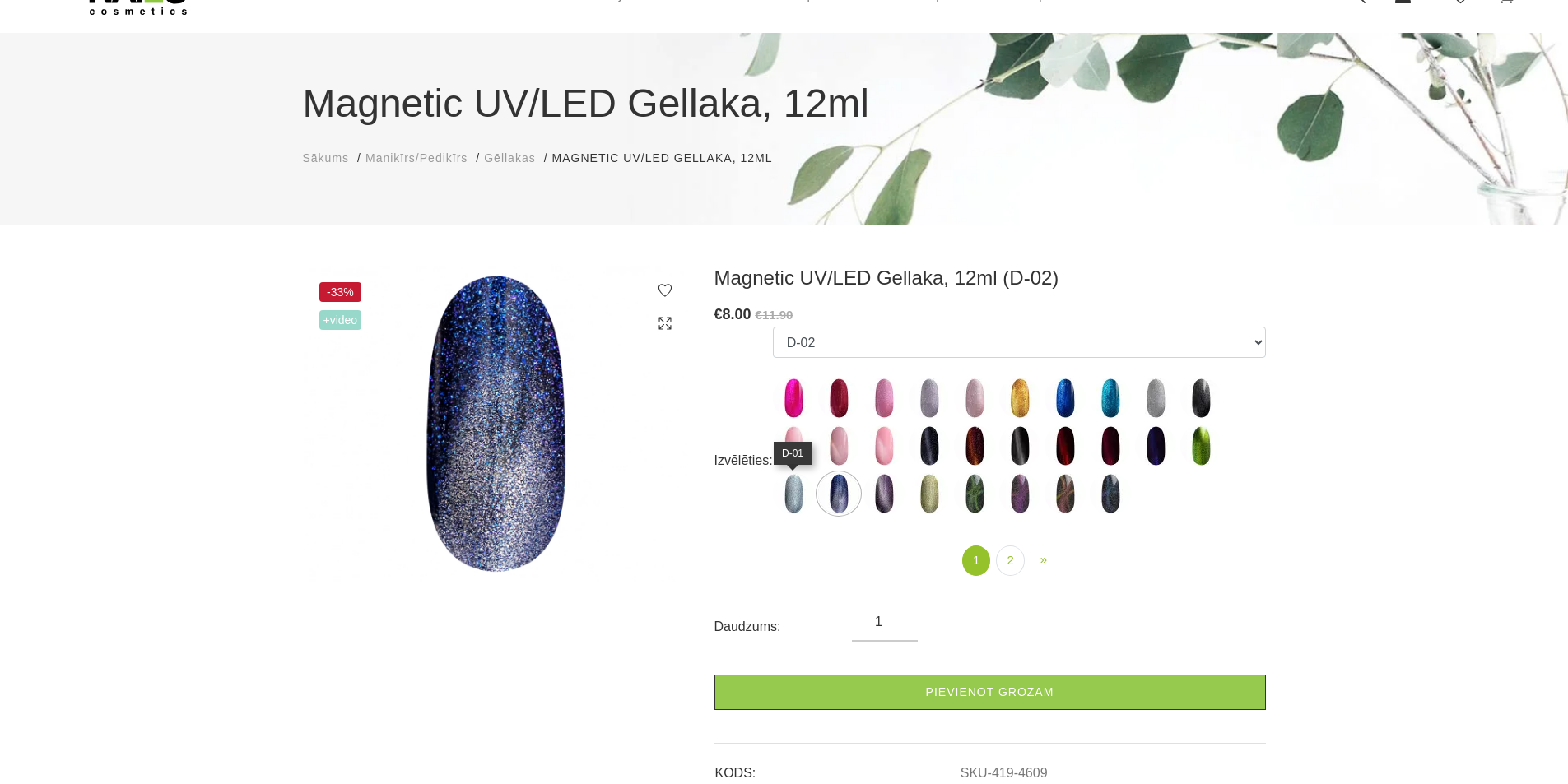
click at [791, 501] on img at bounding box center [793, 493] width 41 height 41
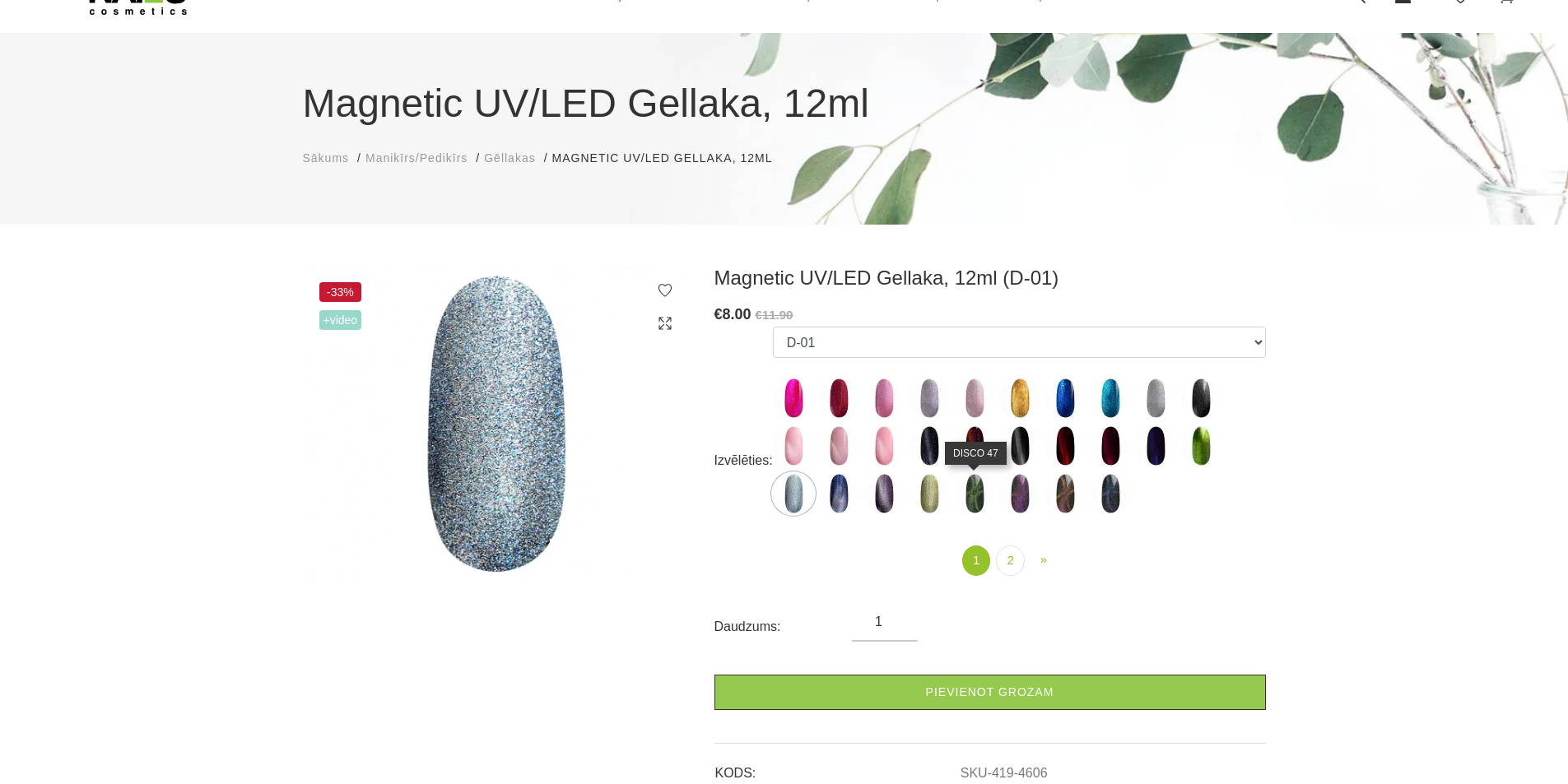
click at [973, 498] on img at bounding box center [974, 493] width 41 height 41
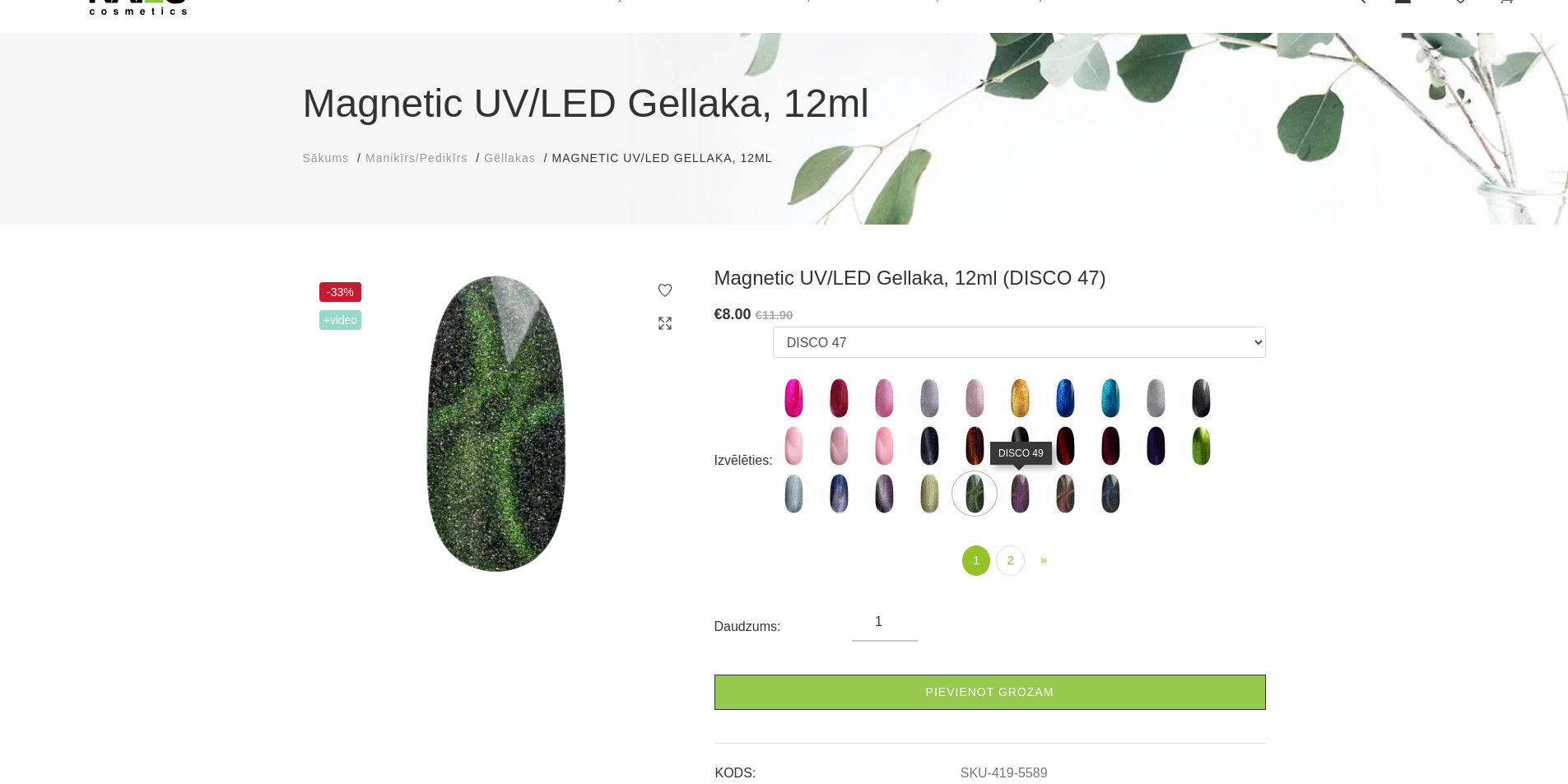
click at [1019, 502] on img at bounding box center [1020, 493] width 41 height 41
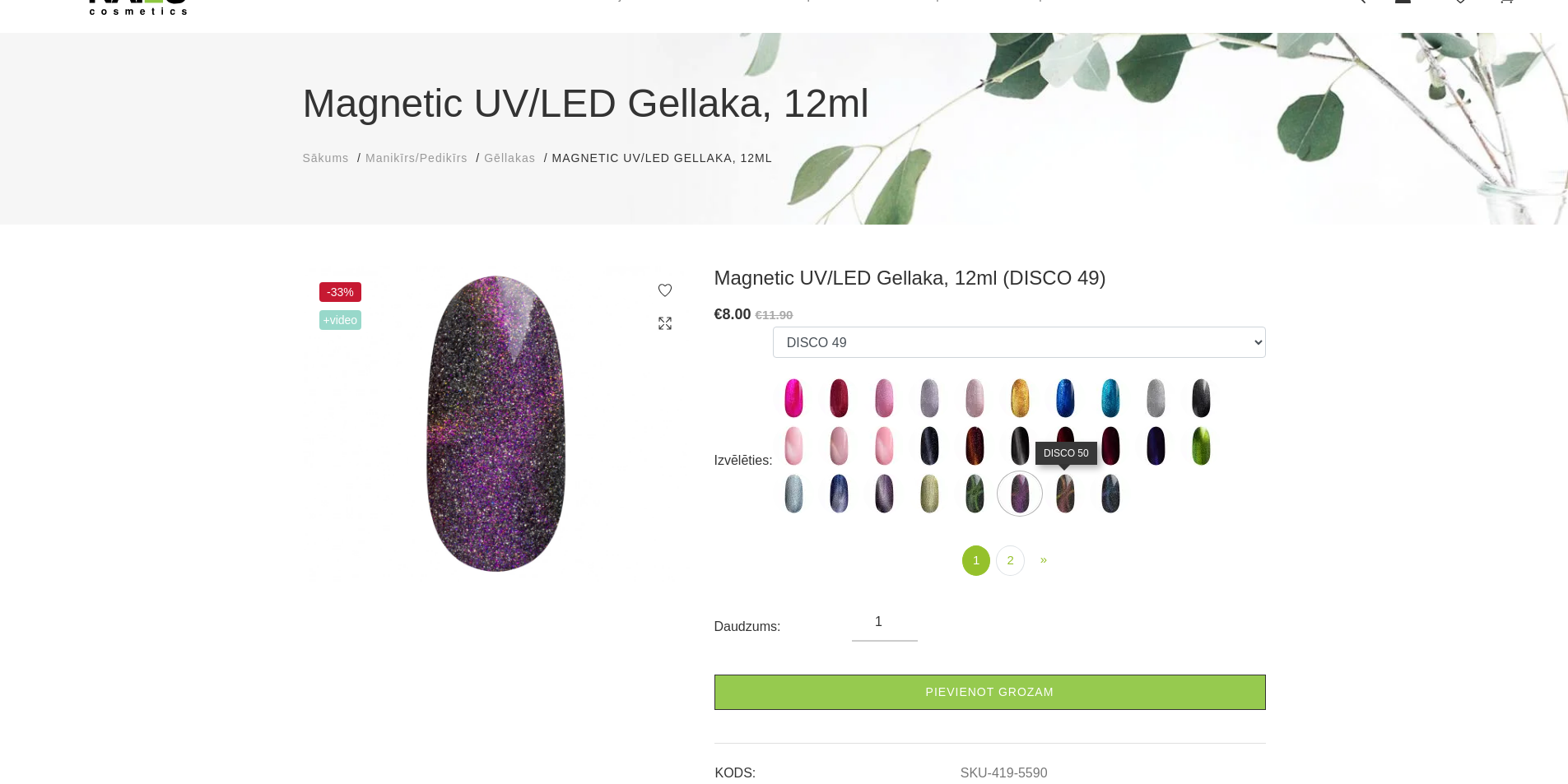
click at [1065, 507] on img at bounding box center [1065, 493] width 41 height 41
select select "5591"
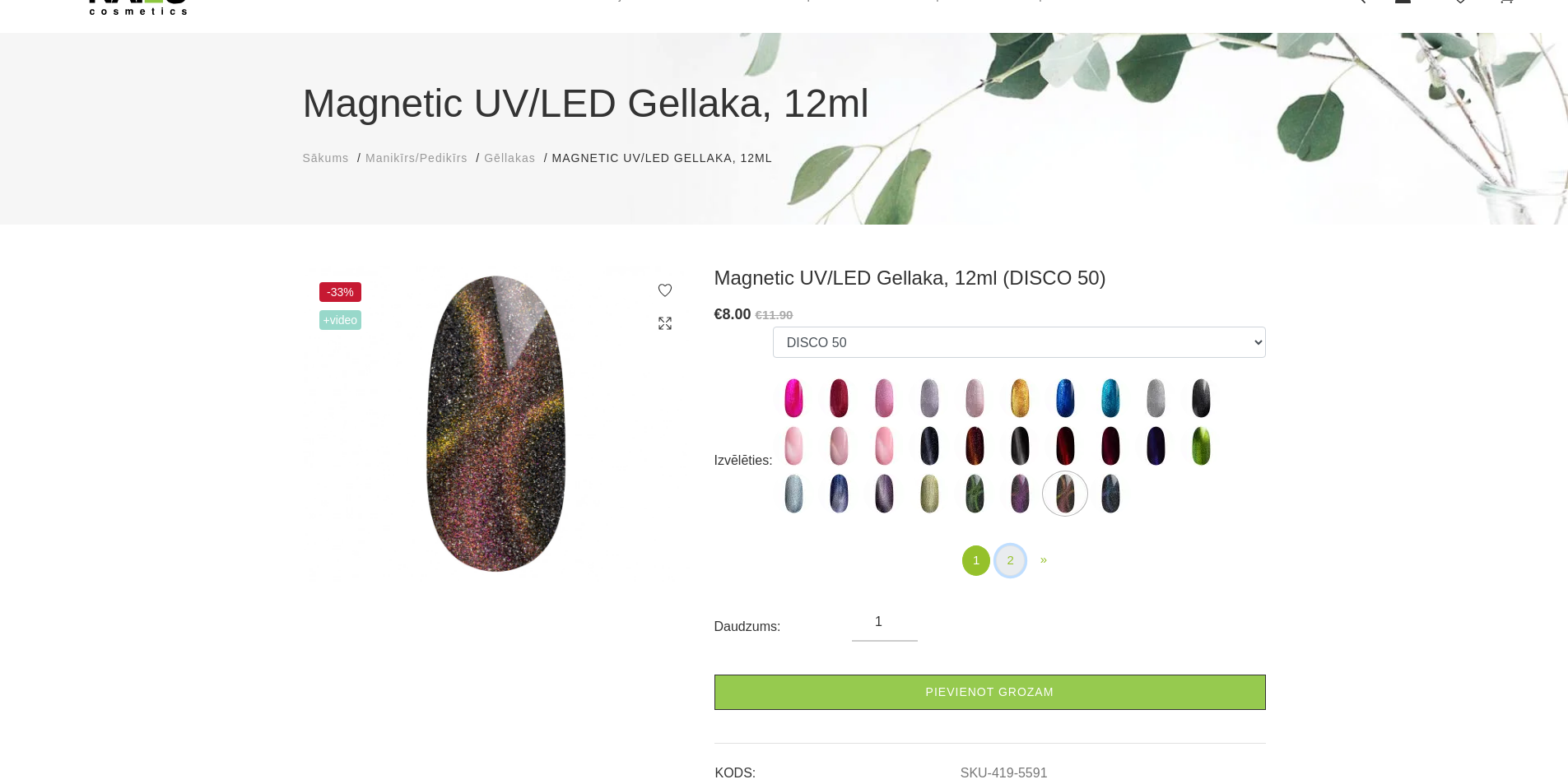
click at [1010, 561] on link "2" at bounding box center [1010, 560] width 28 height 31
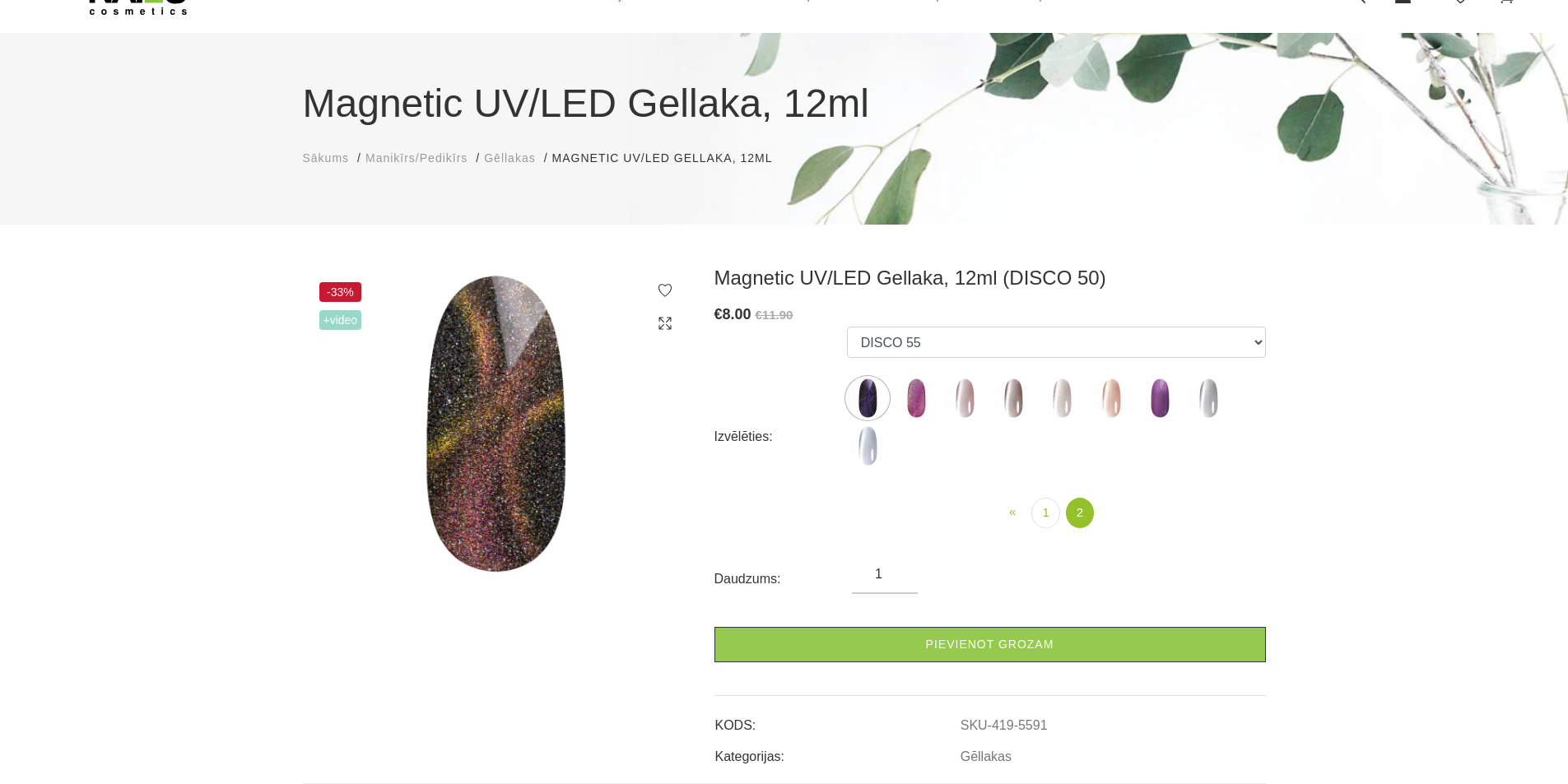
click at [1106, 407] on img at bounding box center [1111, 399] width 41 height 41
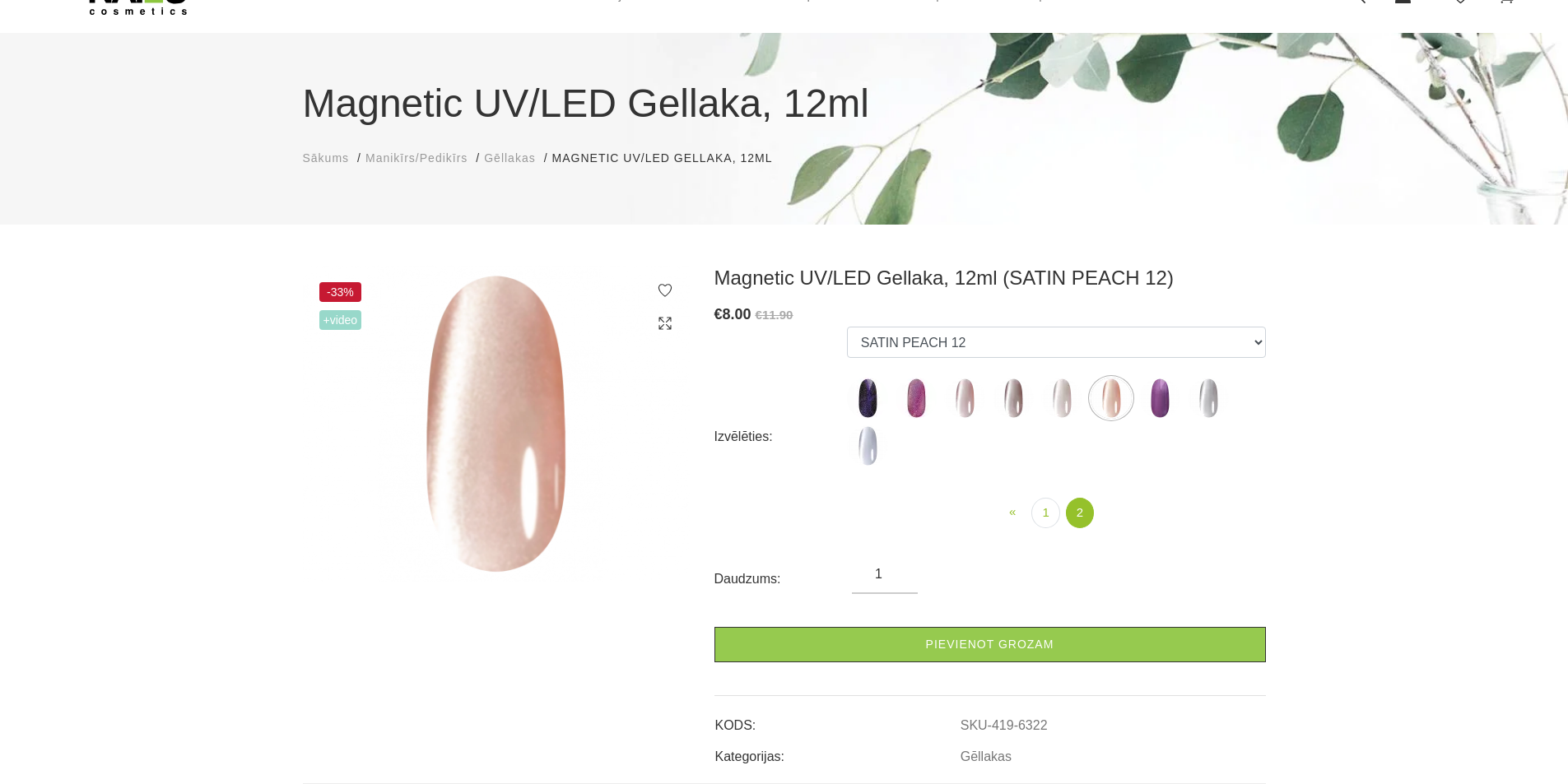
click at [1064, 406] on img at bounding box center [1062, 399] width 41 height 41
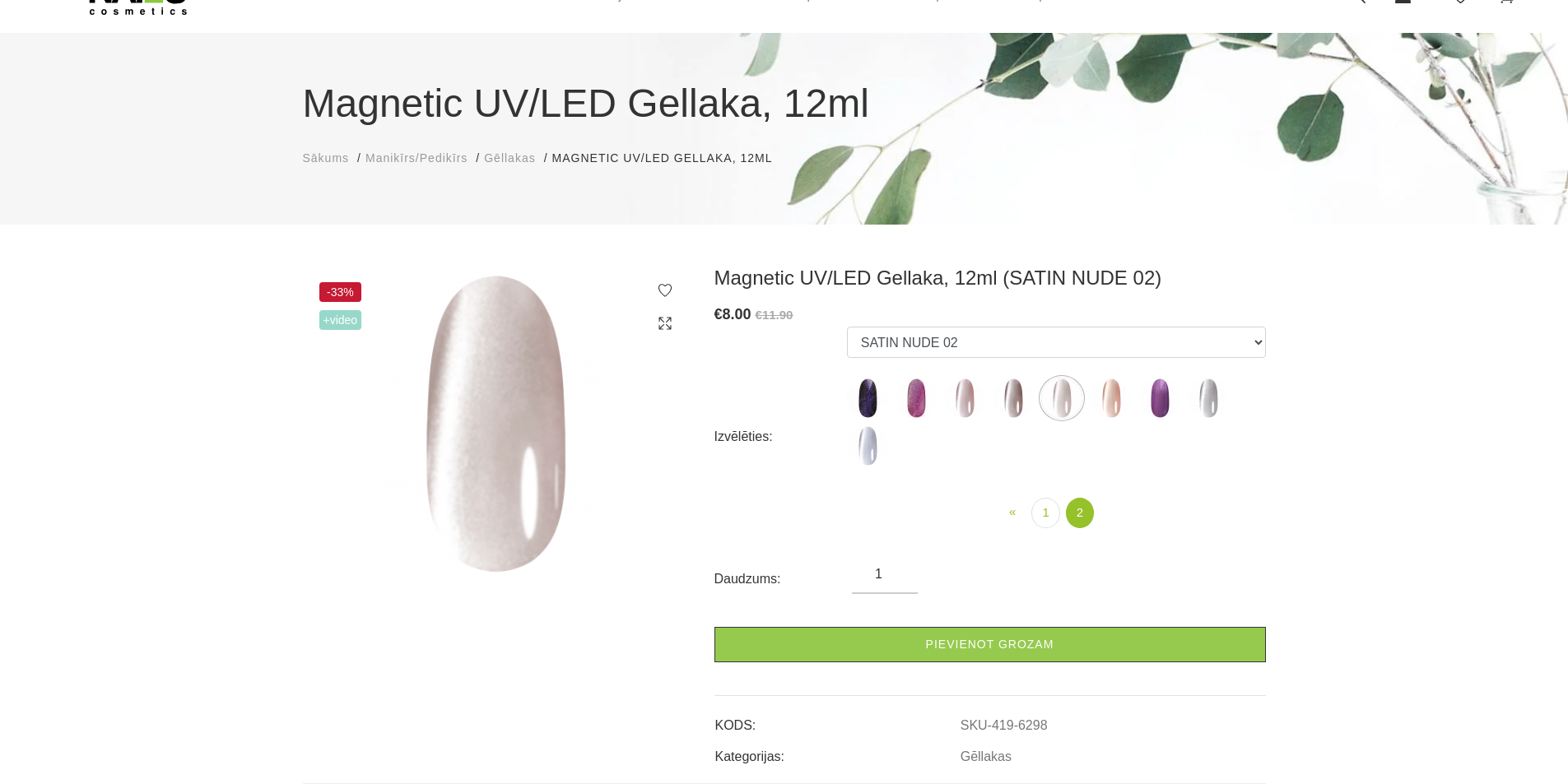
click at [1011, 402] on img at bounding box center [1013, 399] width 41 height 41
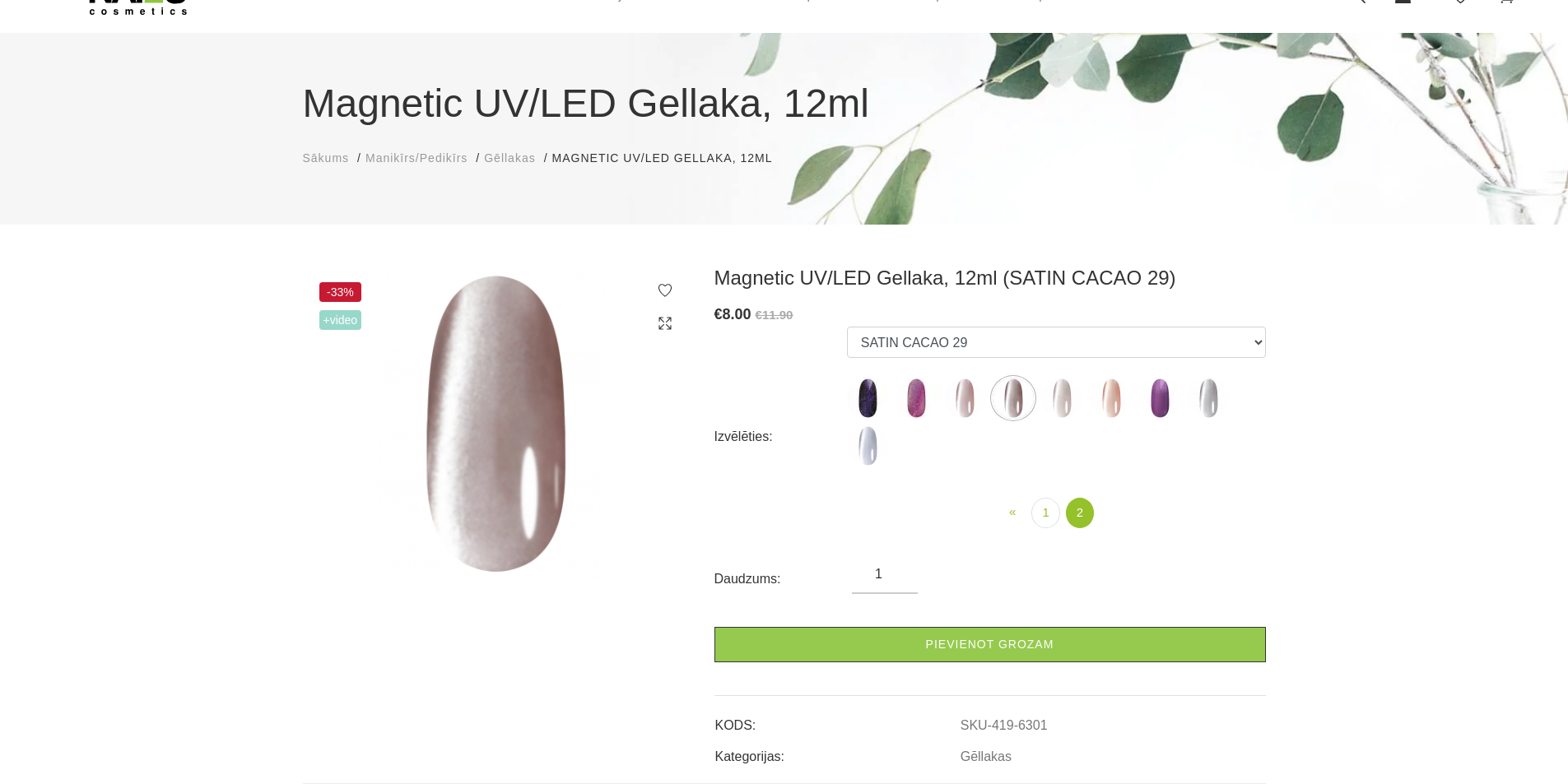
click at [965, 407] on img at bounding box center [964, 399] width 41 height 41
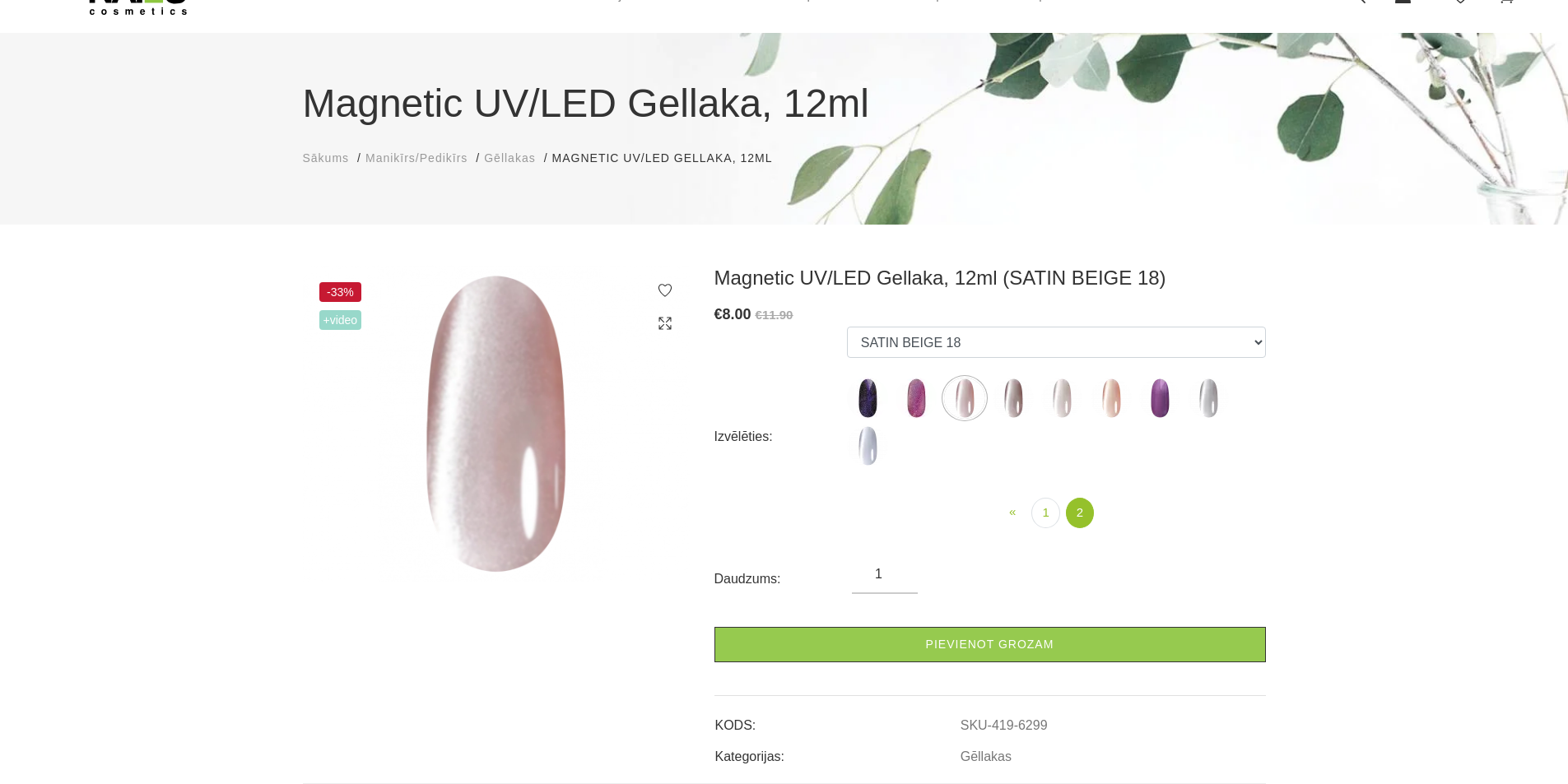
click at [918, 401] on img at bounding box center [916, 399] width 41 height 41
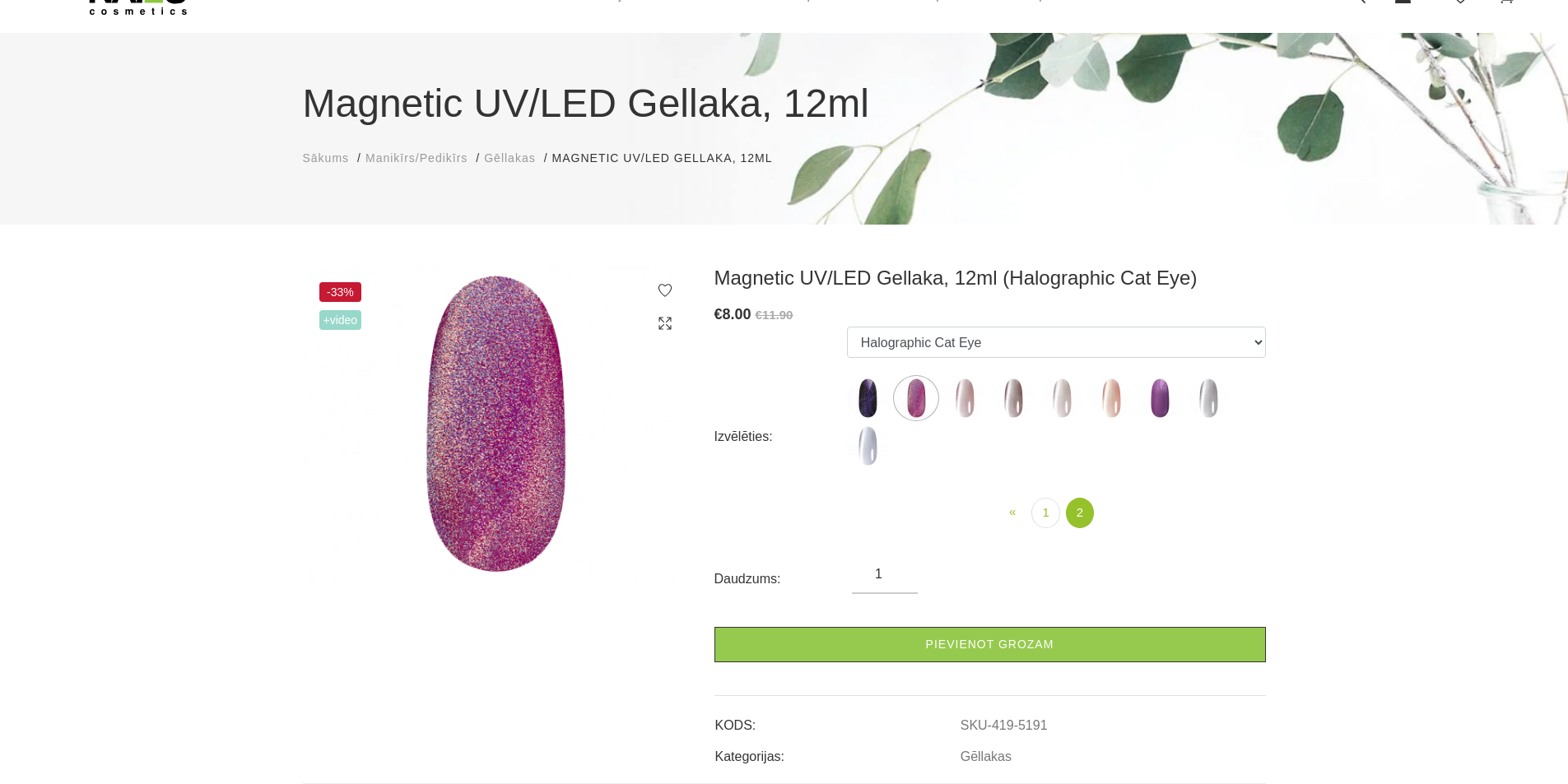
click at [1158, 398] on img at bounding box center [1159, 399] width 41 height 41
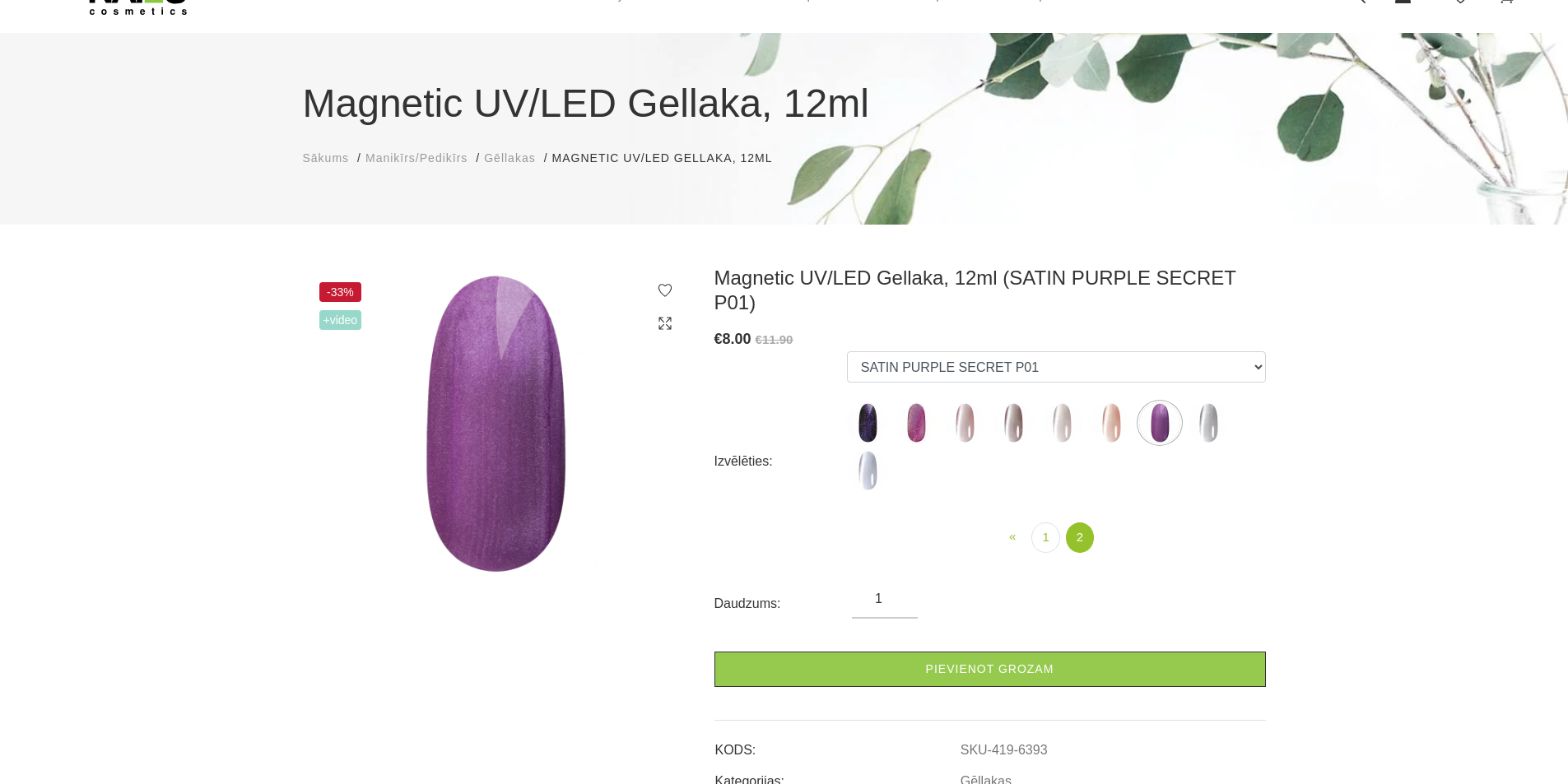
click at [1207, 408] on img at bounding box center [1208, 423] width 41 height 41
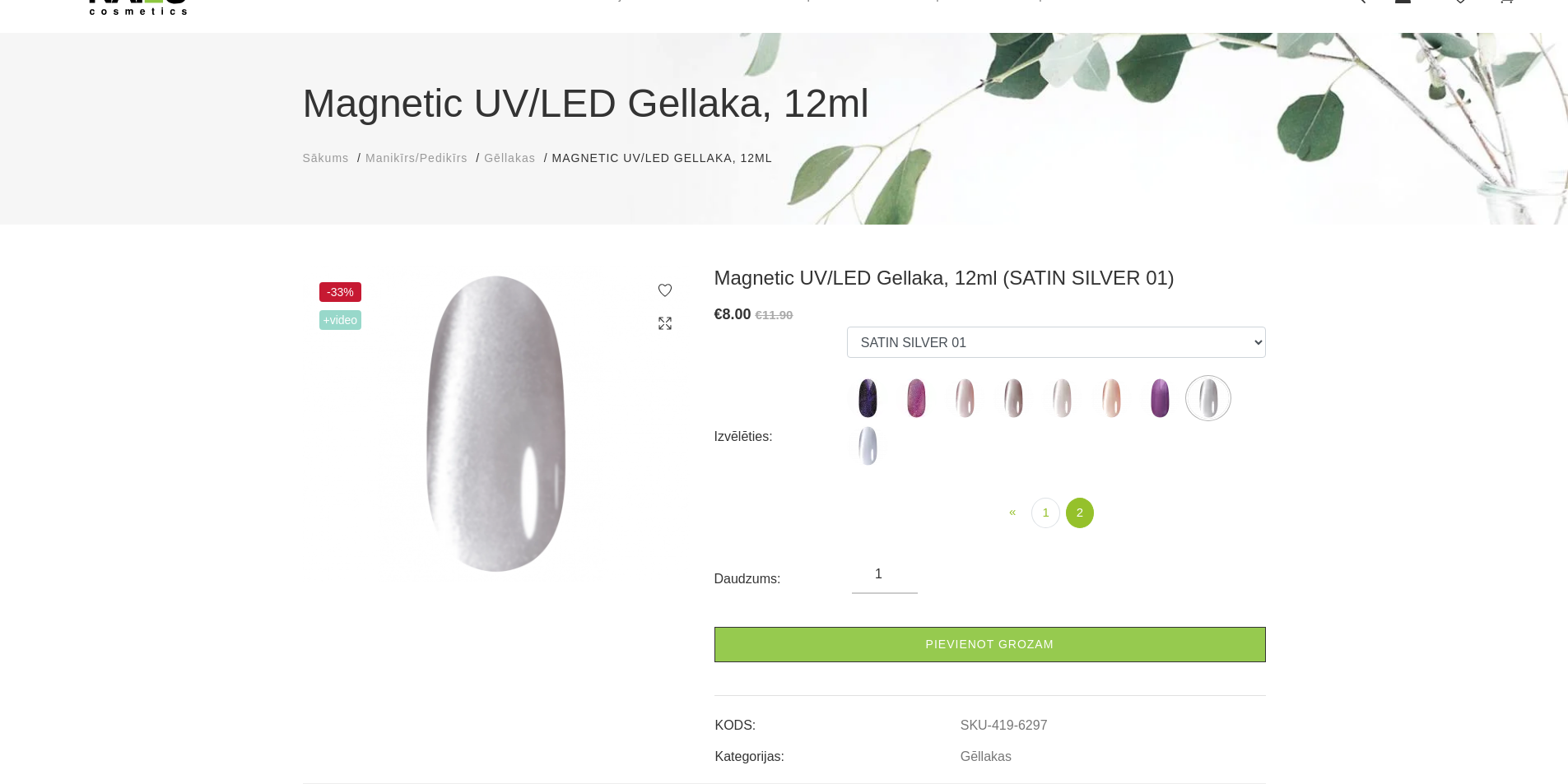
click at [867, 407] on img at bounding box center [868, 399] width 41 height 41
select select "5593"
